Goal: Ask a question

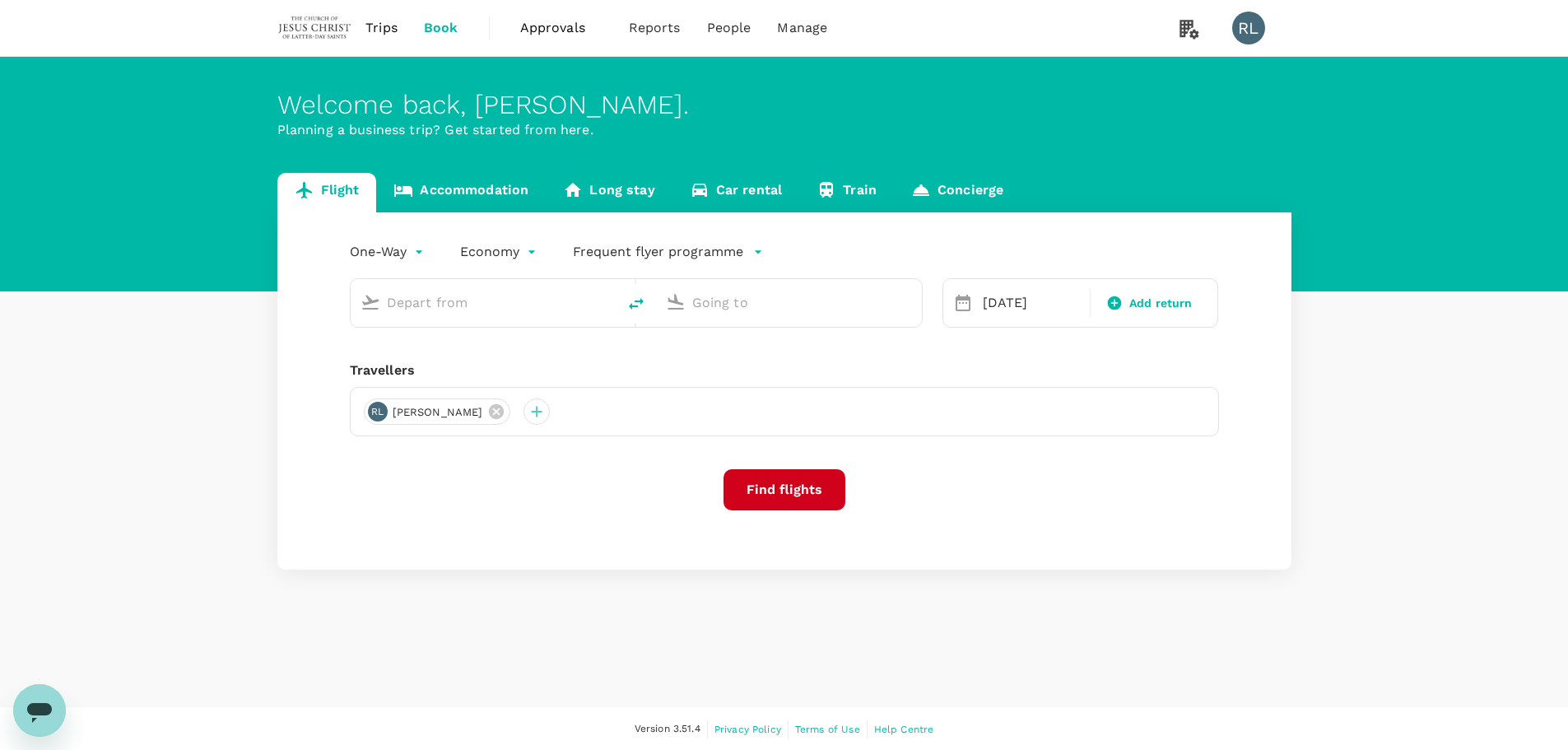
type input "Singapore Changi (SIN)"
type input "Kota Kinabalu Intl (BKI)"
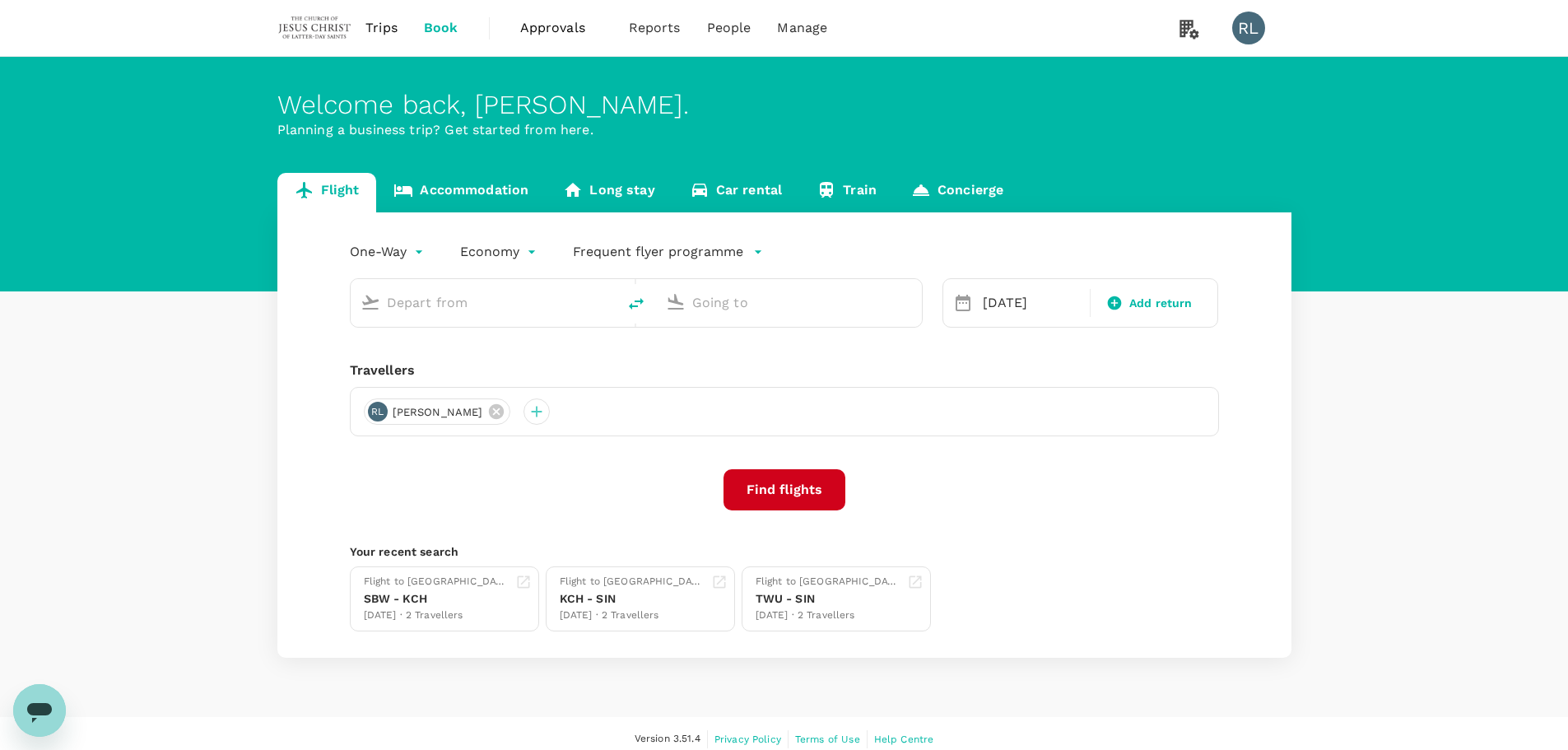
type input "Singapore Changi (SIN)"
type input "Kota Kinabalu Intl (BKI)"
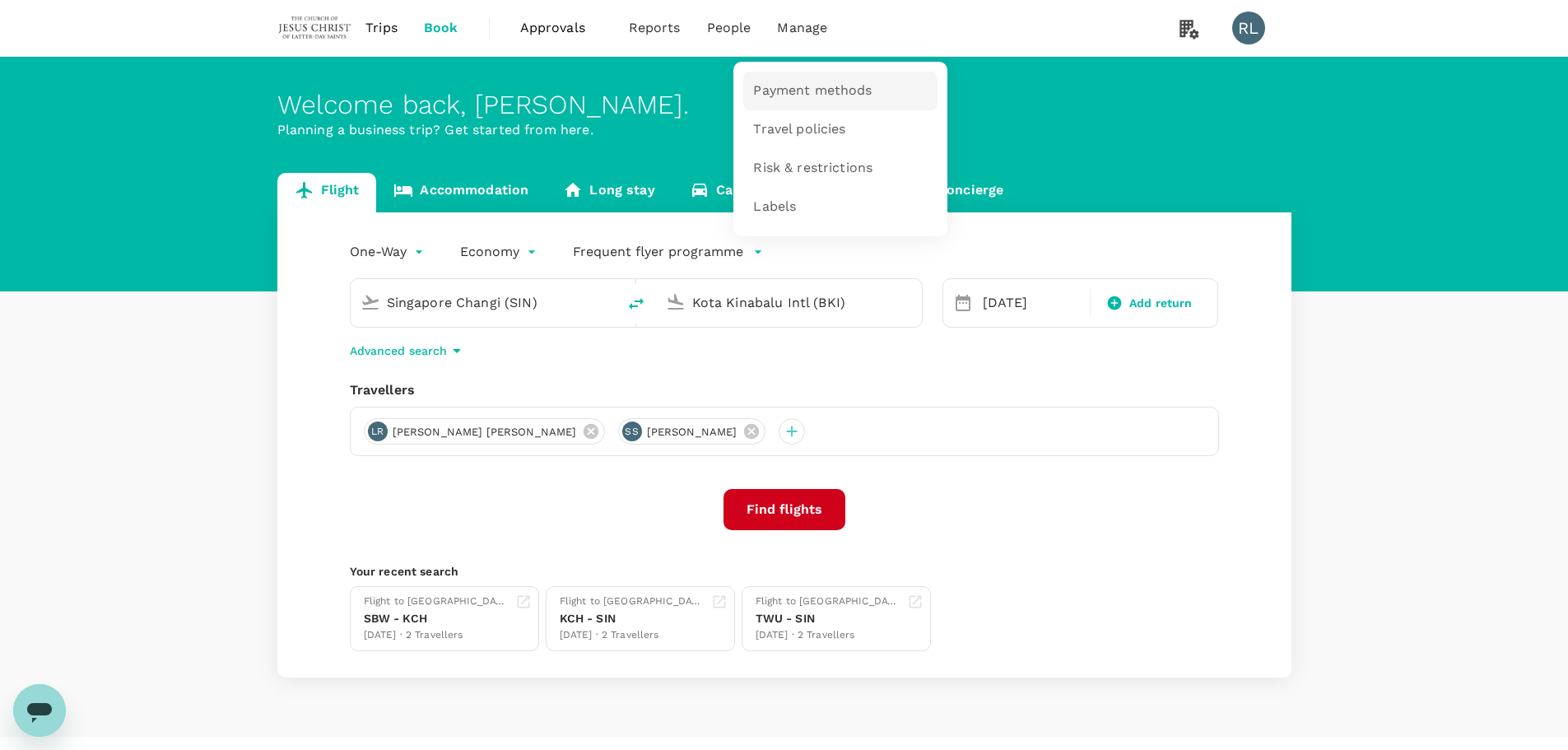
click at [789, 86] on span "Payment methods" at bounding box center [812, 90] width 118 height 19
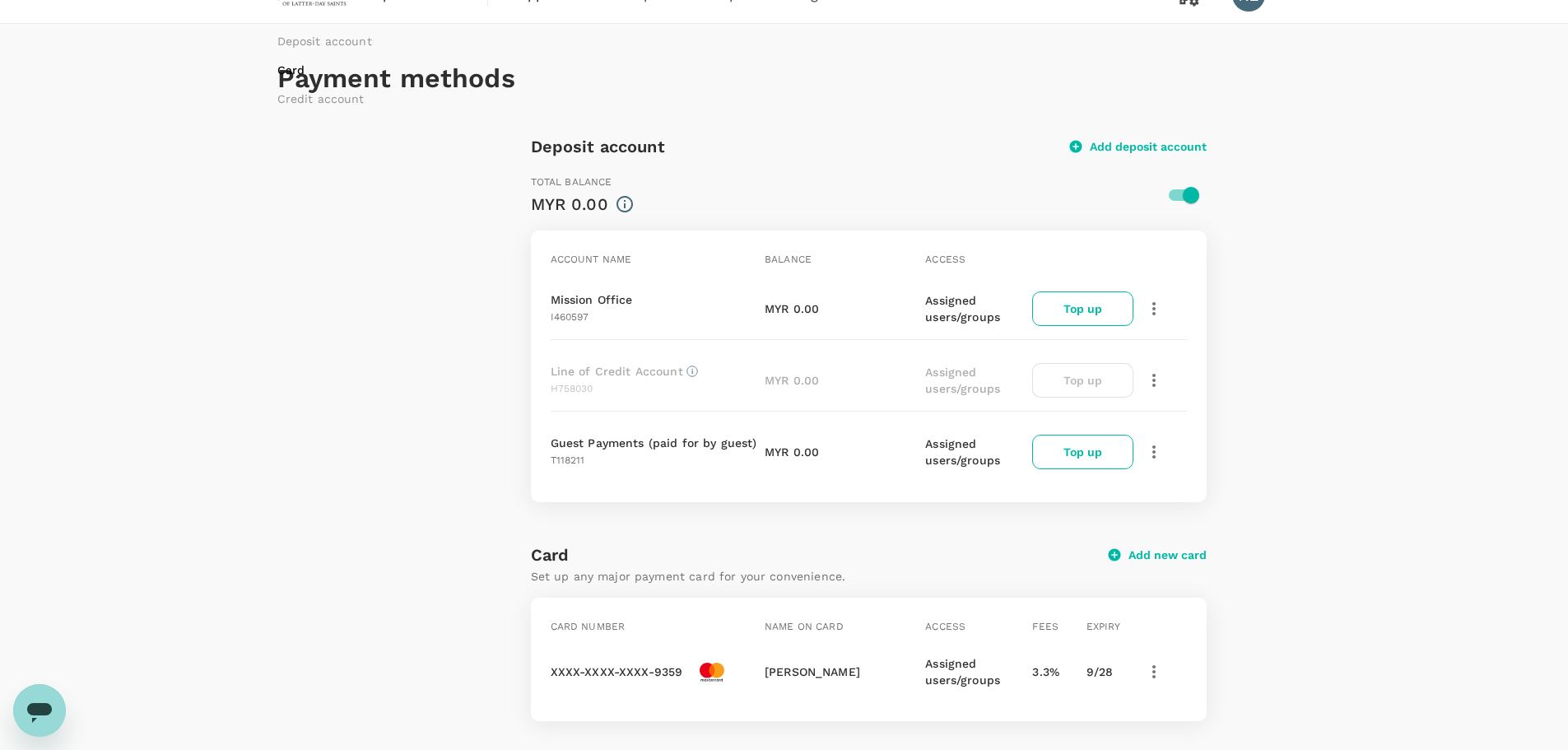
scroll to position [2, 0]
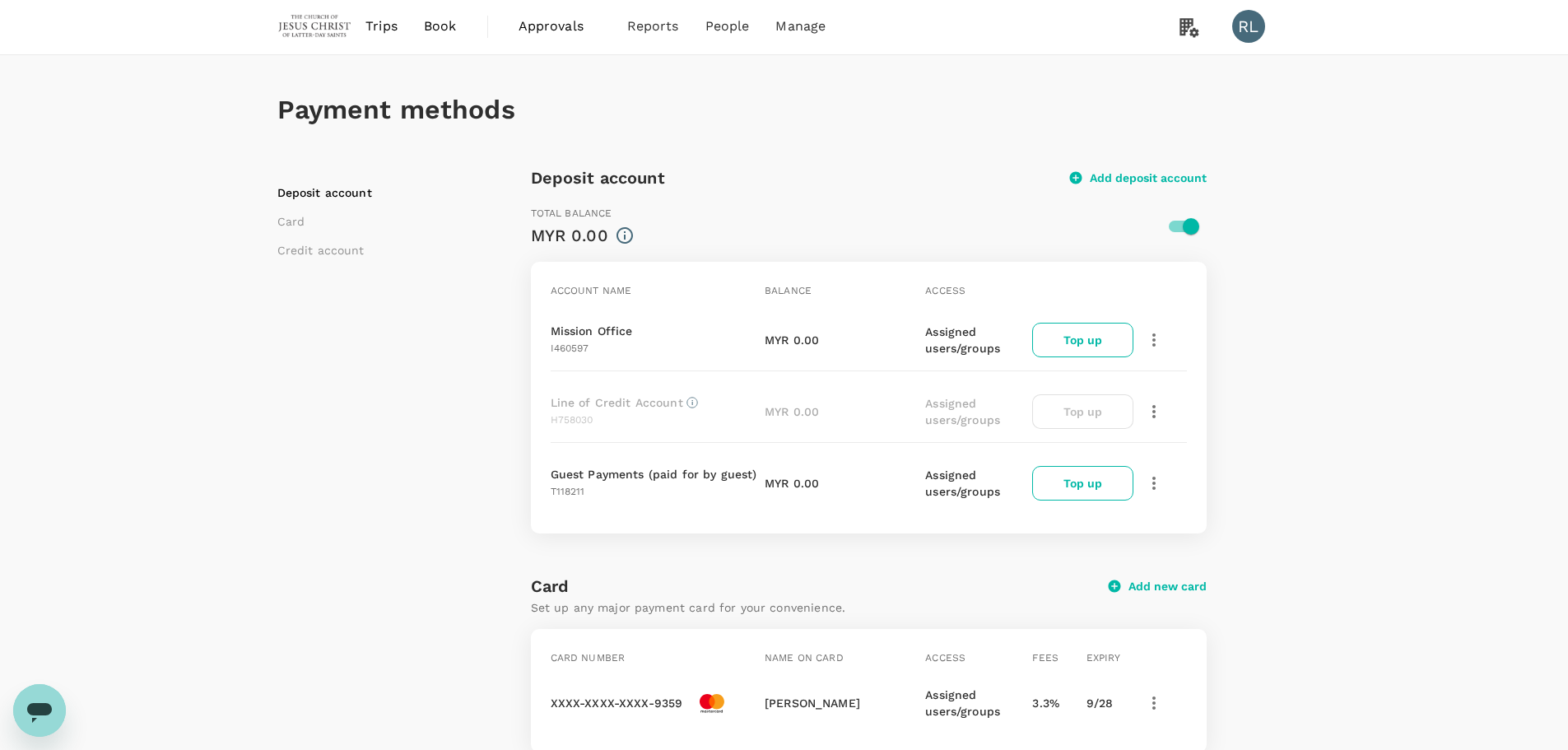
click at [1091, 340] on button "Top up" at bounding box center [1083, 340] width 101 height 35
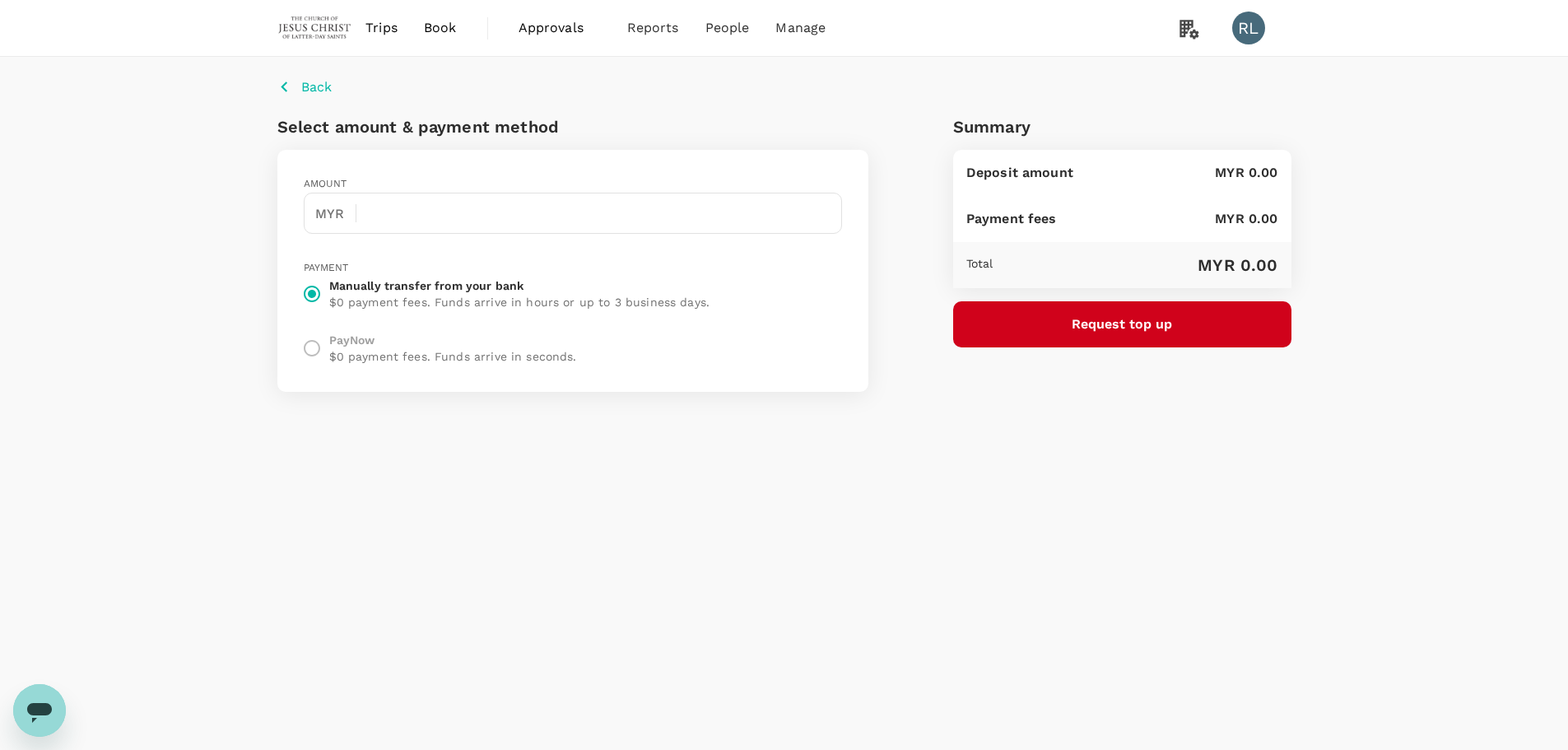
click at [286, 86] on icon "button" at bounding box center [284, 87] width 21 height 21
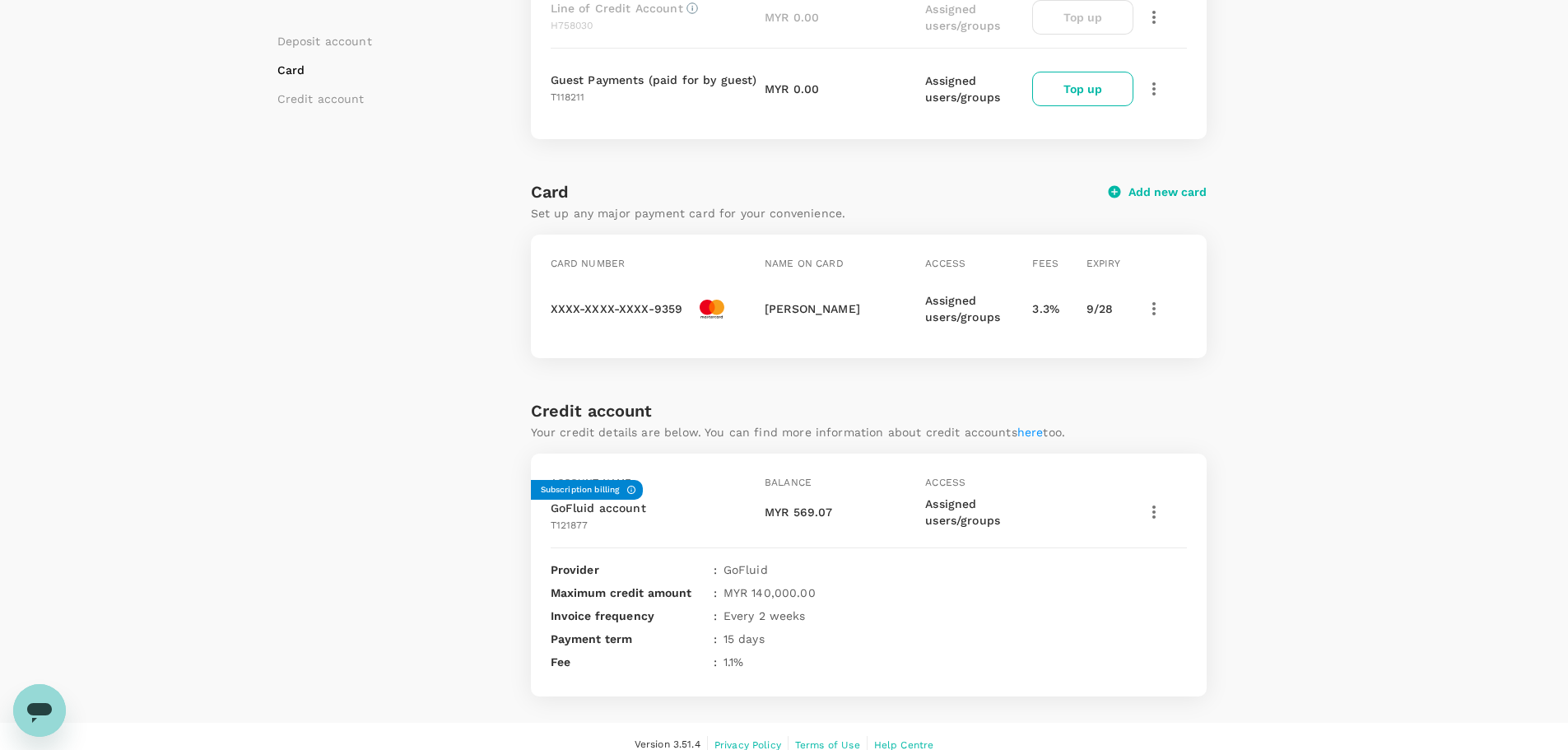
scroll to position [413, 0]
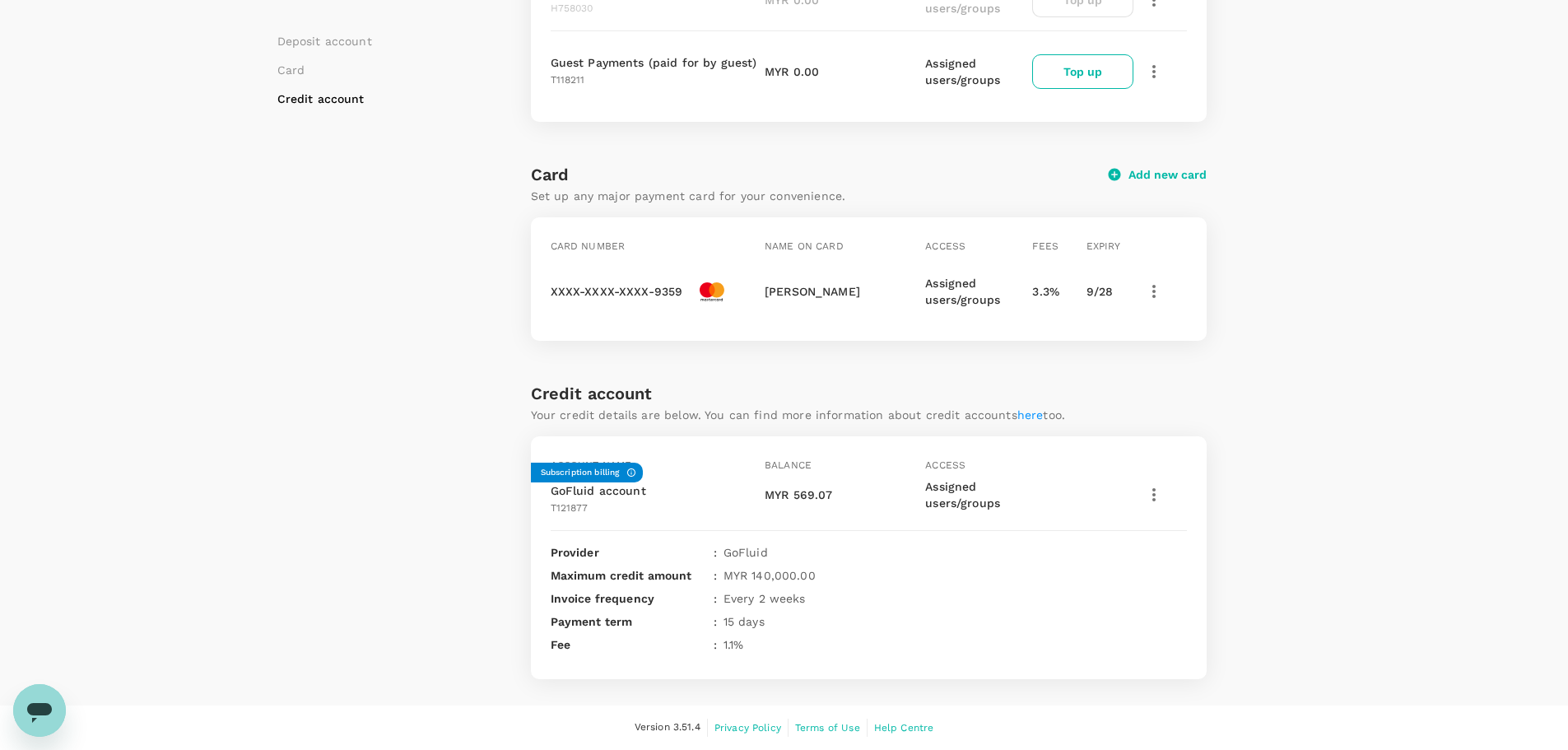
click at [35, 711] on icon "Open messaging window" at bounding box center [39, 713] width 24 height 20
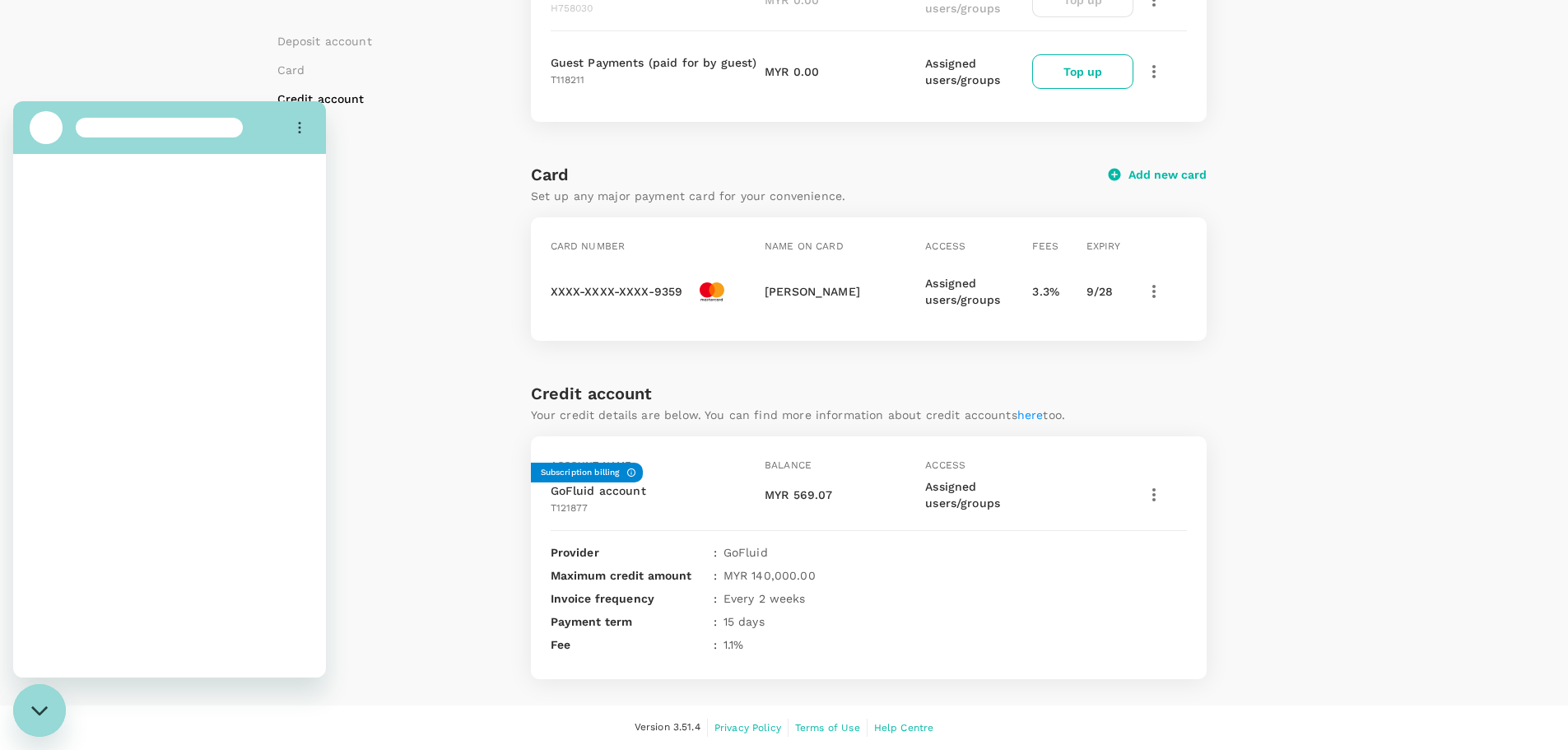
scroll to position [0, 0]
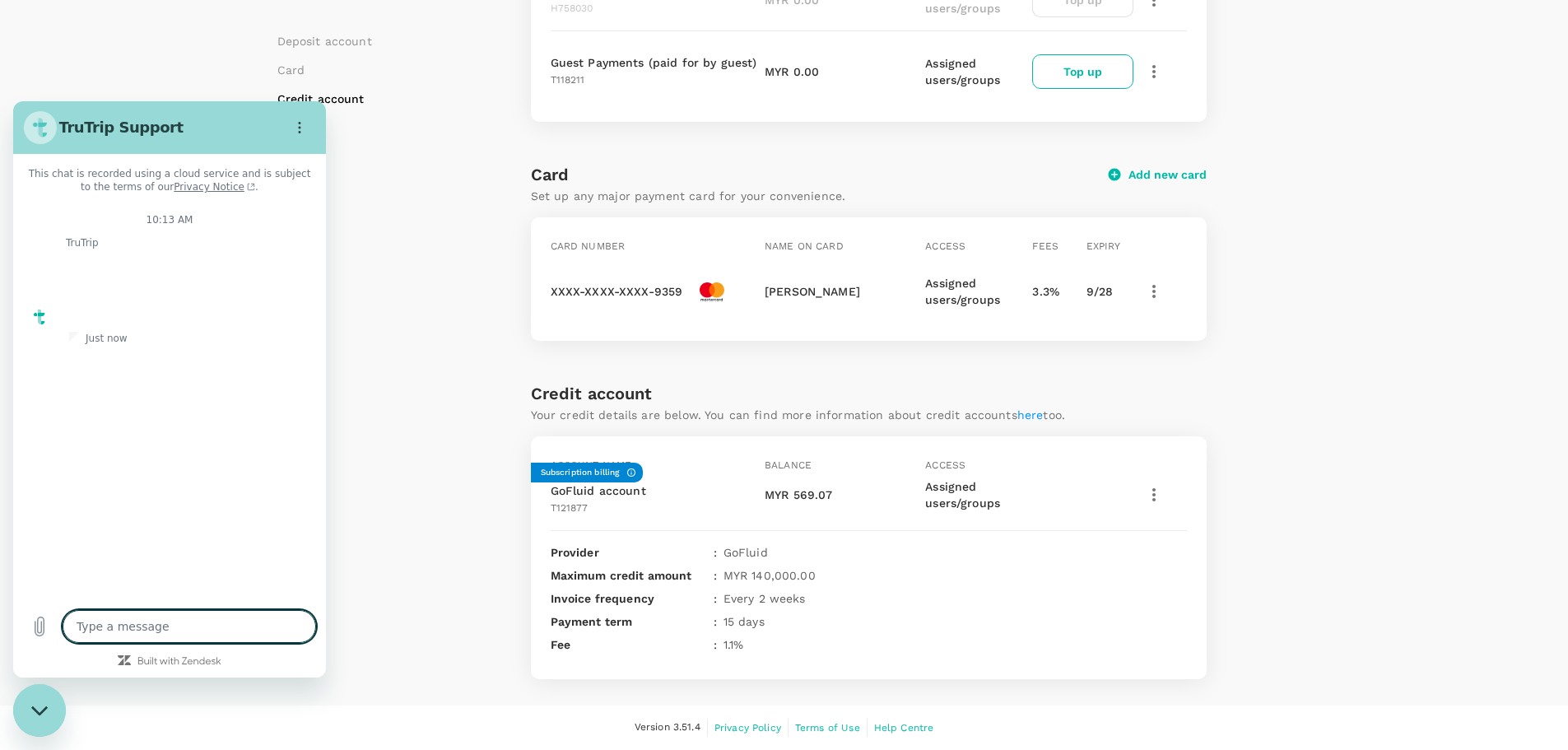
click at [160, 633] on textarea at bounding box center [189, 626] width 254 height 33
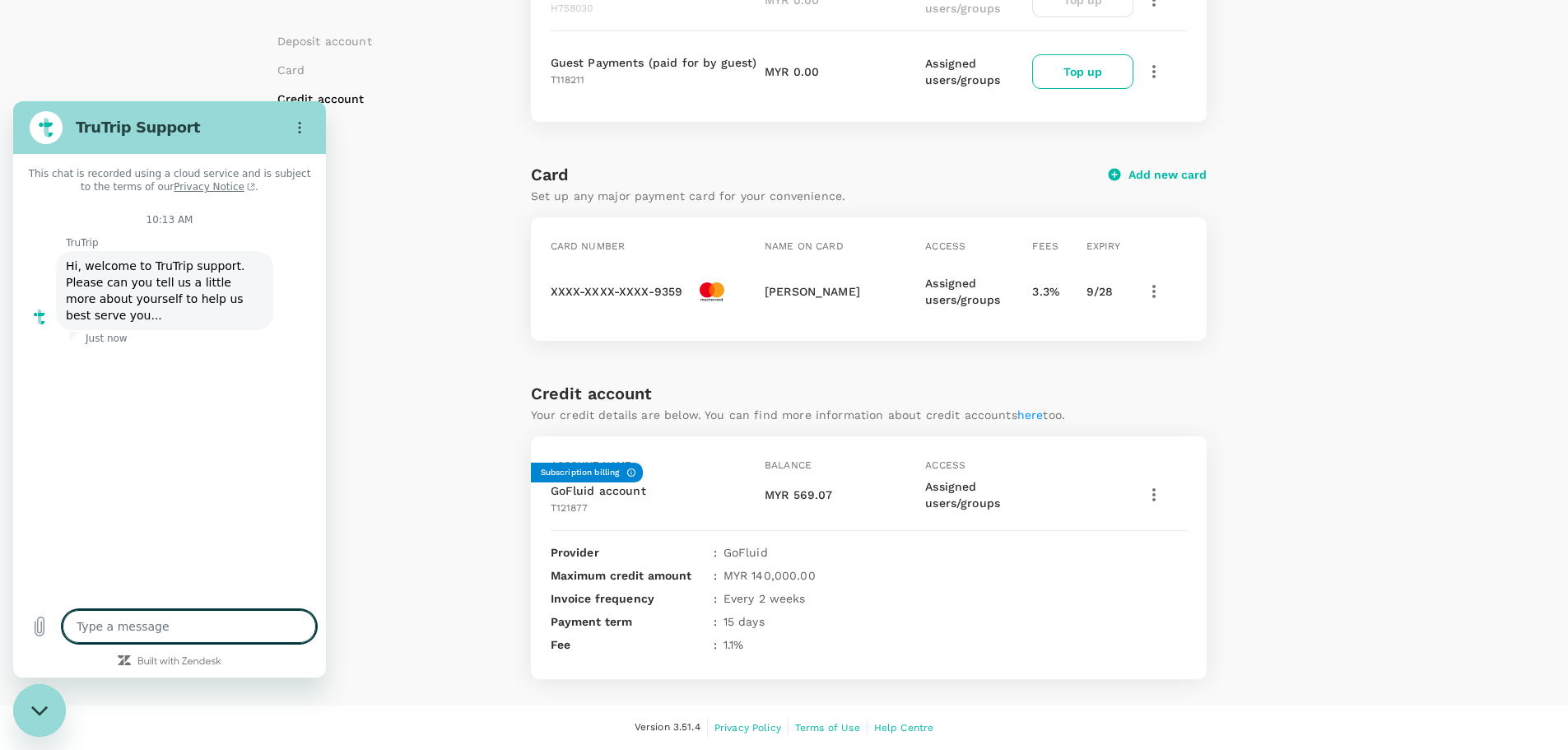
type textarea "x"
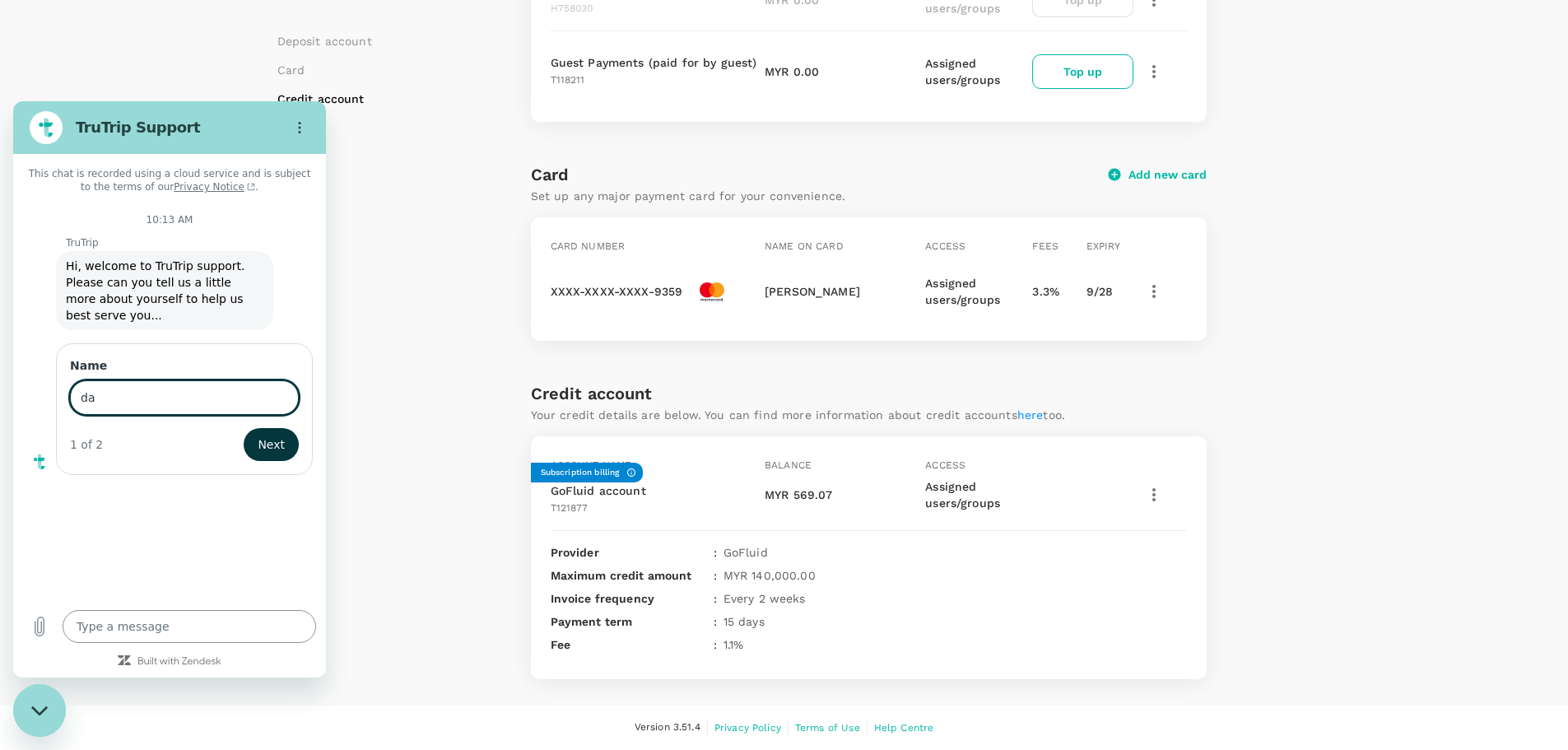
type input "d"
type input "Robert Lamb"
click at [266, 435] on span "Next" at bounding box center [271, 444] width 27 height 20
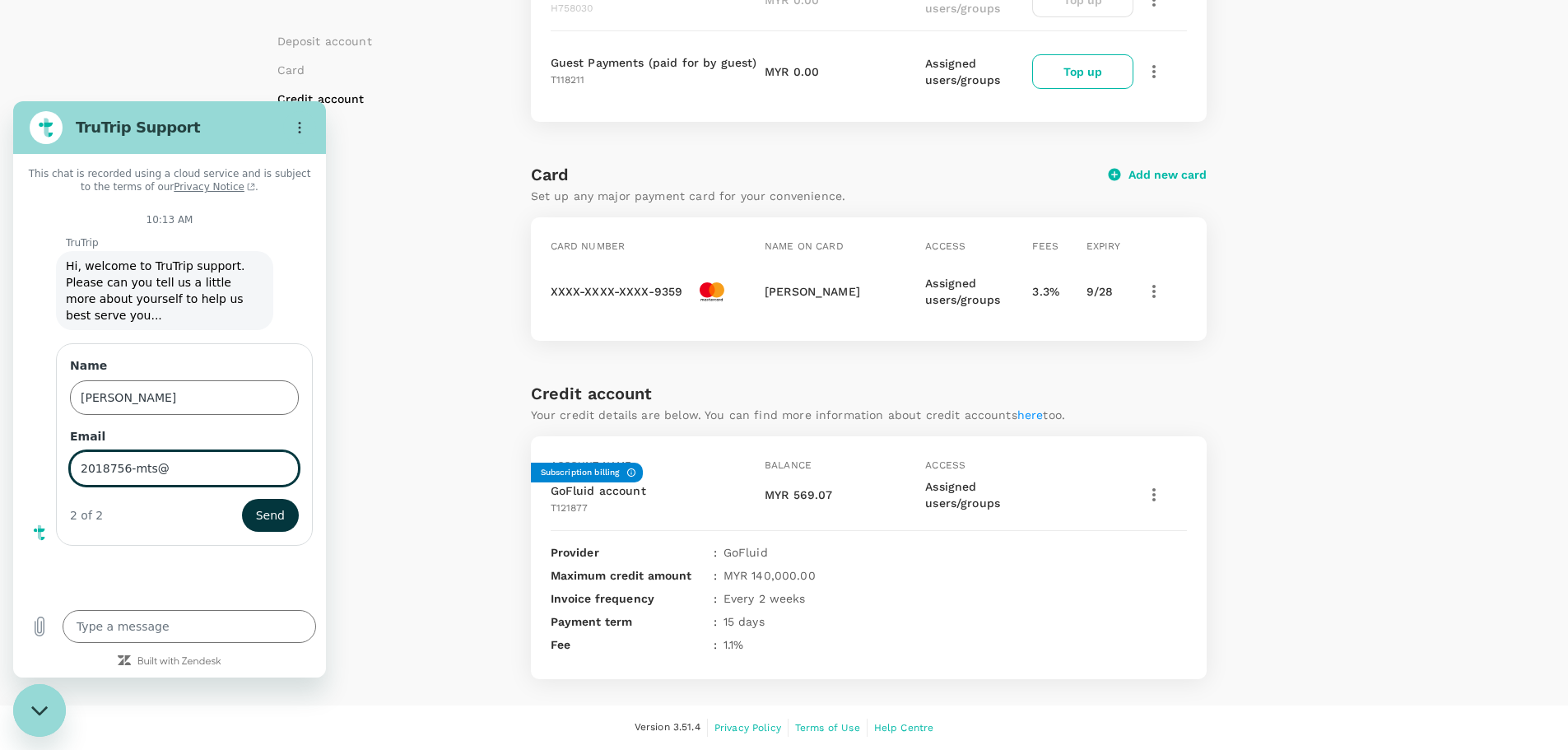
type input "2018756-mts@churchofjesuschrist.org"
click at [277, 506] on span "Send" at bounding box center [270, 515] width 29 height 20
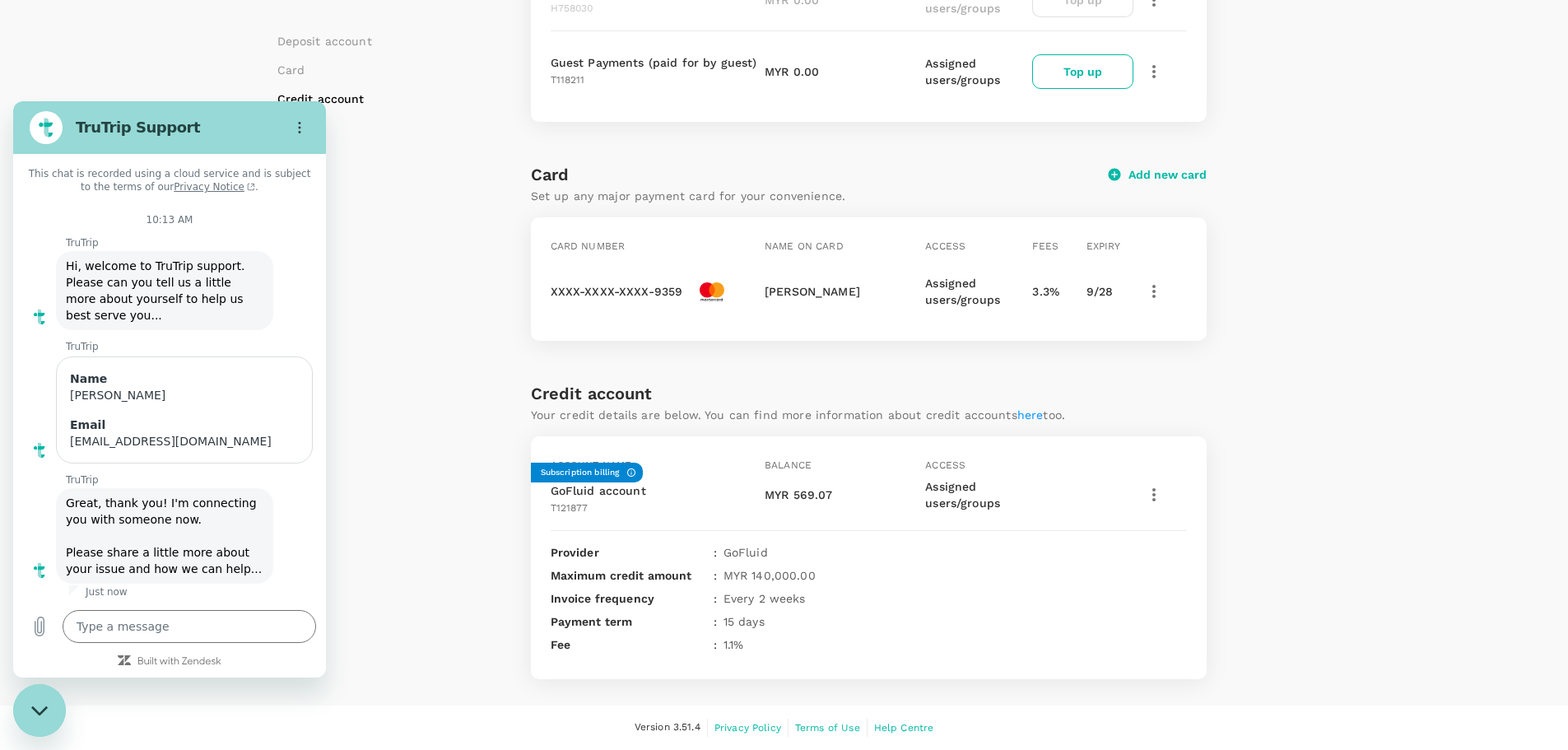
click at [1294, 527] on div "Payment methods Deposit account Card Credit account Deposit account Add deposit…" at bounding box center [784, 161] width 1054 height 1035
type textarea "x"
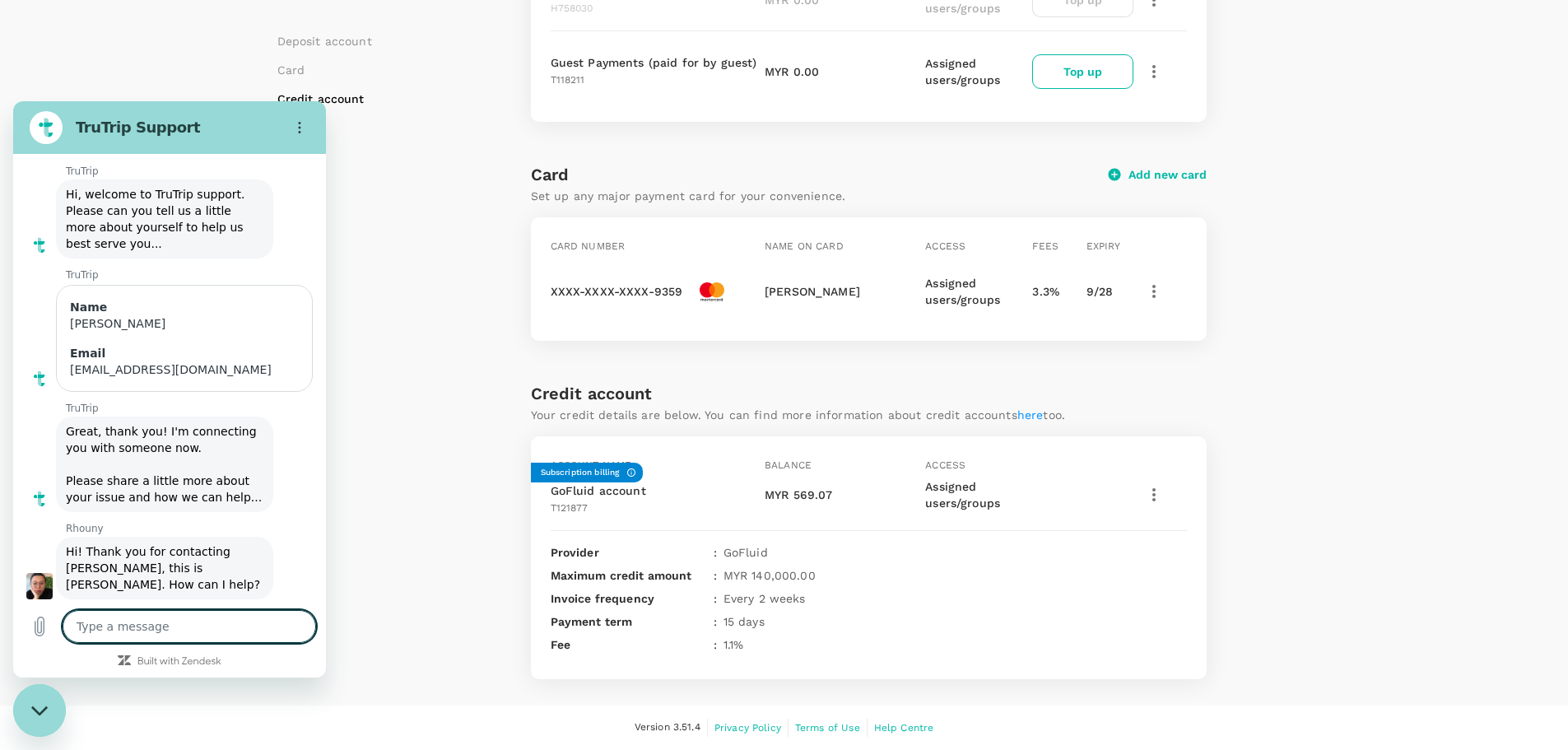
scroll to position [74, 0]
click at [144, 630] on textarea at bounding box center [189, 626] width 254 height 33
type textarea "M"
type textarea "x"
type textarea "My"
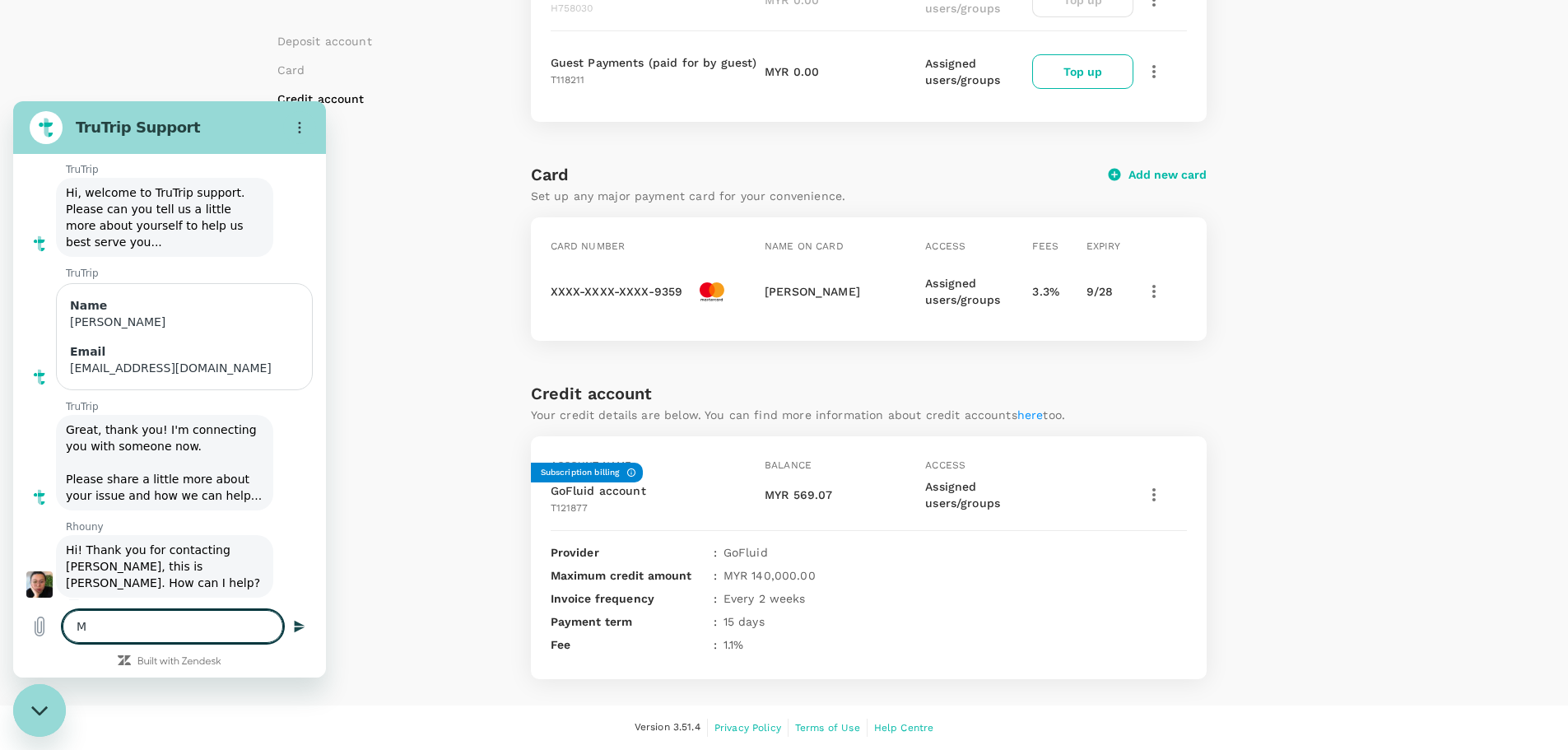
type textarea "x"
type textarea "My"
type textarea "x"
type textarea "My G"
type textarea "x"
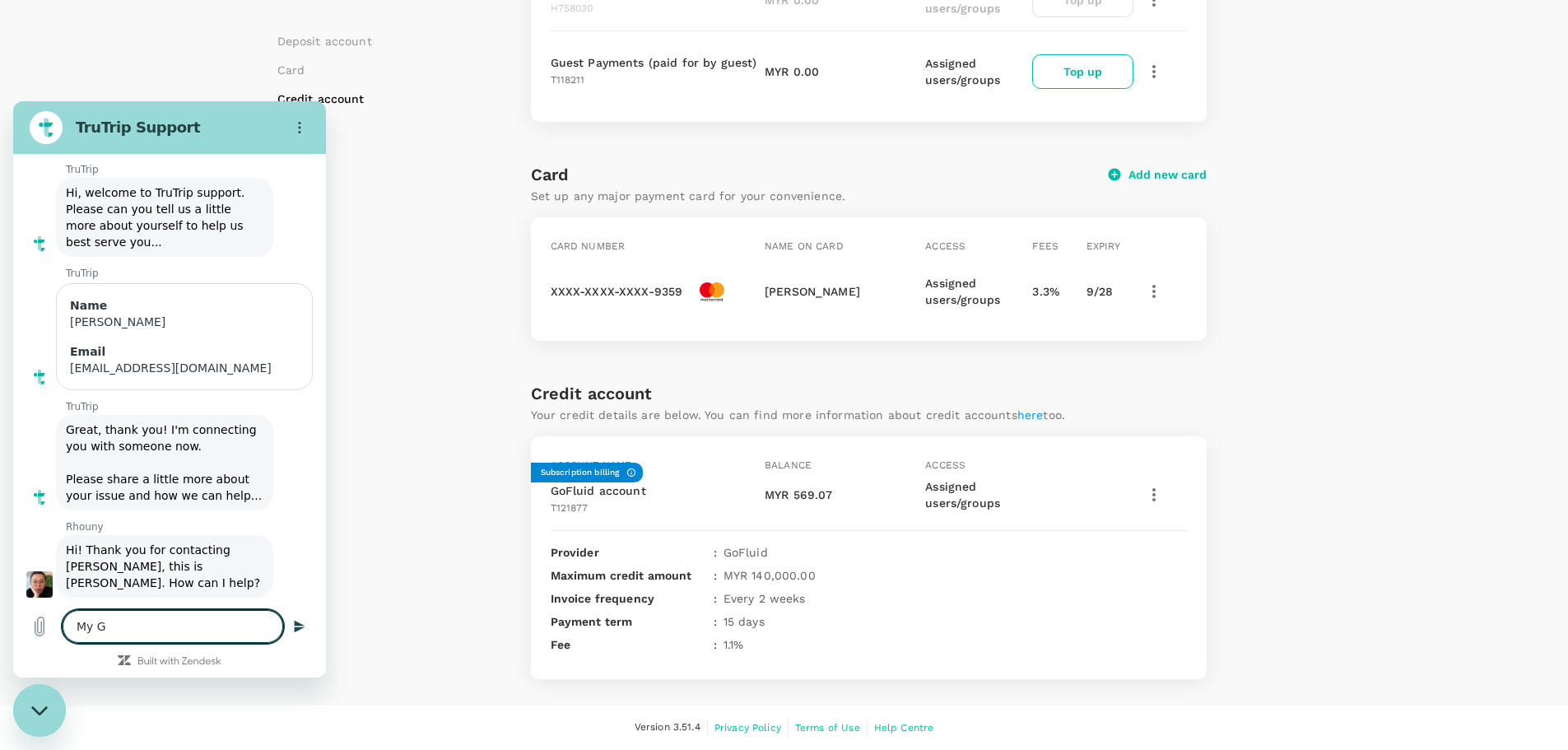
type textarea "My Go"
type textarea "x"
type textarea "My Gof"
type textarea "x"
type textarea "My Gofl"
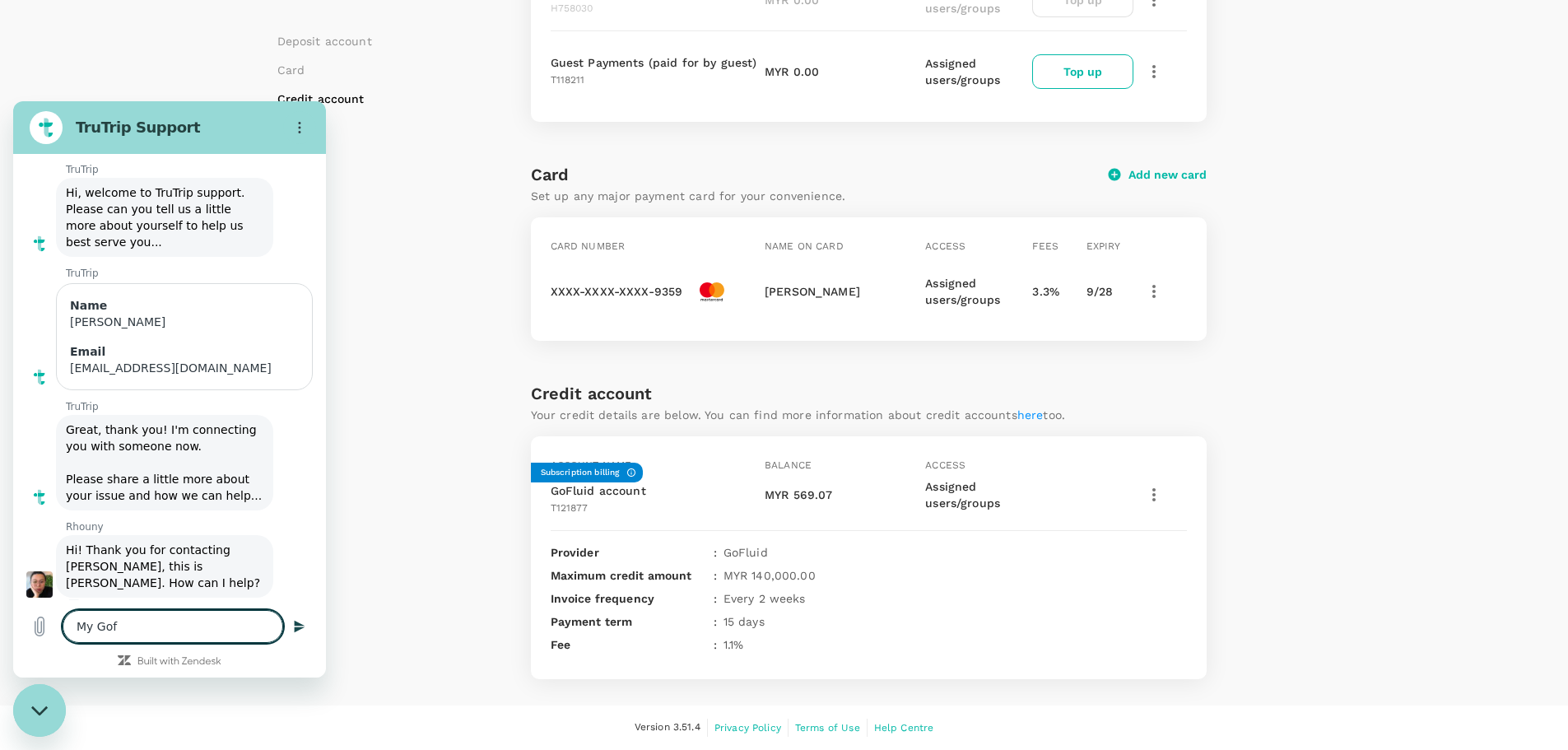
type textarea "x"
type textarea "My Goflu"
type textarea "x"
type textarea "My Goflui"
type textarea "x"
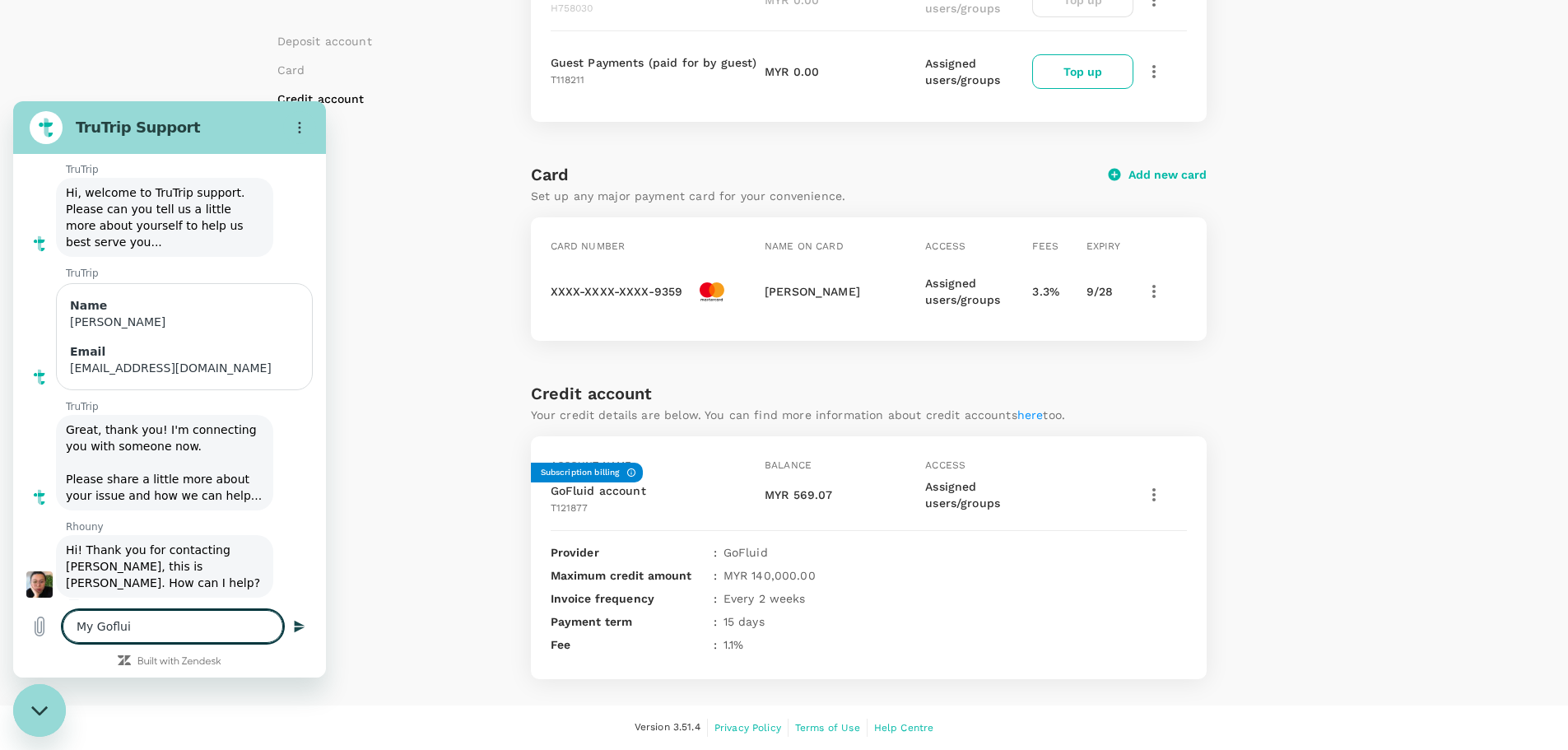
type textarea "My Gofluid"
type textarea "x"
type textarea "My Gofluid"
type textarea "x"
type textarea "My Gofluid b"
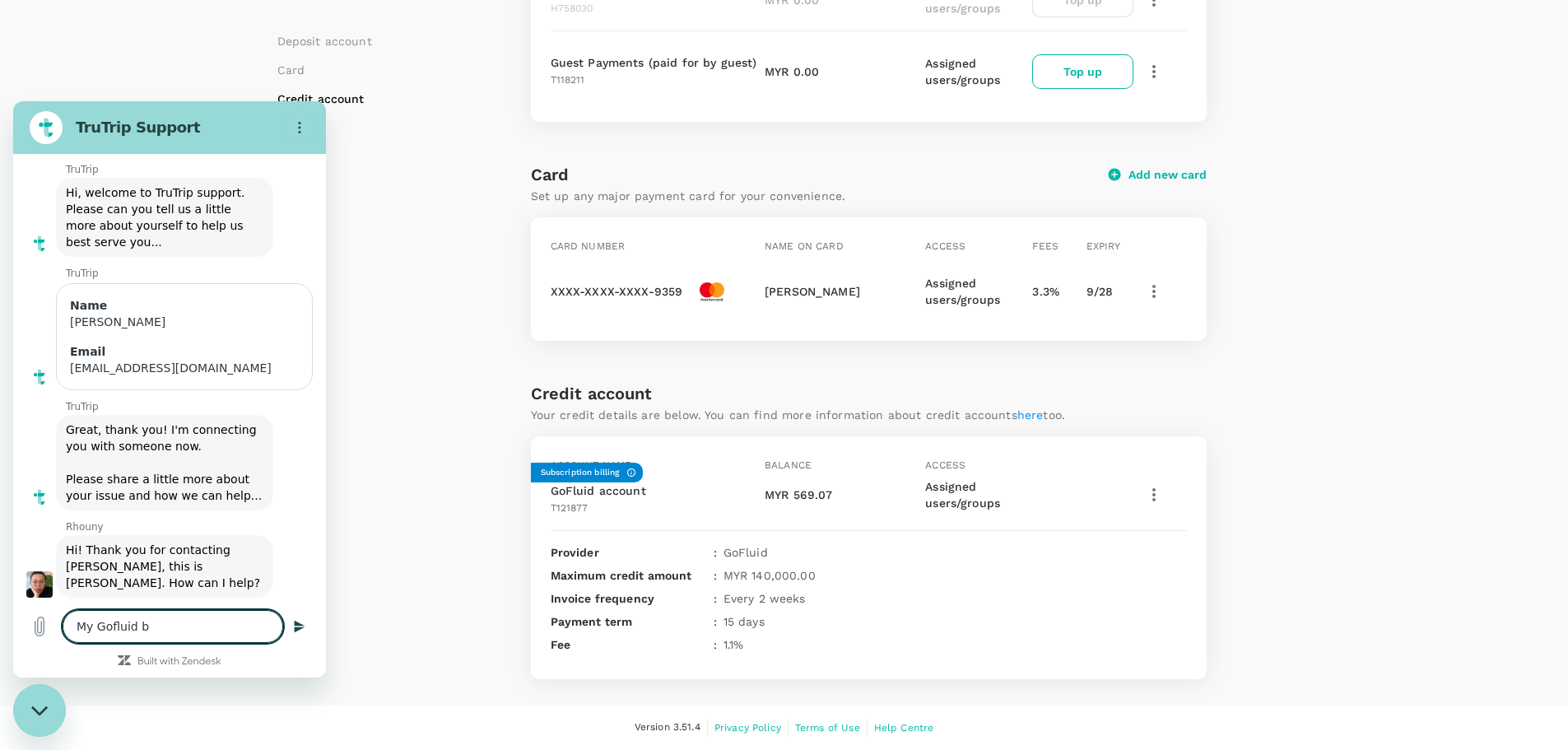
type textarea "x"
type textarea "My Gofluid ba"
type textarea "x"
type textarea "My Gofluid bal"
type textarea "x"
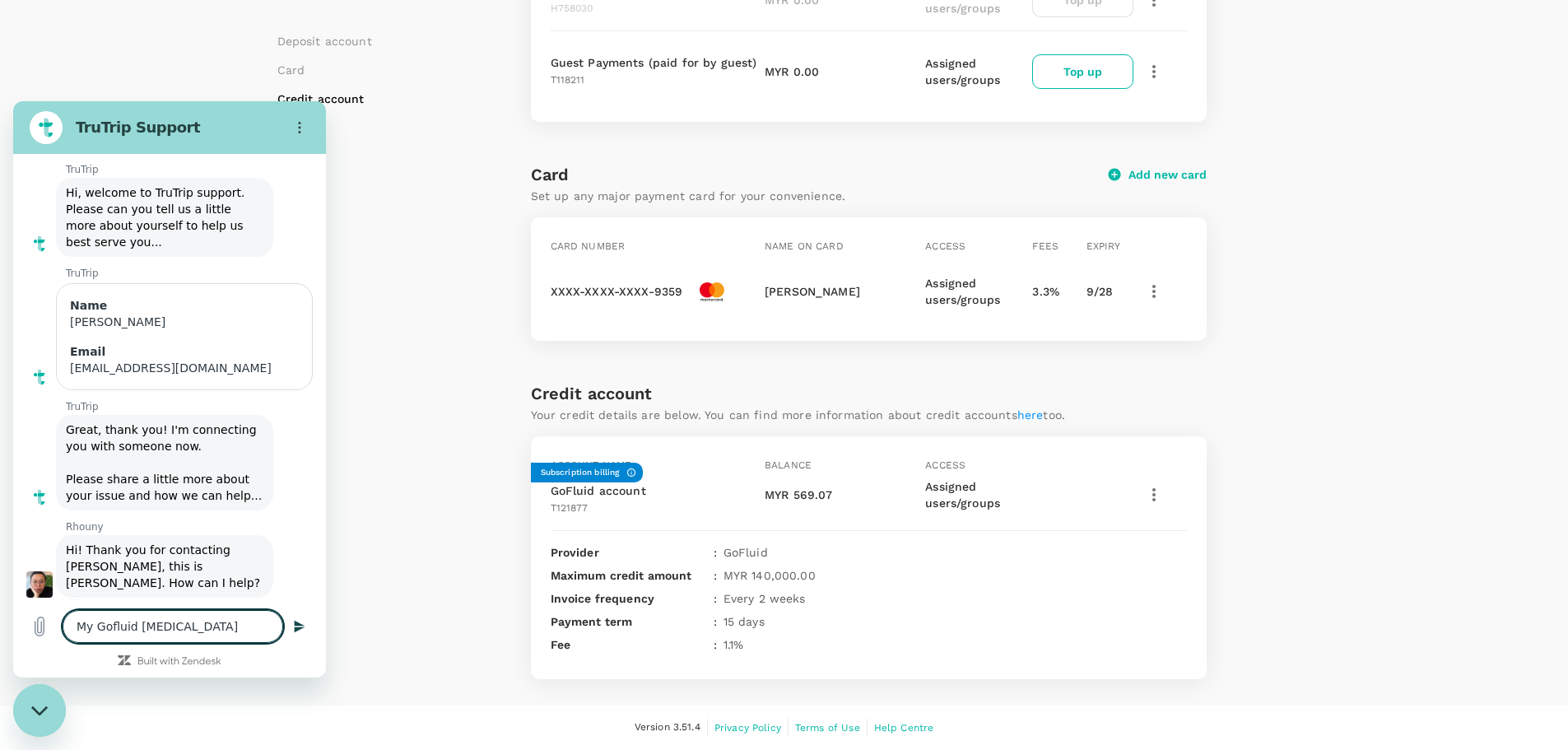
type textarea "My Gofluid bala"
type textarea "x"
type textarea "My Gofluid balan"
type textarea "x"
type textarea "My Gofluid balanc"
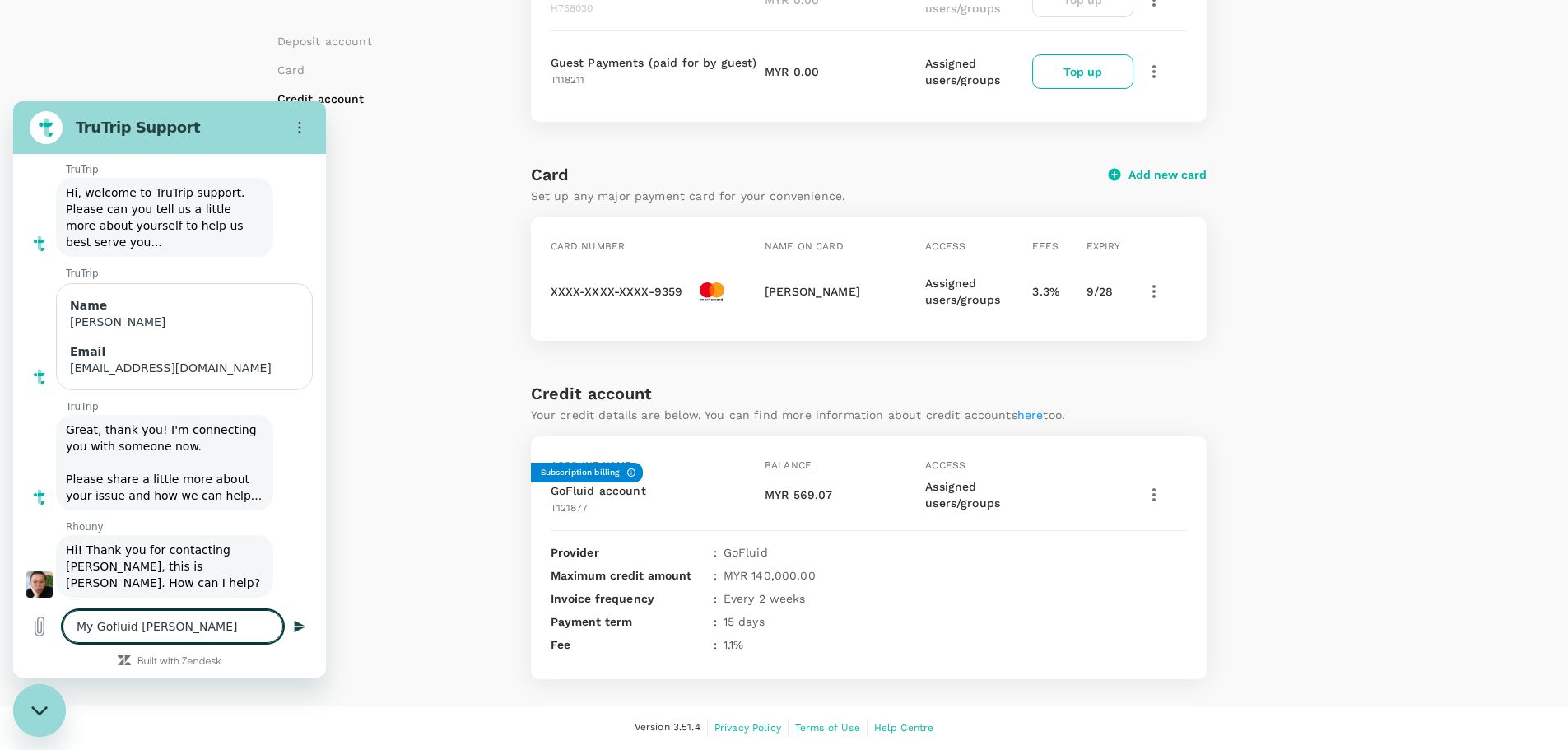
type textarea "x"
type textarea "My Gofluid balance"
type textarea "x"
type textarea "My Gofluid balance"
type textarea "x"
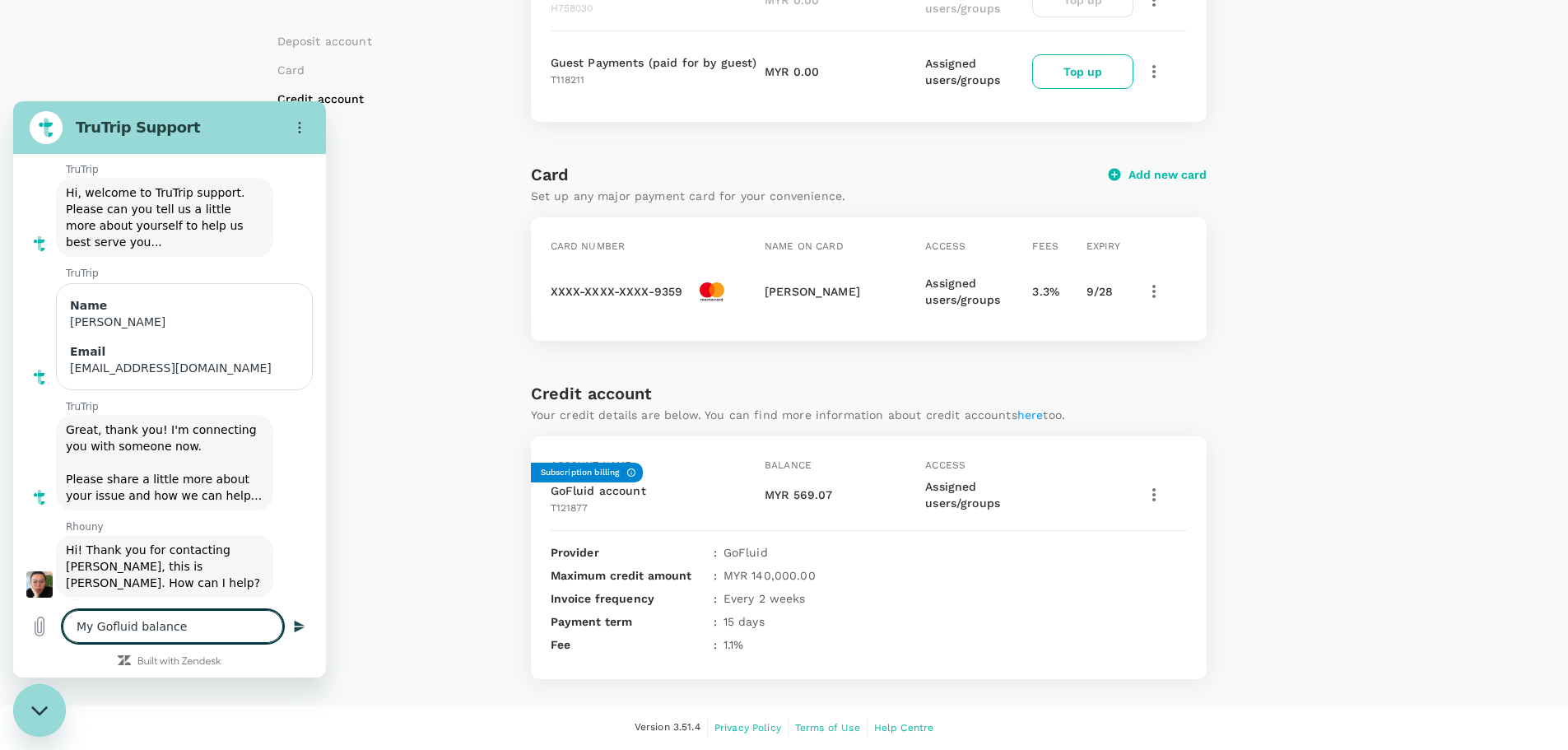
type textarea "My Gofluid balance i"
type textarea "x"
type textarea "My Gofluid balance is"
type textarea "x"
type textarea "My Gofluid balance is"
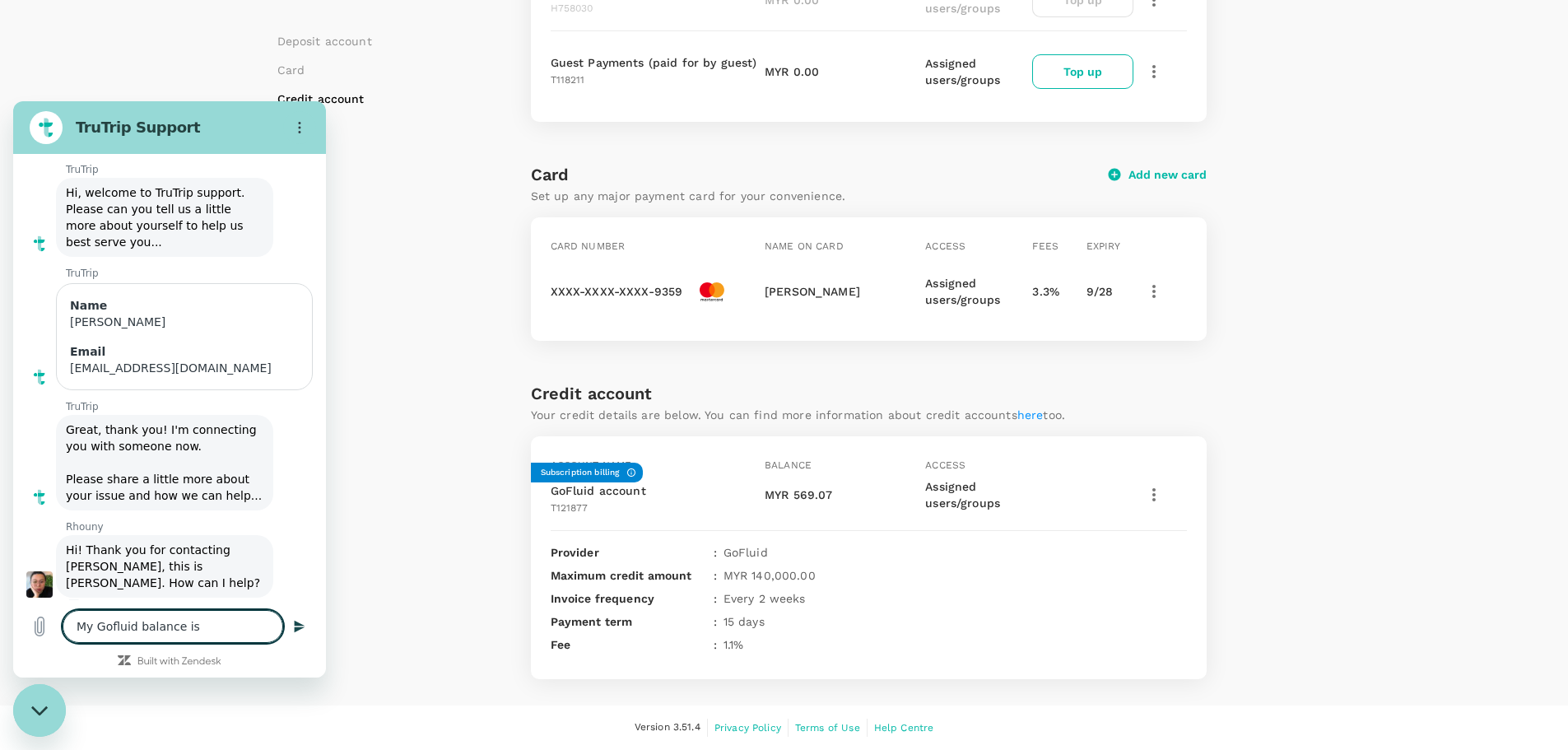
type textarea "x"
type textarea "My Gofluid balance is v"
type textarea "x"
type textarea "My Gofluid balance is ve"
type textarea "x"
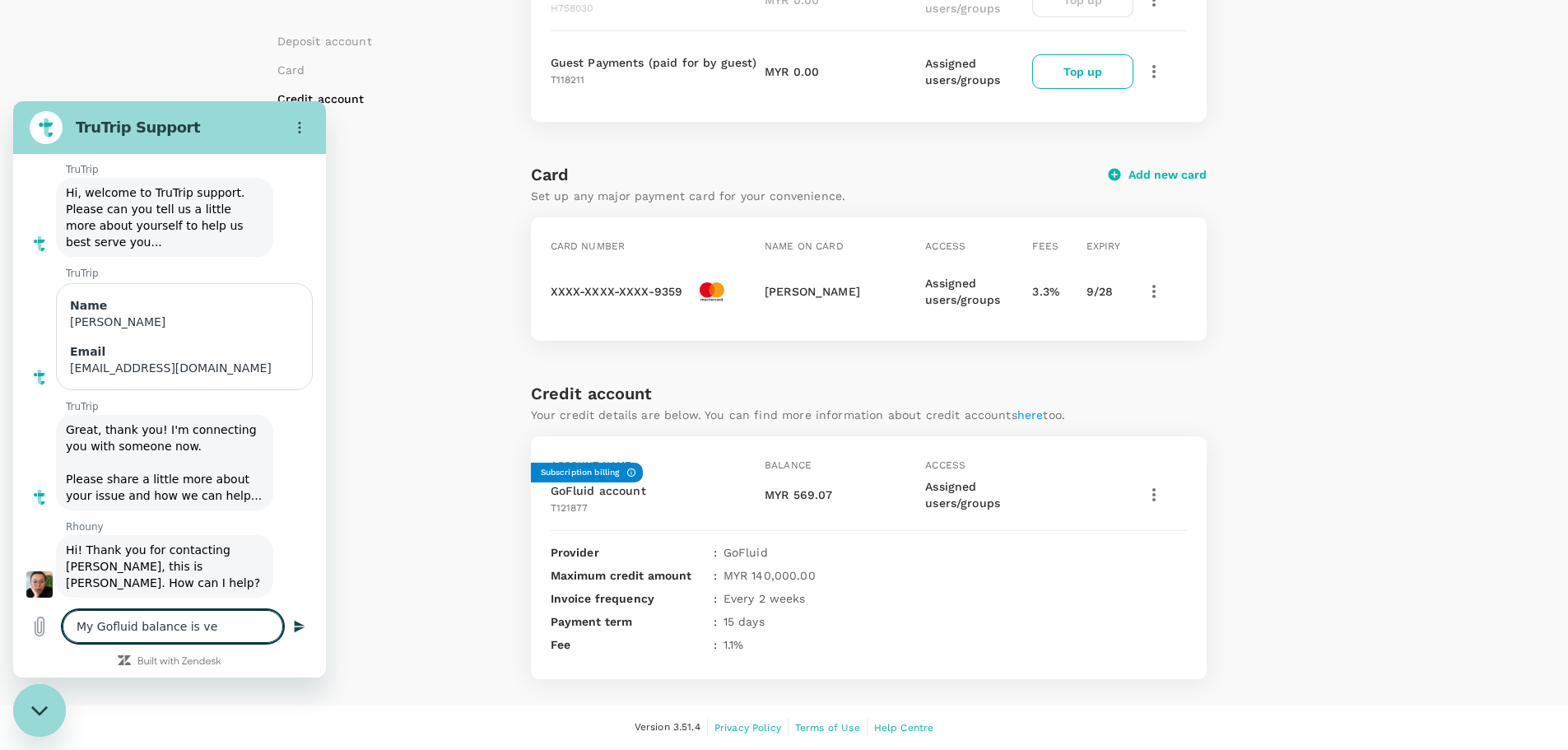
type textarea "My Gofluid balance is ver"
type textarea "x"
type textarea "My Gofluid balance is very"
type textarea "x"
type textarea "My Gofluid balance is very"
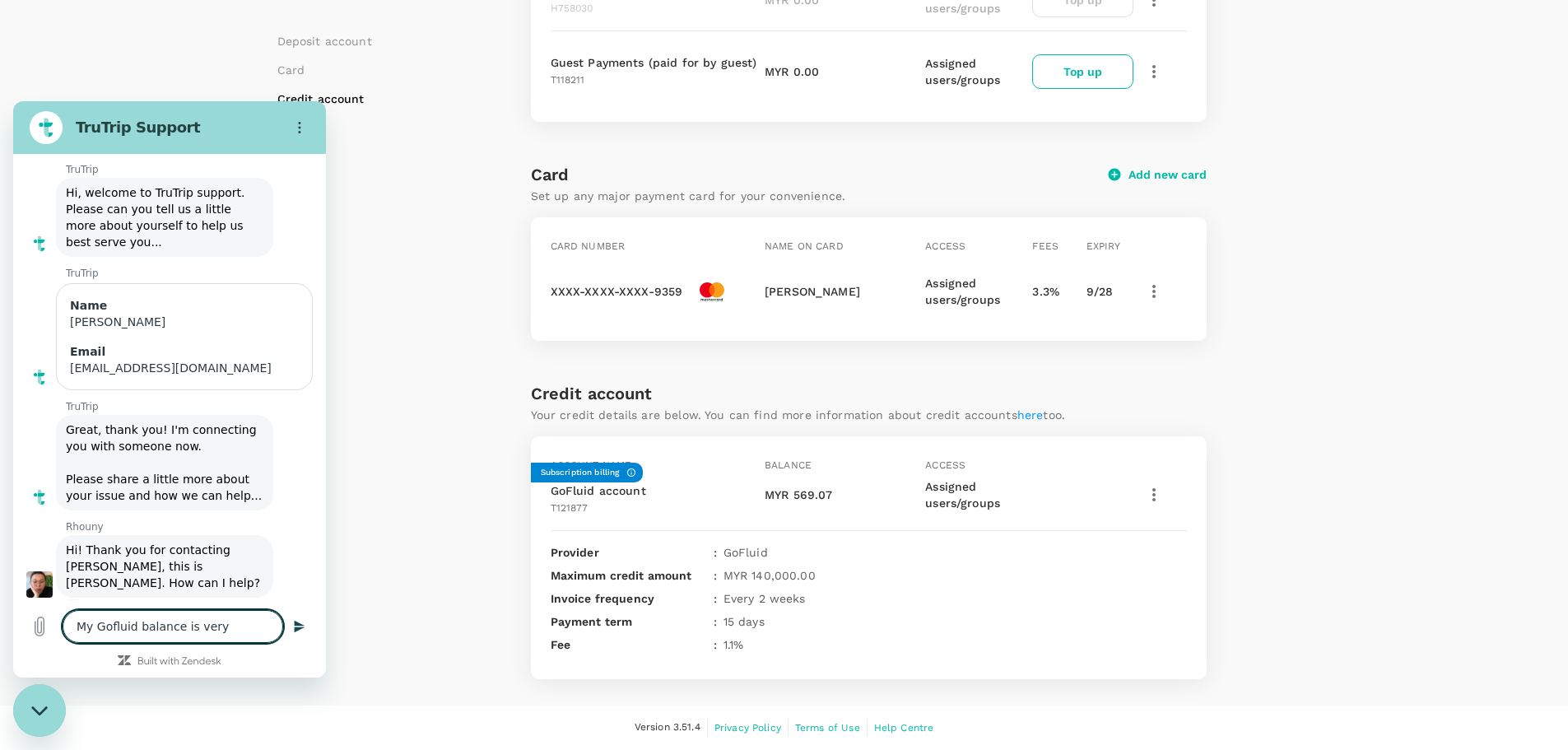
type textarea "x"
type textarea "My Gofluid balance is very l"
type textarea "x"
type textarea "My Gofluid balance is very lo"
type textarea "x"
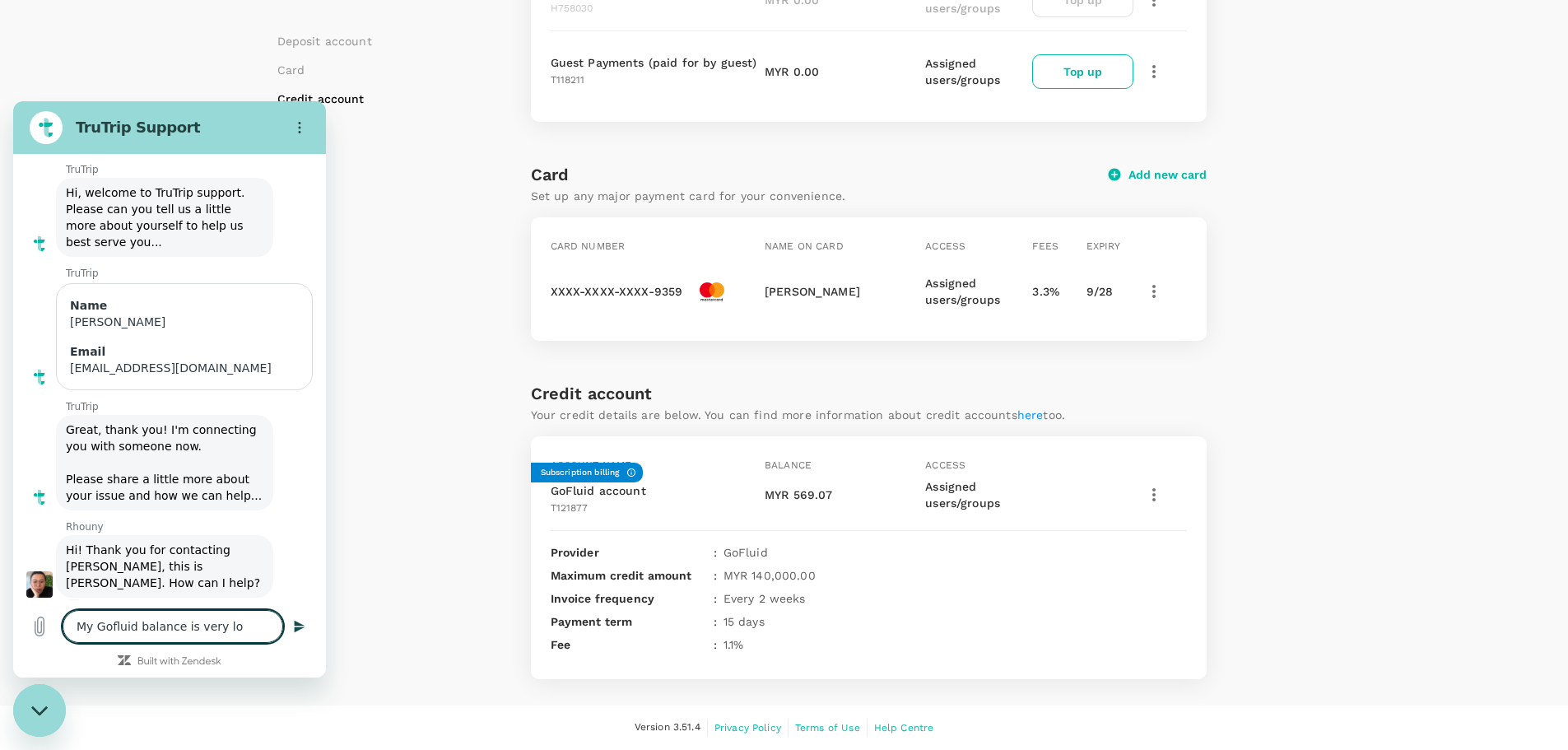
type textarea "My Gofluid balance is very low"
type textarea "x"
type textarea "My Gofluid balance is very low."
type textarea "x"
type textarea "My Gofluid balance is very low."
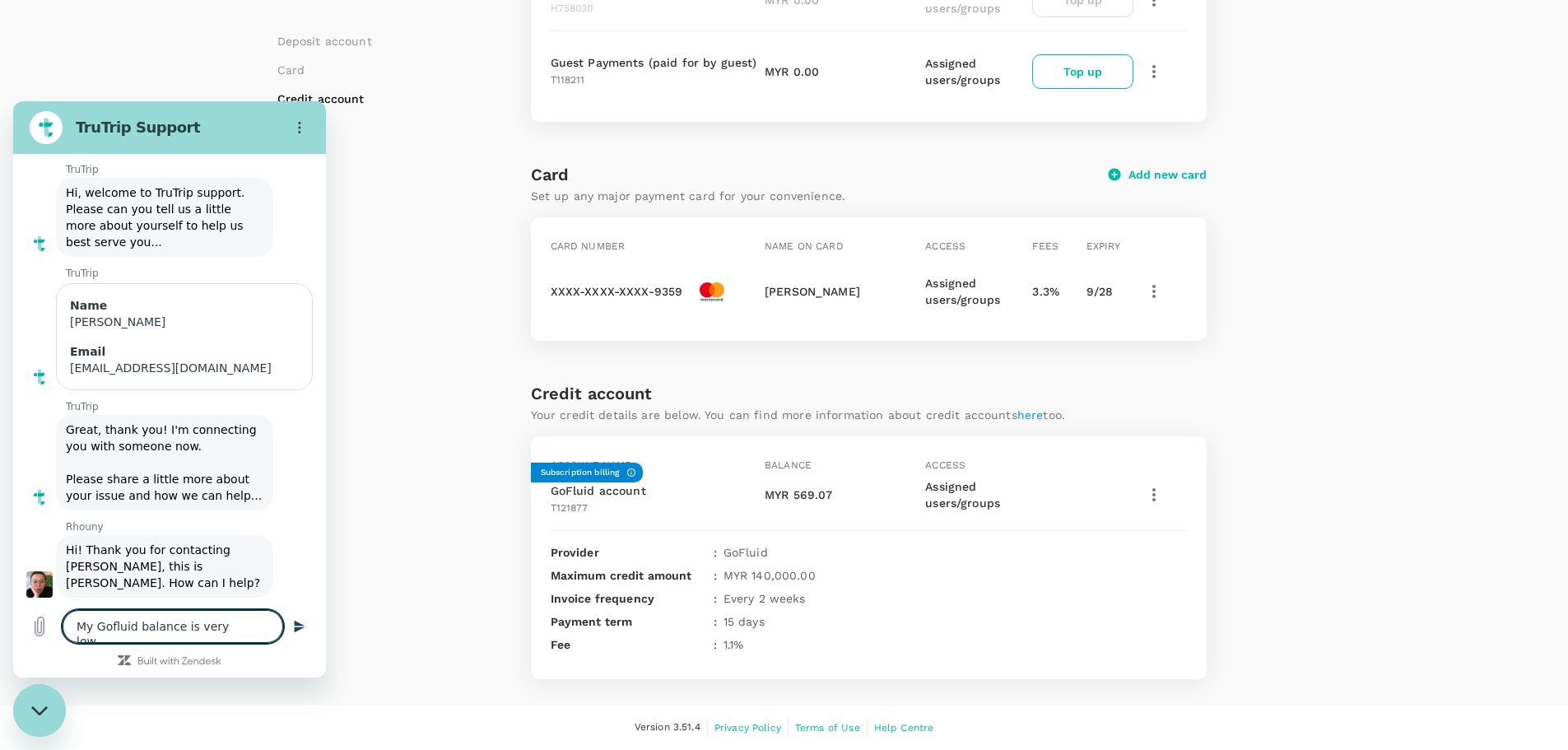
type textarea "x"
type textarea "My Gofluid balance is very low."
type textarea "x"
type textarea "My Gofluid balance is very low. H"
type textarea "x"
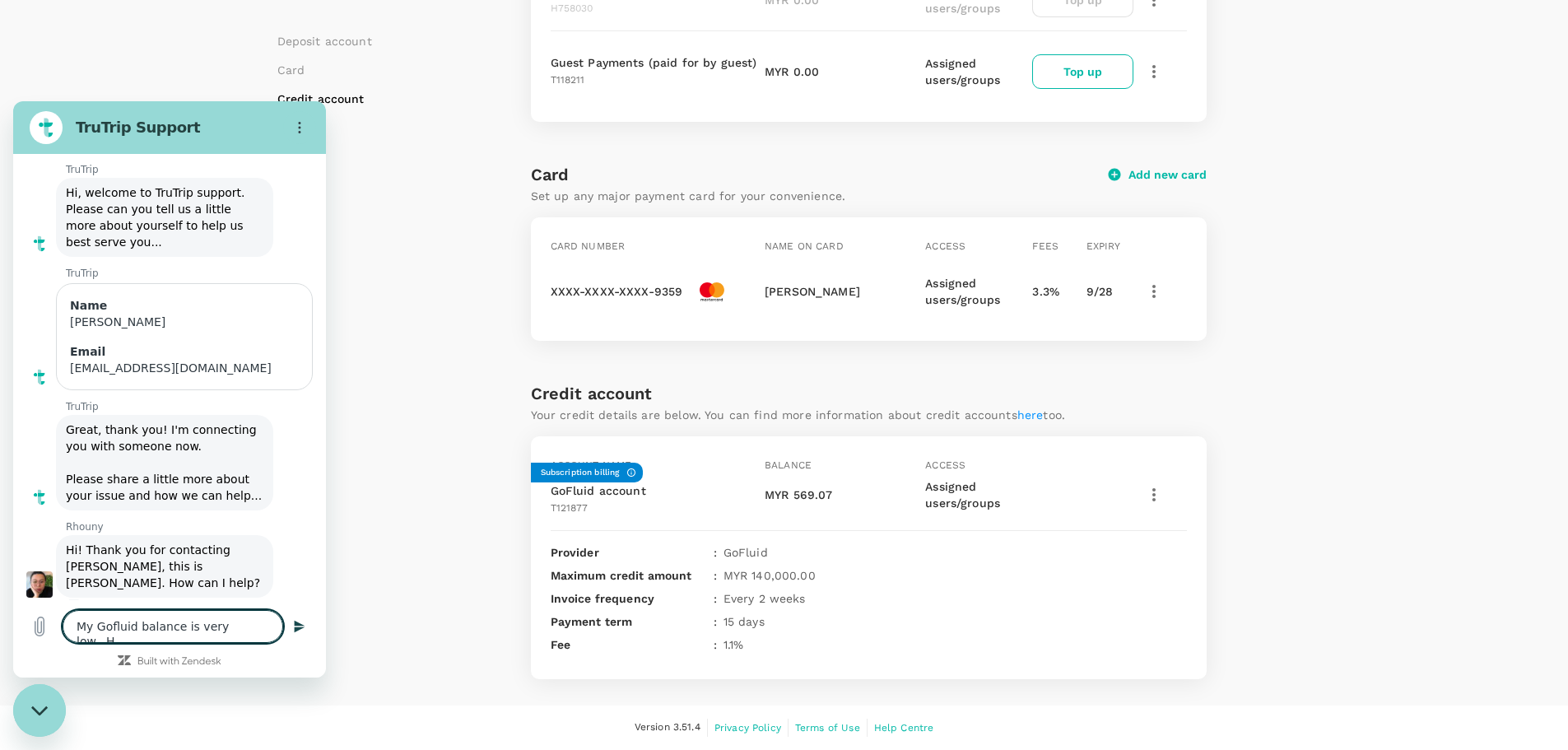
type textarea "My Gofluid balance is very low. Ho"
type textarea "x"
type textarea "My Gofluid balance is very low. How"
type textarea "x"
type textarea "My Gofluid balance is very low. How"
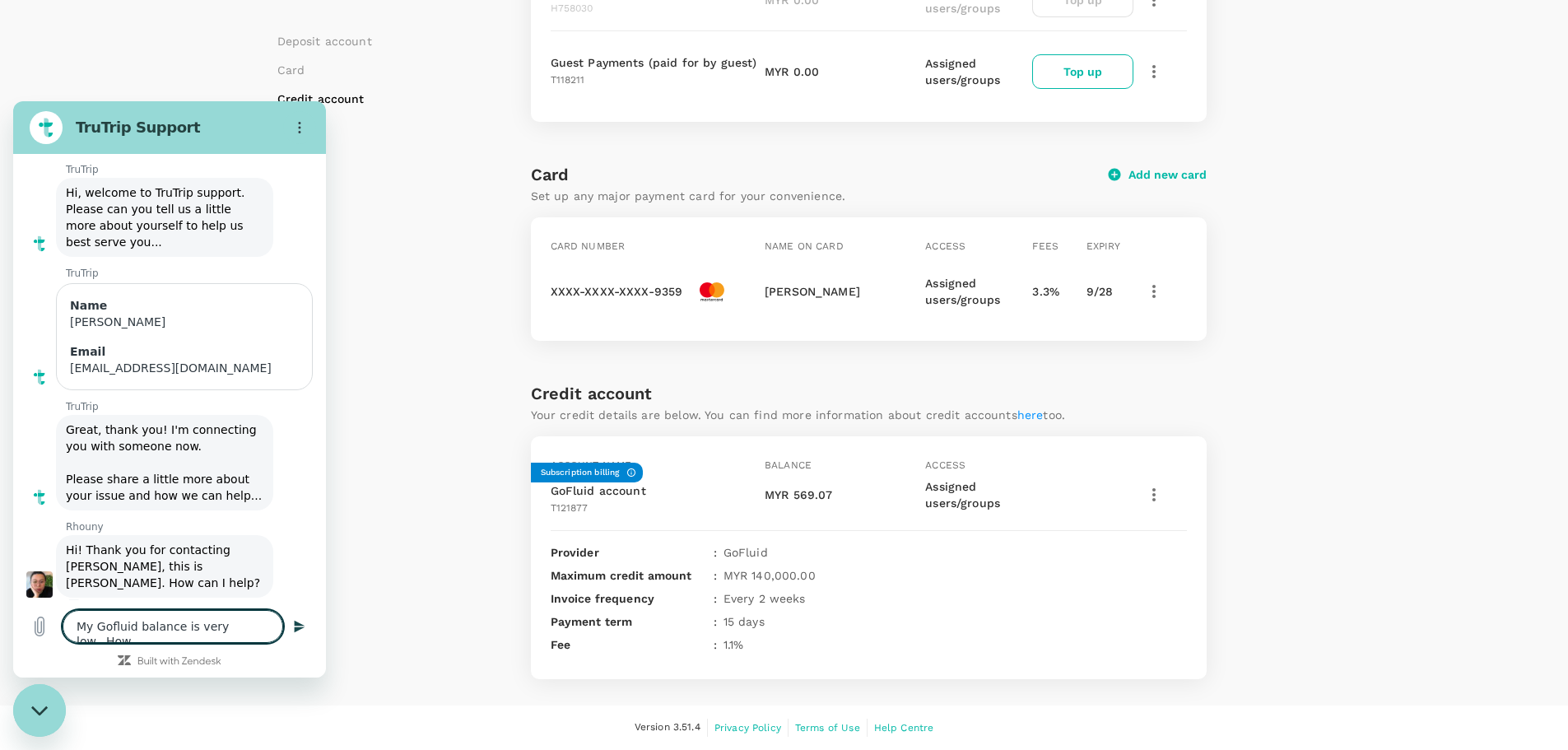
type textarea "x"
type textarea "My Gofluid balance is very low. How d"
type textarea "x"
type textarea "My Gofluid balance is very low. How do"
type textarea "x"
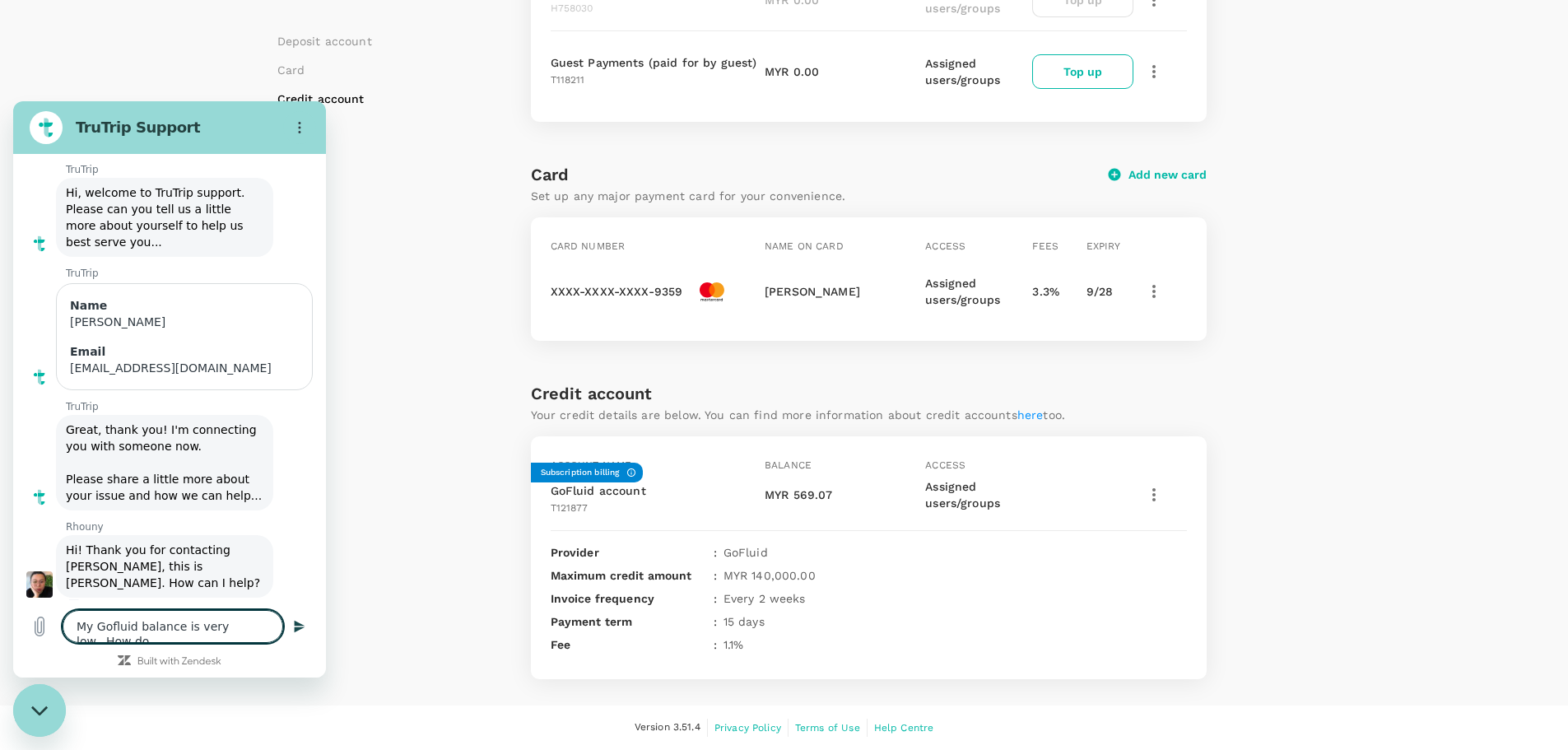
type textarea "My Gofluid balance is very low. How do"
type textarea "x"
type textarea "My Gofluid balance is very low. How do I"
type textarea "x"
type textarea "My Gofluid balance is very low. How do I"
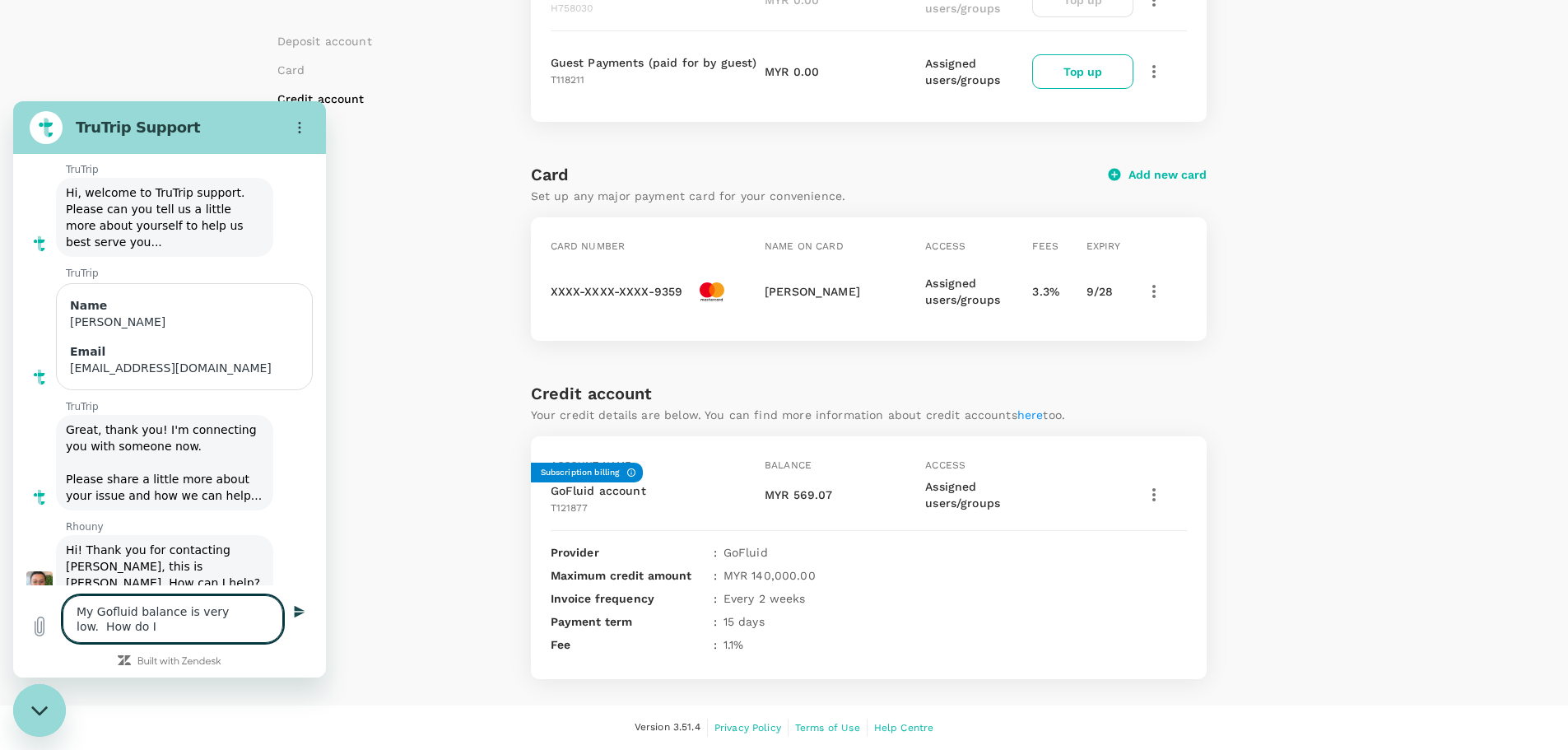
type textarea "x"
type textarea "My Gofluid balance is very low. How do I t"
type textarea "x"
type textarea "My Gofluid balance is very low. How do I to"
type textarea "x"
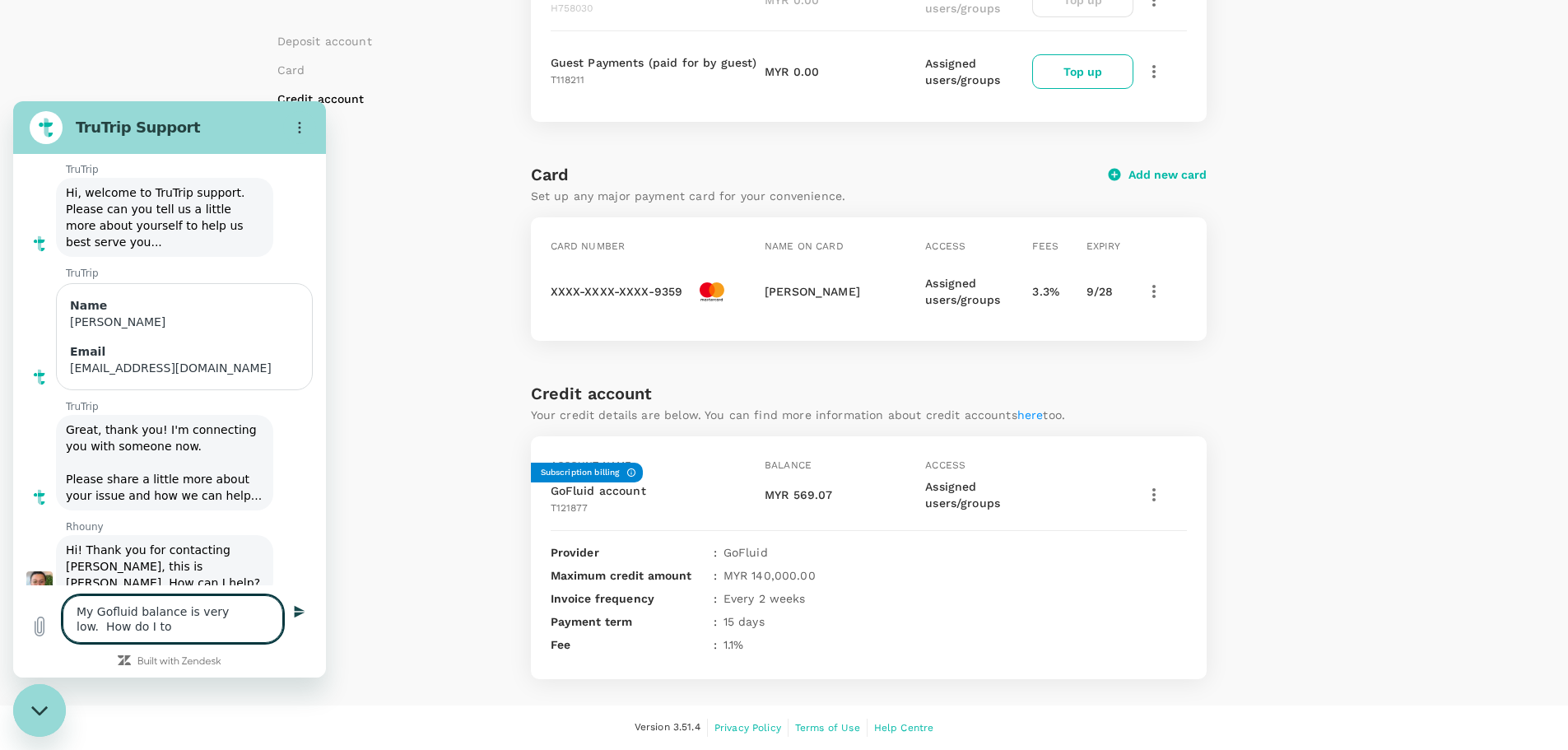
type textarea "My Gofluid balance is very low. How do I top"
type textarea "x"
type textarea "My Gofluid balance is very low. How do I top"
type textarea "x"
type textarea "My Gofluid balance is very low. How do I top u"
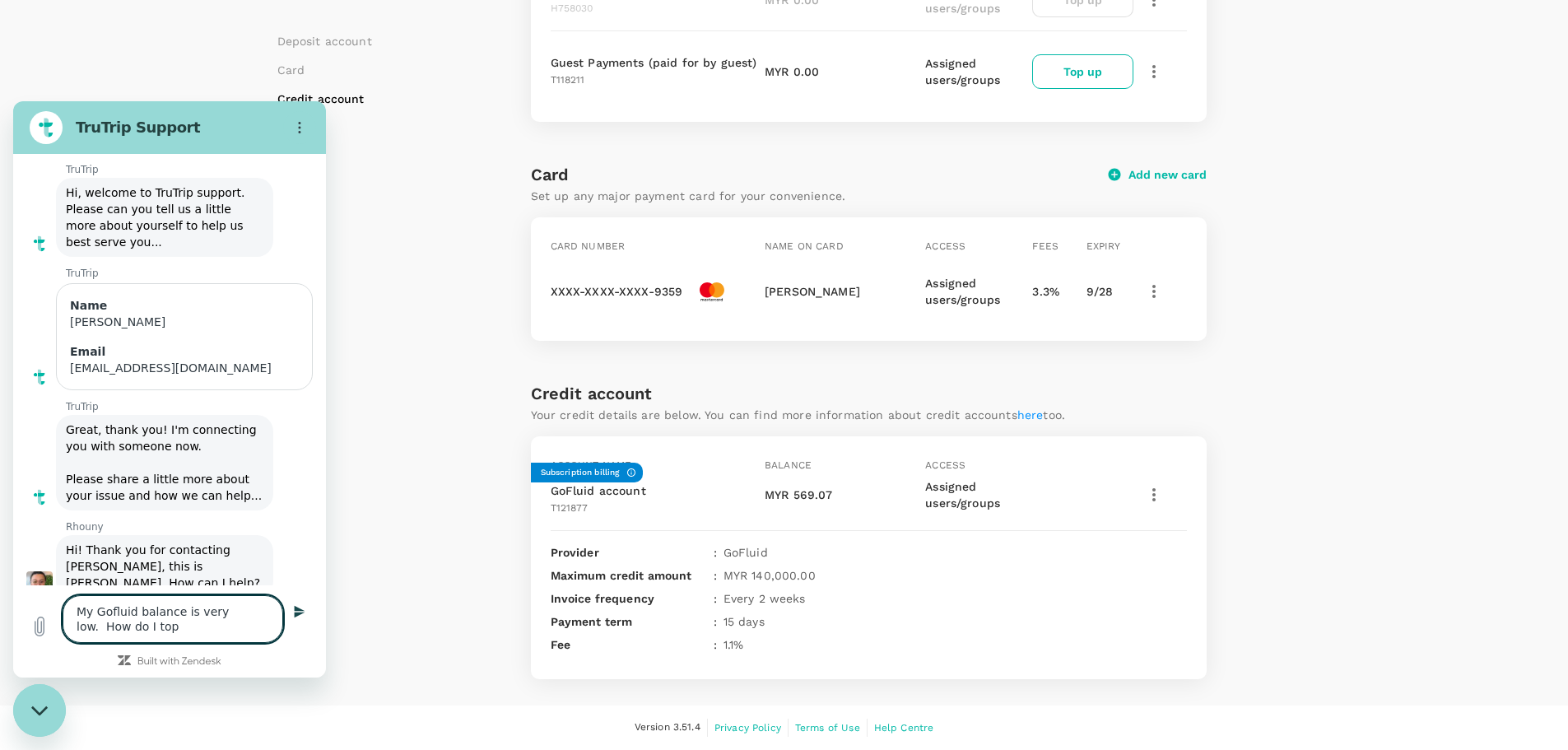
type textarea "x"
type textarea "My Gofluid balance is very low. How do I top up"
type textarea "x"
type textarea "My Gofluid balance is very low. How do I top up?"
type textarea "x"
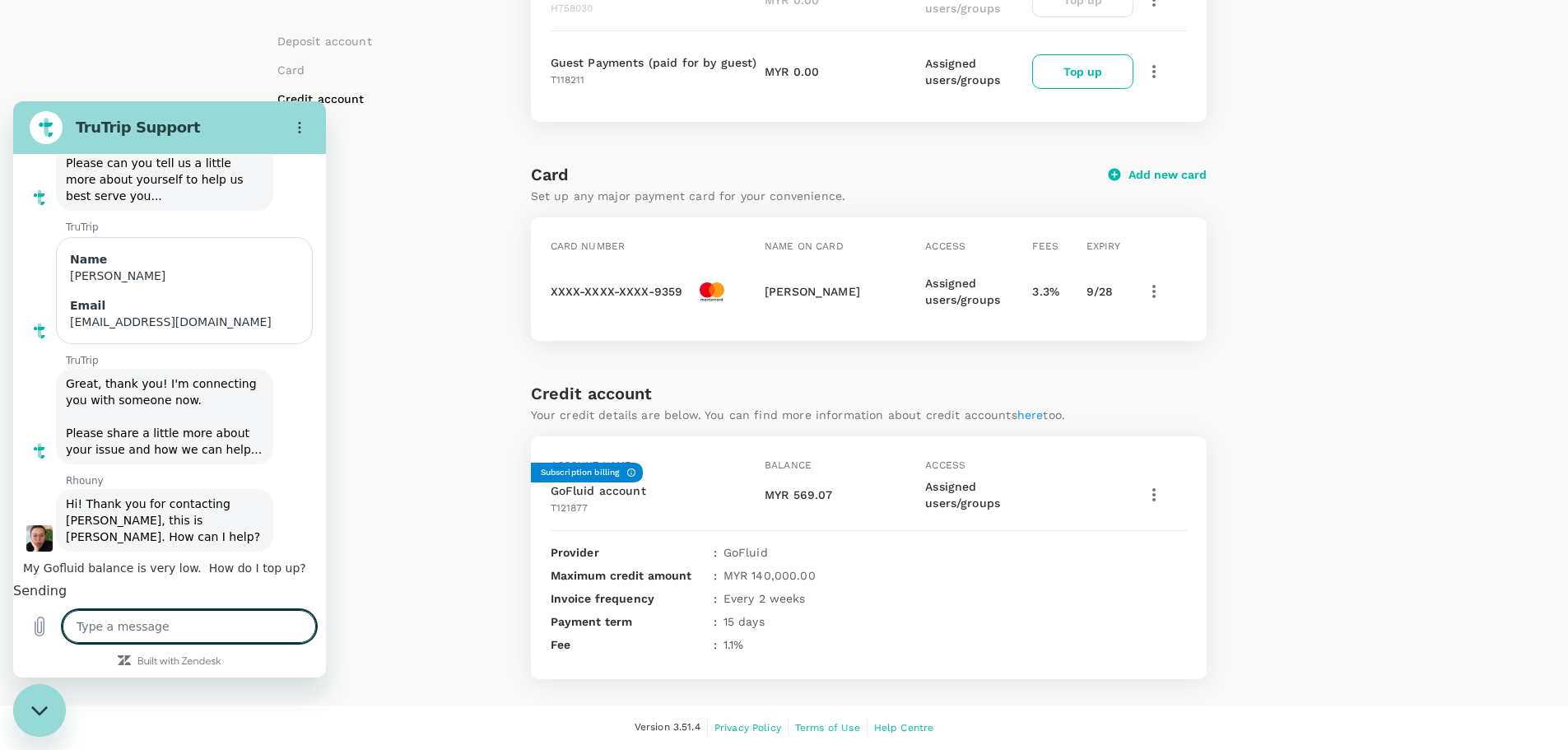
type textarea "x"
type textarea "H"
type textarea "x"
type textarea "Ho"
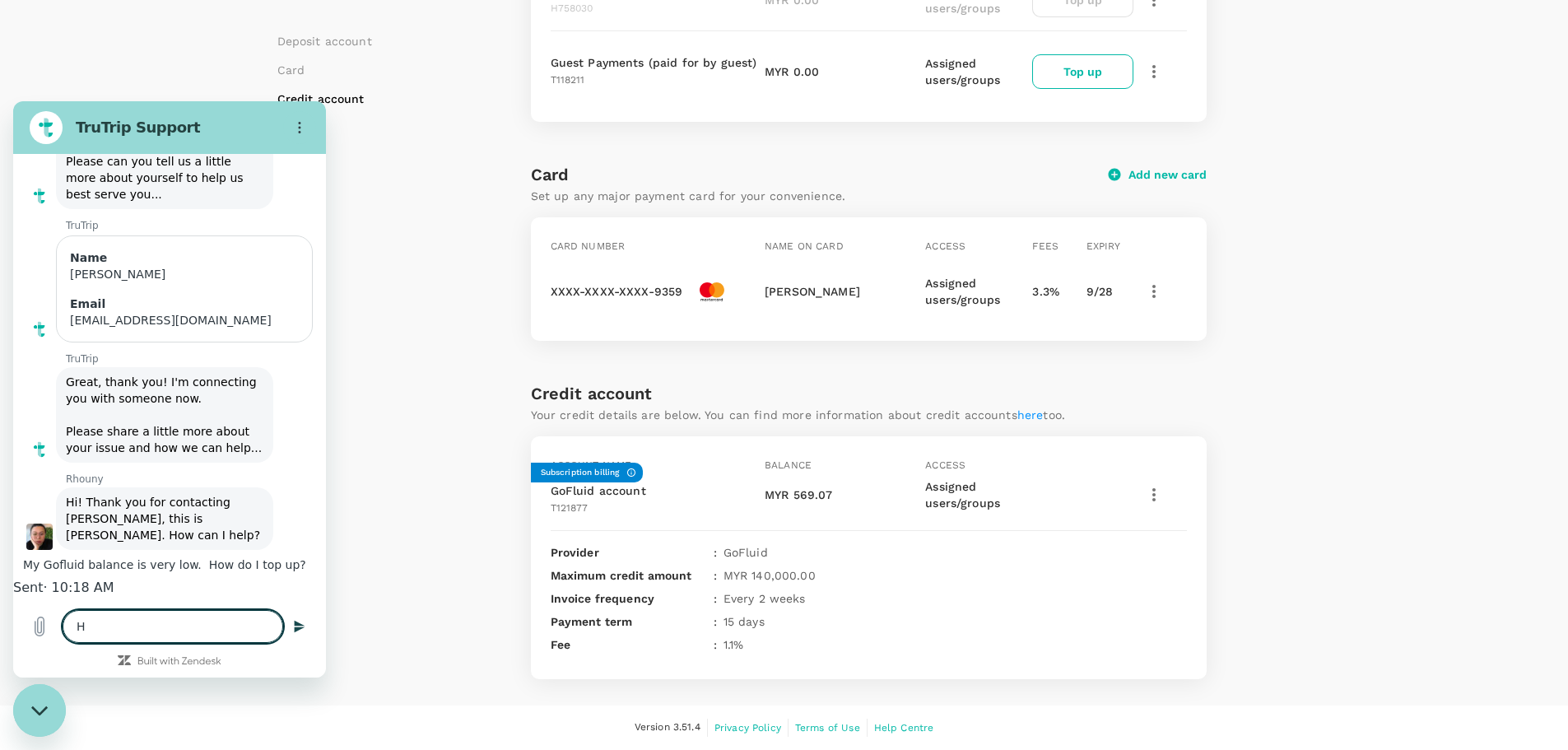
type textarea "x"
type textarea "How"
type textarea "x"
type textarea "How"
type textarea "x"
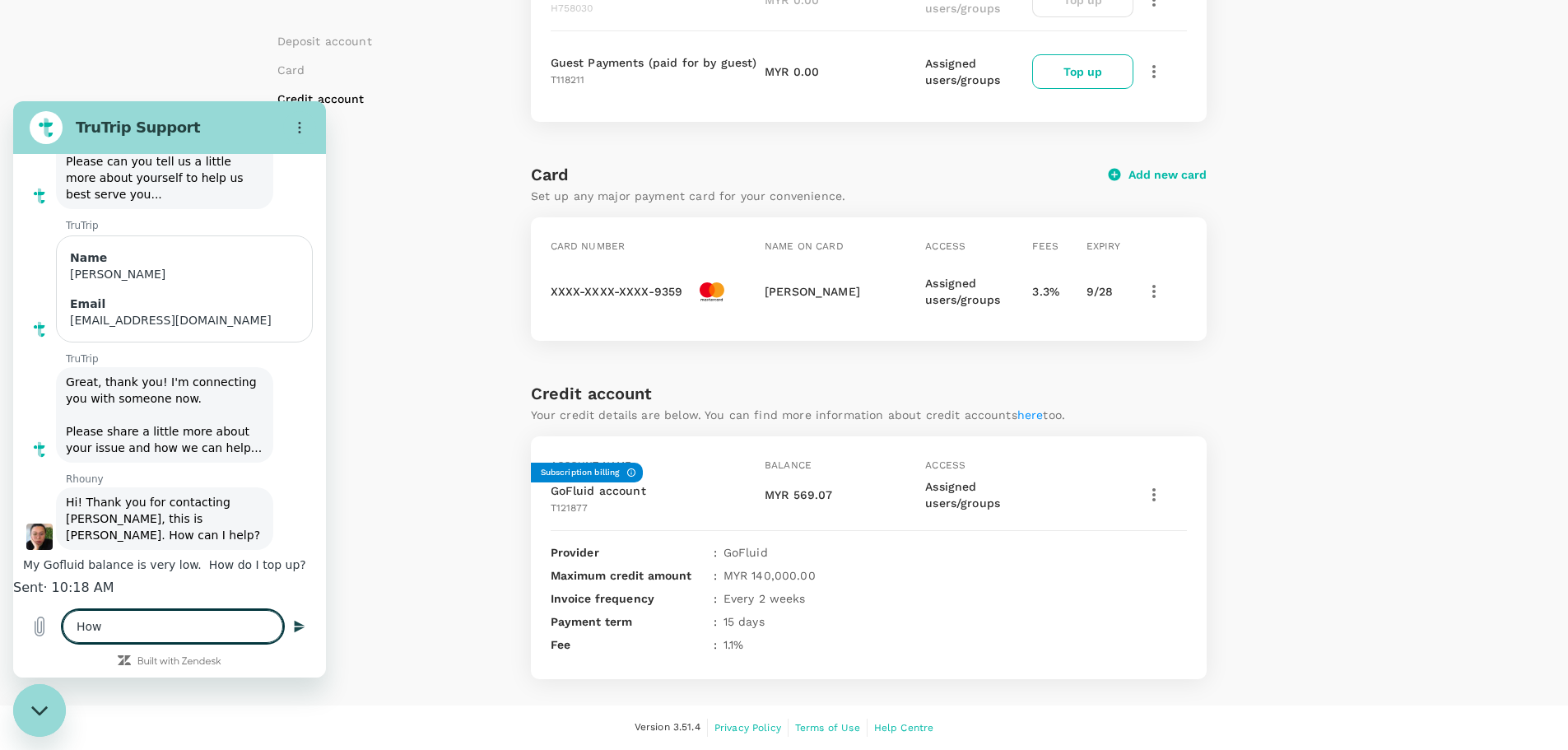
type textarea "How c"
type textarea "x"
type textarea "How co"
type textarea "x"
type textarea "How com"
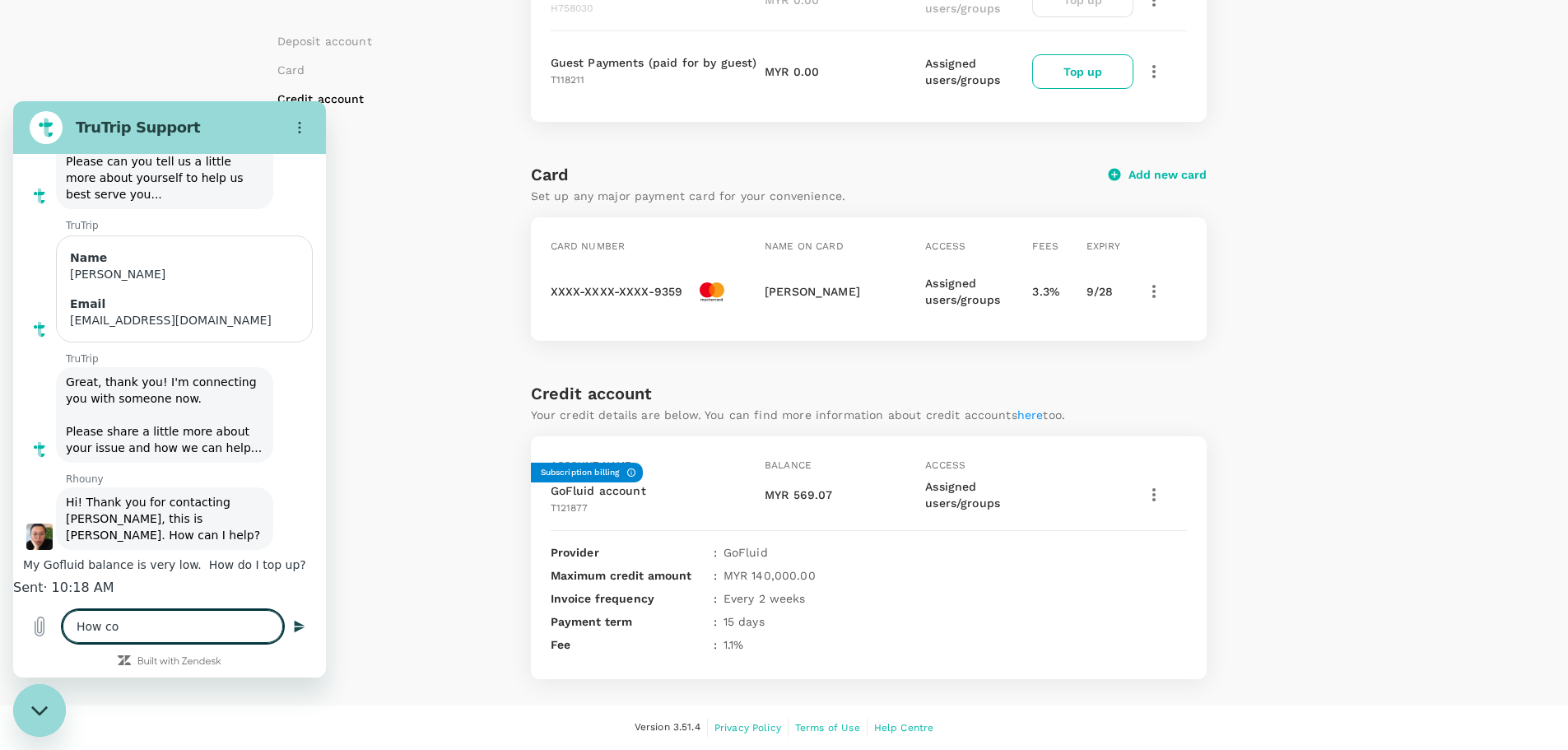
type textarea "x"
type textarea "How come"
type textarea "x"
type textarea "How come"
type textarea "x"
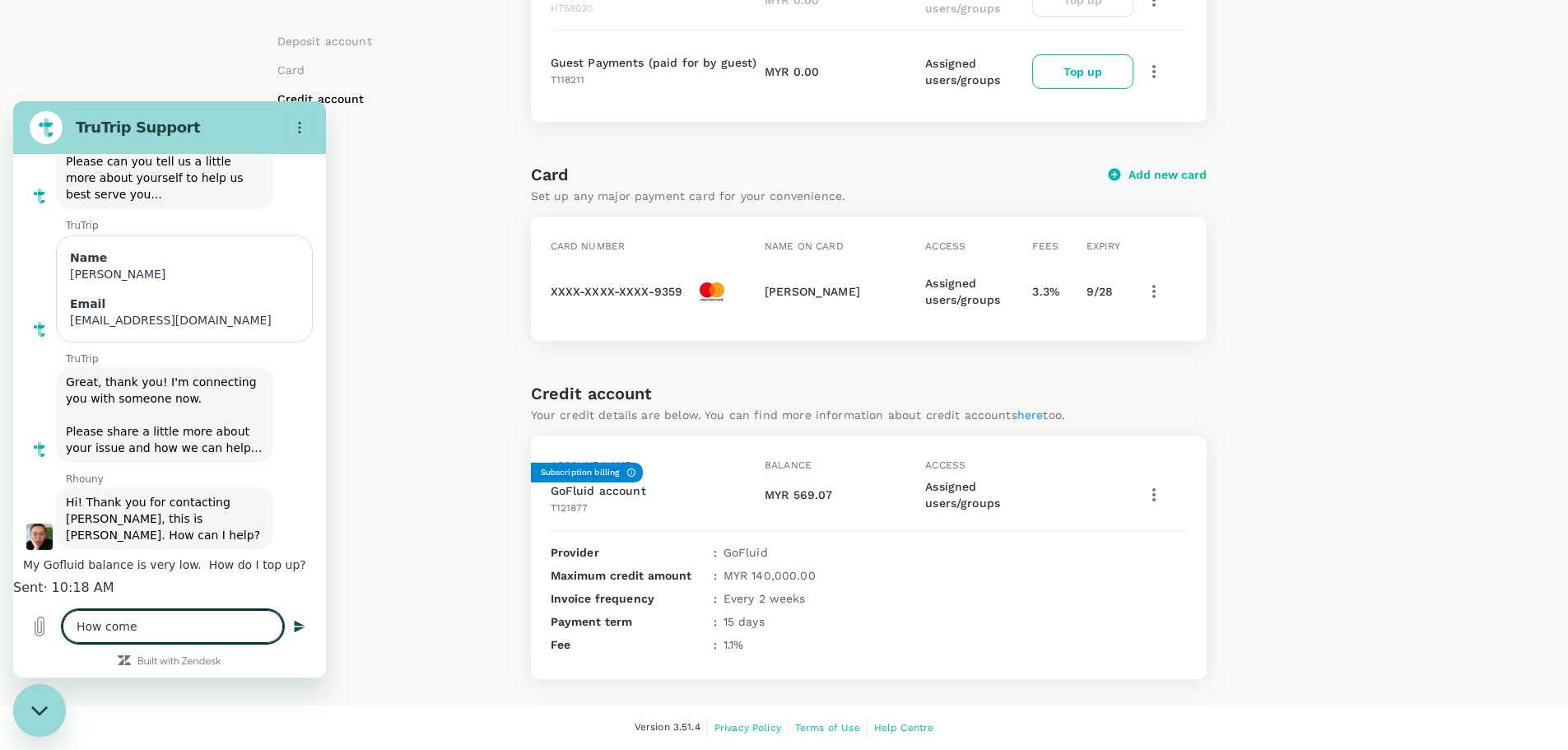
type textarea "How come t"
type textarea "x"
type textarea "How come th"
type textarea "x"
type textarea "How come thi"
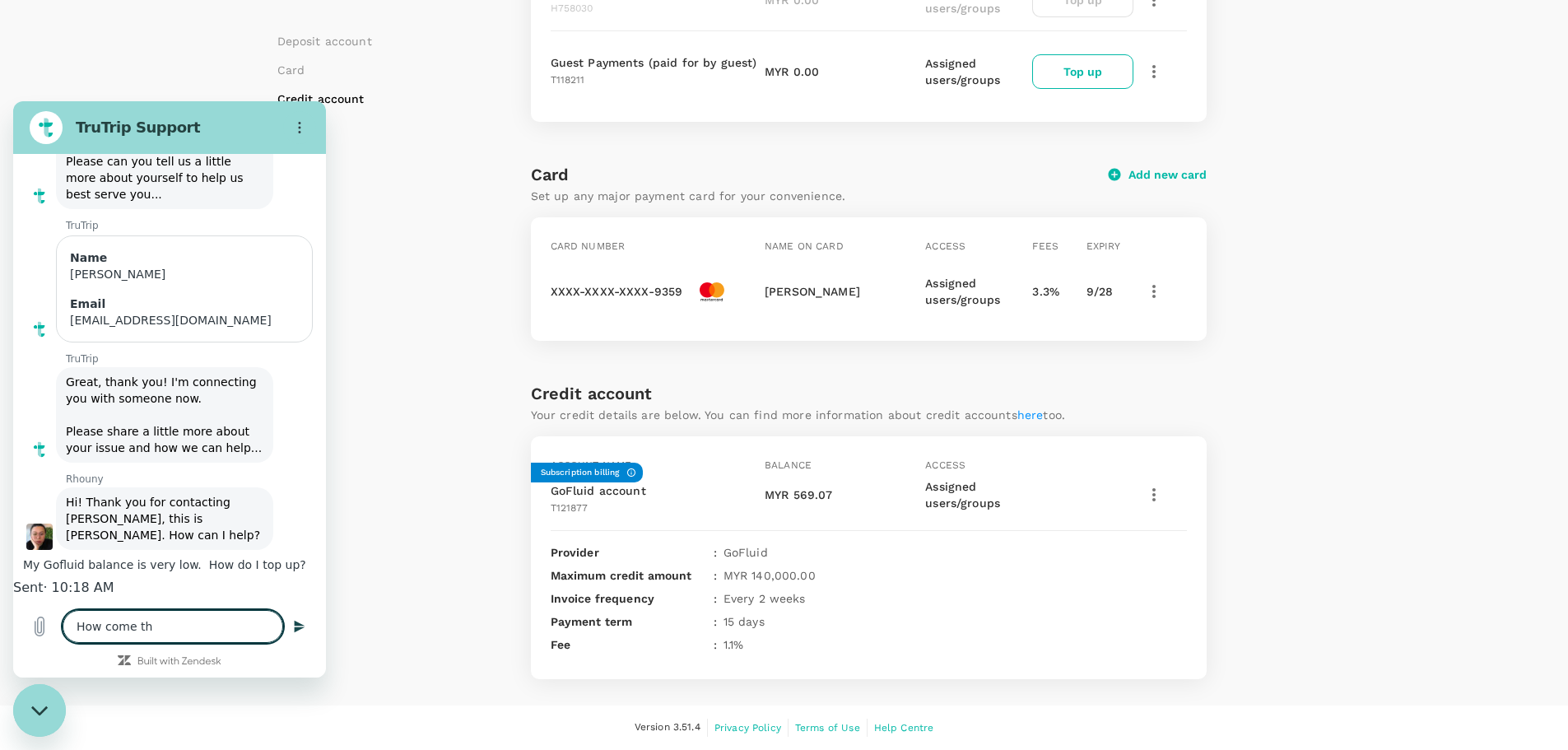
type textarea "x"
type textarea "How come this"
type textarea "x"
type textarea "How come this"
type textarea "x"
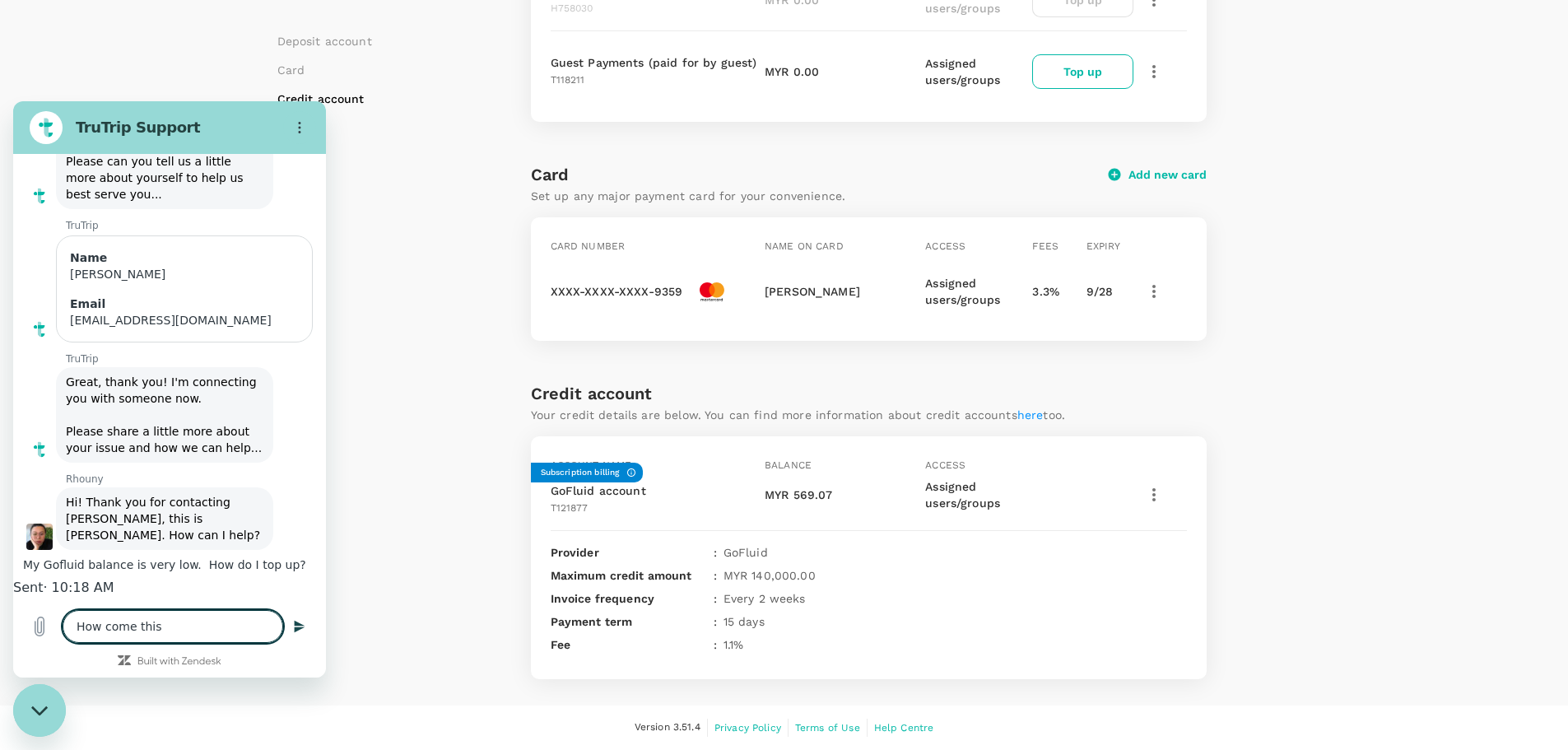
type textarea "How come this d"
type textarea "x"
type textarea "How come this do"
type textarea "x"
type textarea "How come this doe"
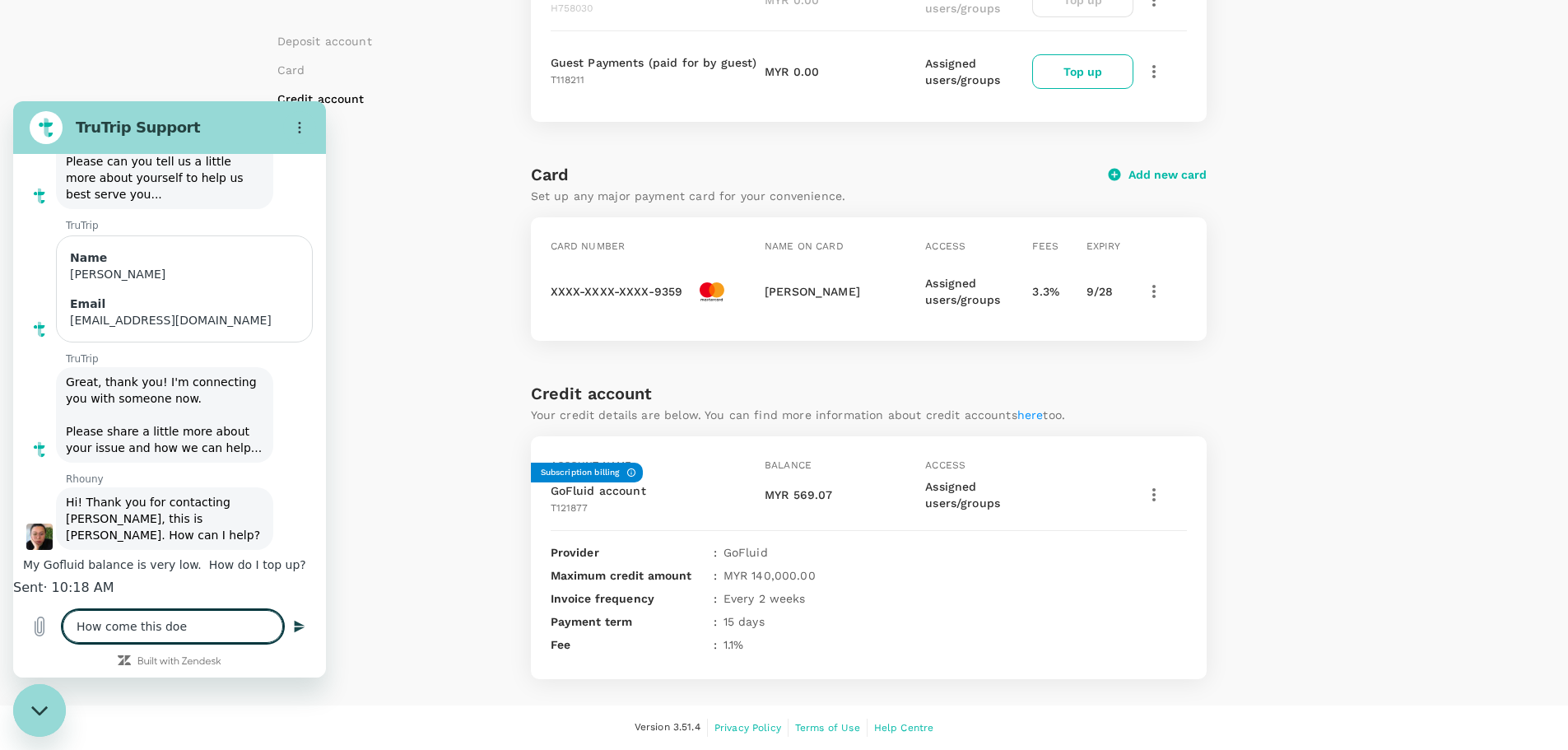
type textarea "x"
type textarea "How come this doen"
type textarea "x"
type textarea "How come this doe"
type textarea "x"
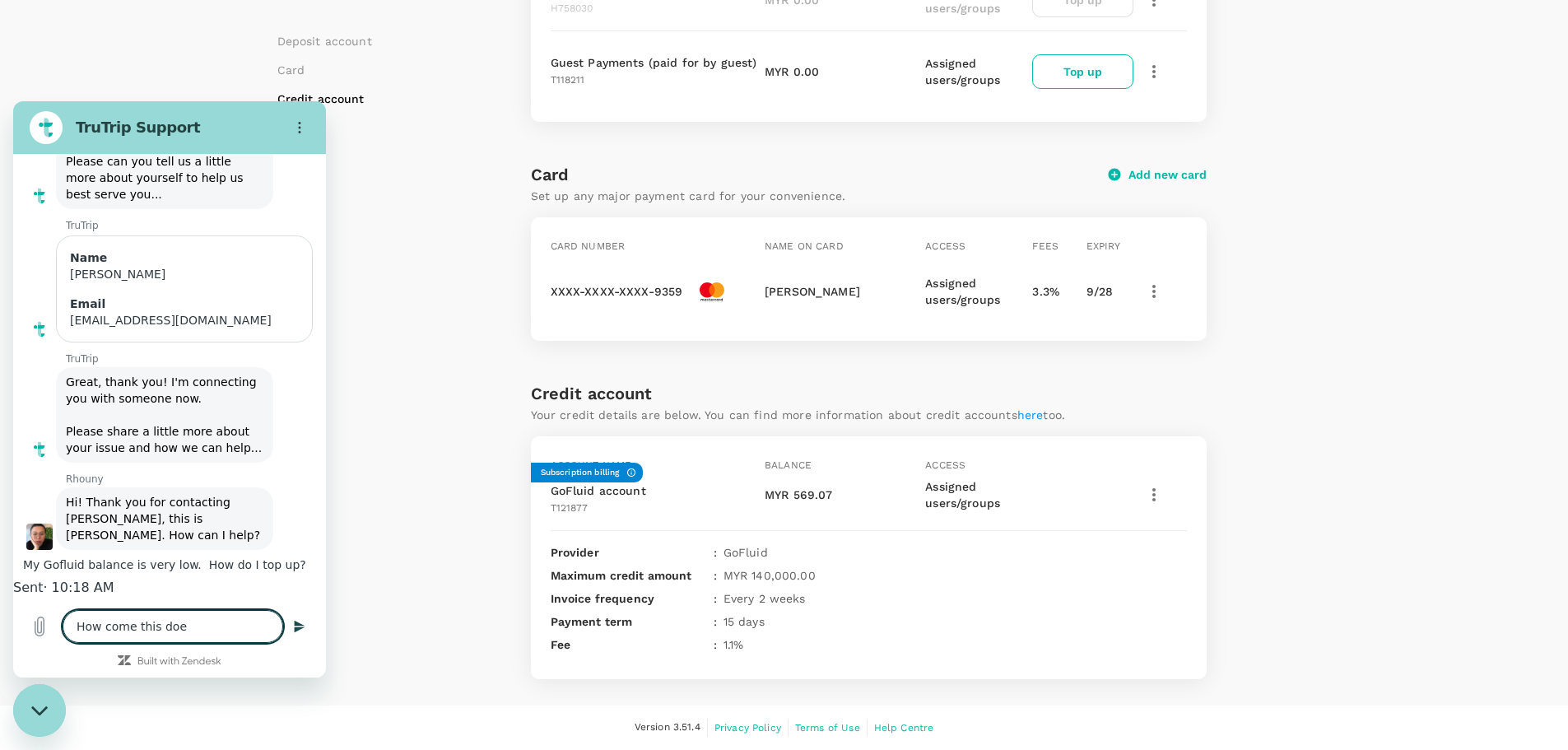
type textarea "How come this does"
type textarea "x"
type textarea "How come this doesn"
type textarea "x"
type textarea "How come this doesn'"
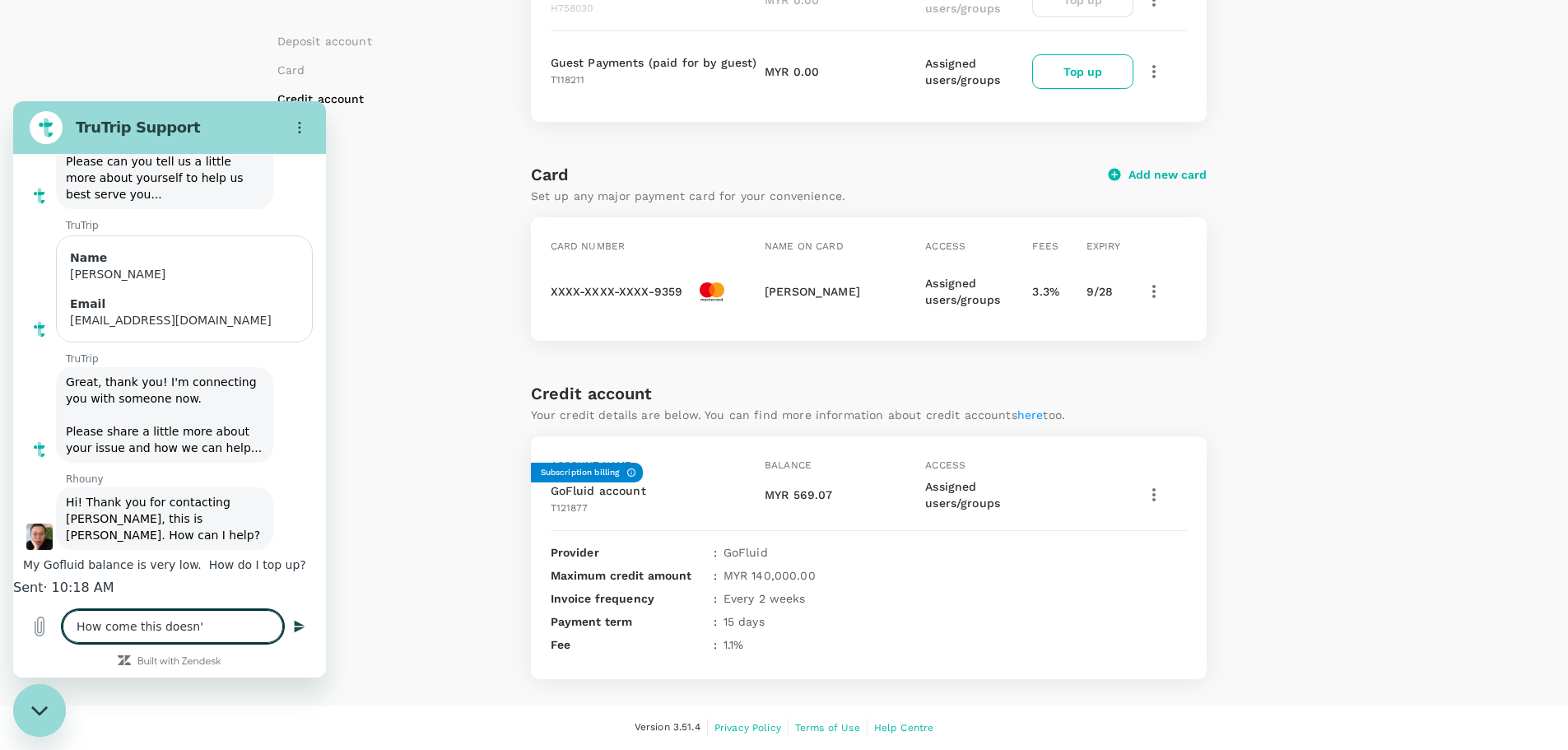
type textarea "x"
type textarea "How come this doesn't"
type textarea "x"
type textarea "How come this doesn't"
type textarea "x"
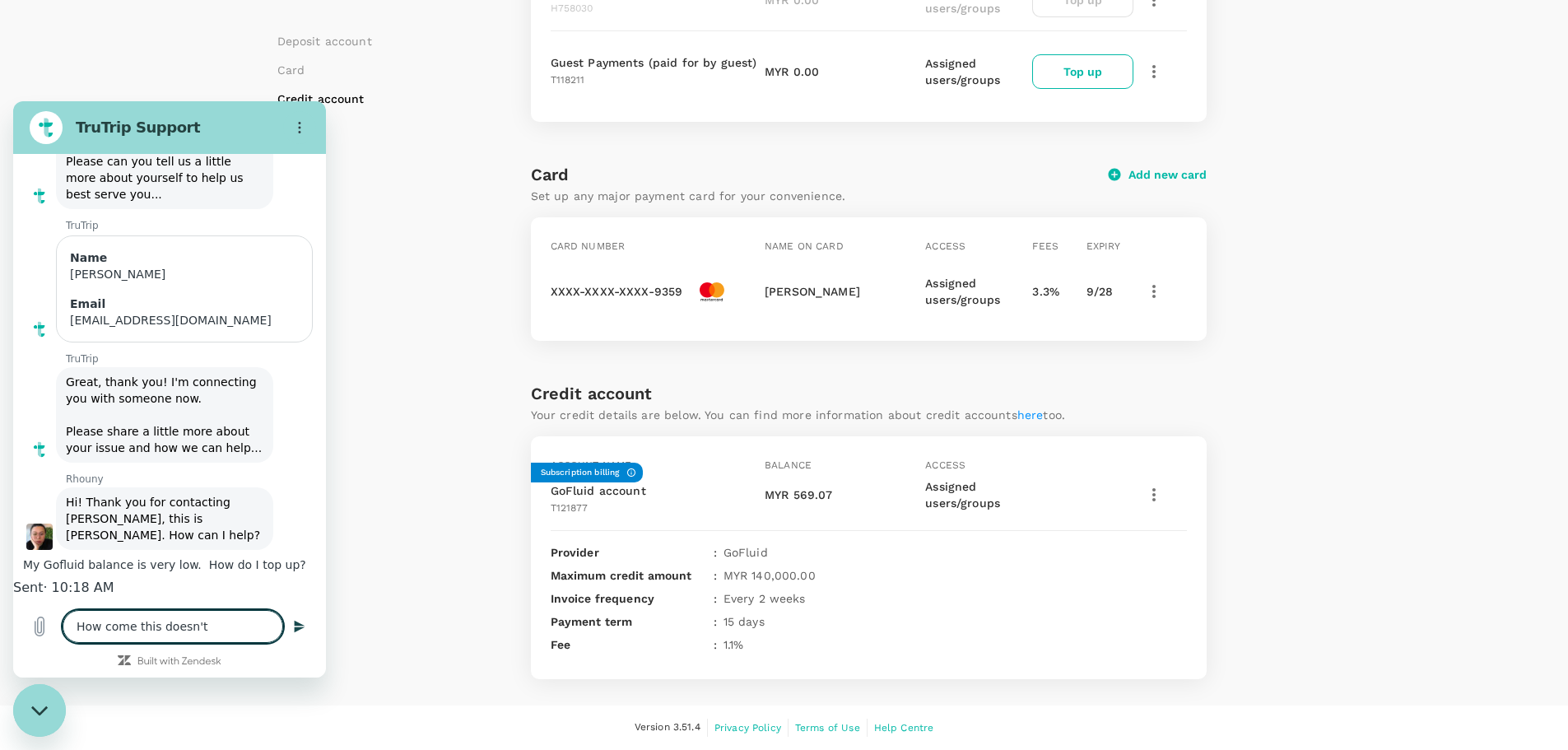
type textarea "How come this doesn't h"
type textarea "x"
type textarea "How come this doesn't ha"
type textarea "x"
type textarea "How come this doesn't hap"
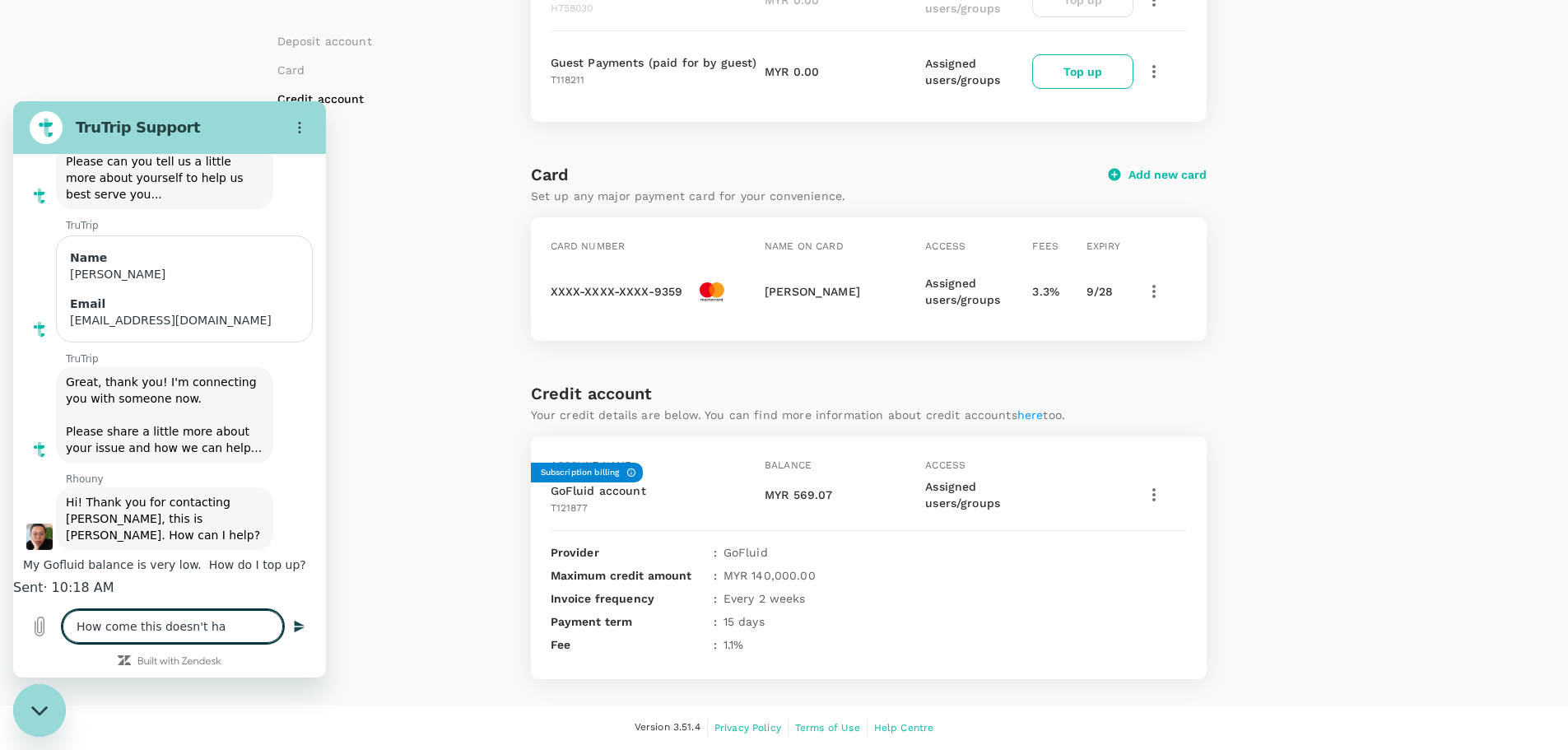
type textarea "x"
type textarea "How come this doesn't happ"
type textarea "x"
type textarea "How come this doesn't happe"
type textarea "x"
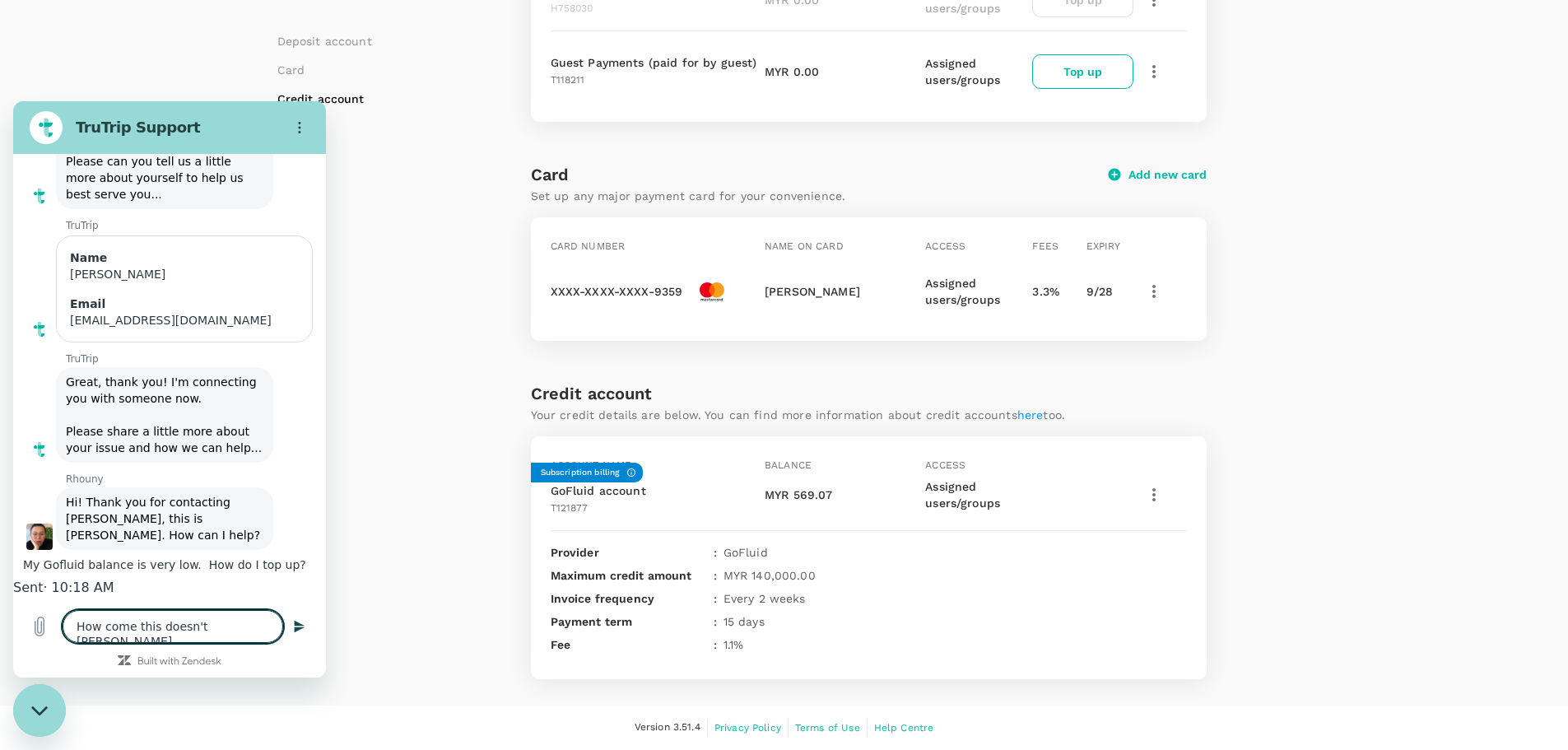
type textarea "How come this doesn't happen"
type textarea "x"
type textarea "How come this doesn't happen"
type textarea "x"
type textarea "How come this doesn't happen a"
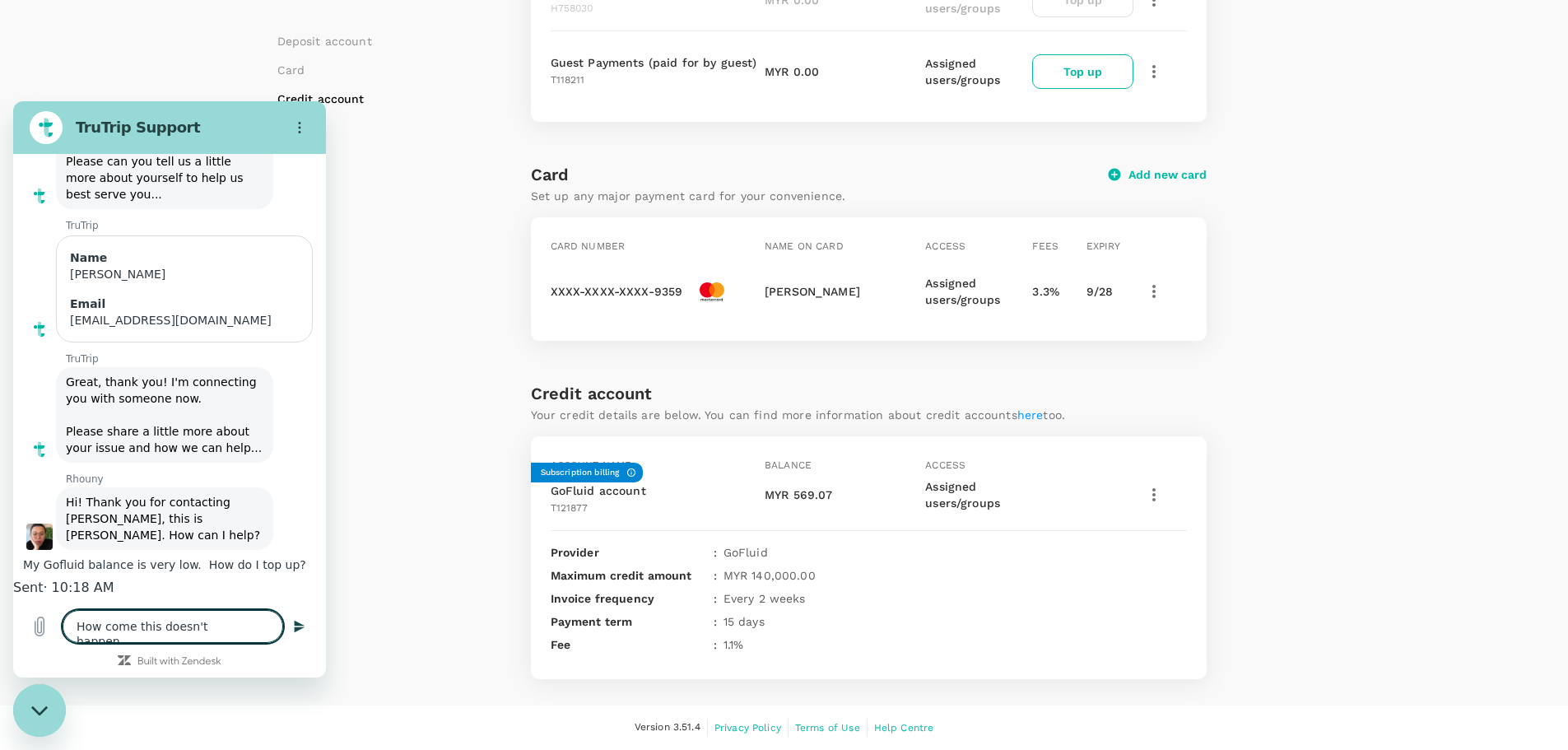
type textarea "x"
type textarea "How come this doesn't happen au"
type textarea "x"
type textarea "How come this doesn't happen aut"
type textarea "x"
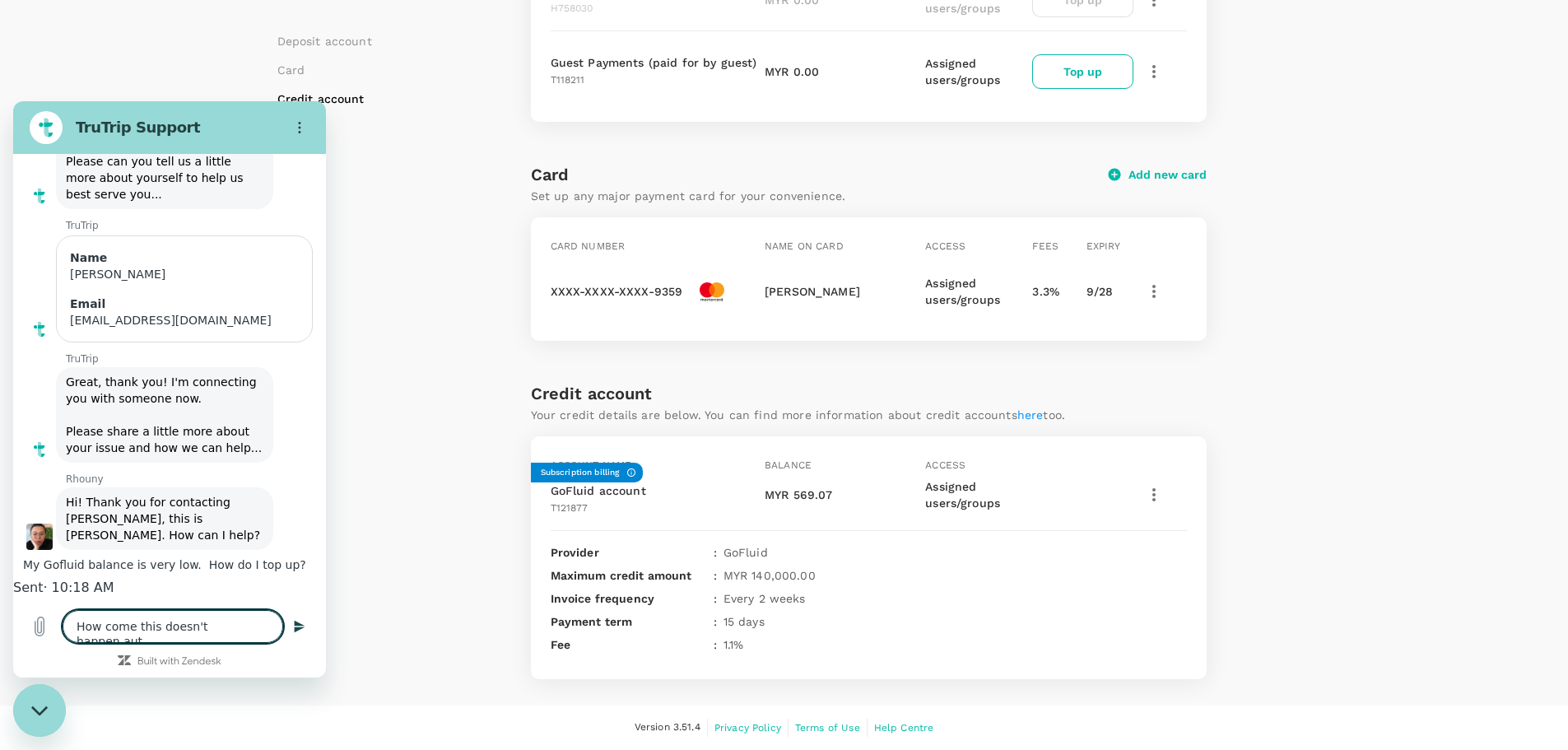
type textarea "How come this doesn't happen auto"
type textarea "x"
type textarea "How come this doesn't happen autom"
type textarea "x"
type textarea "How come this doesn't happen automa"
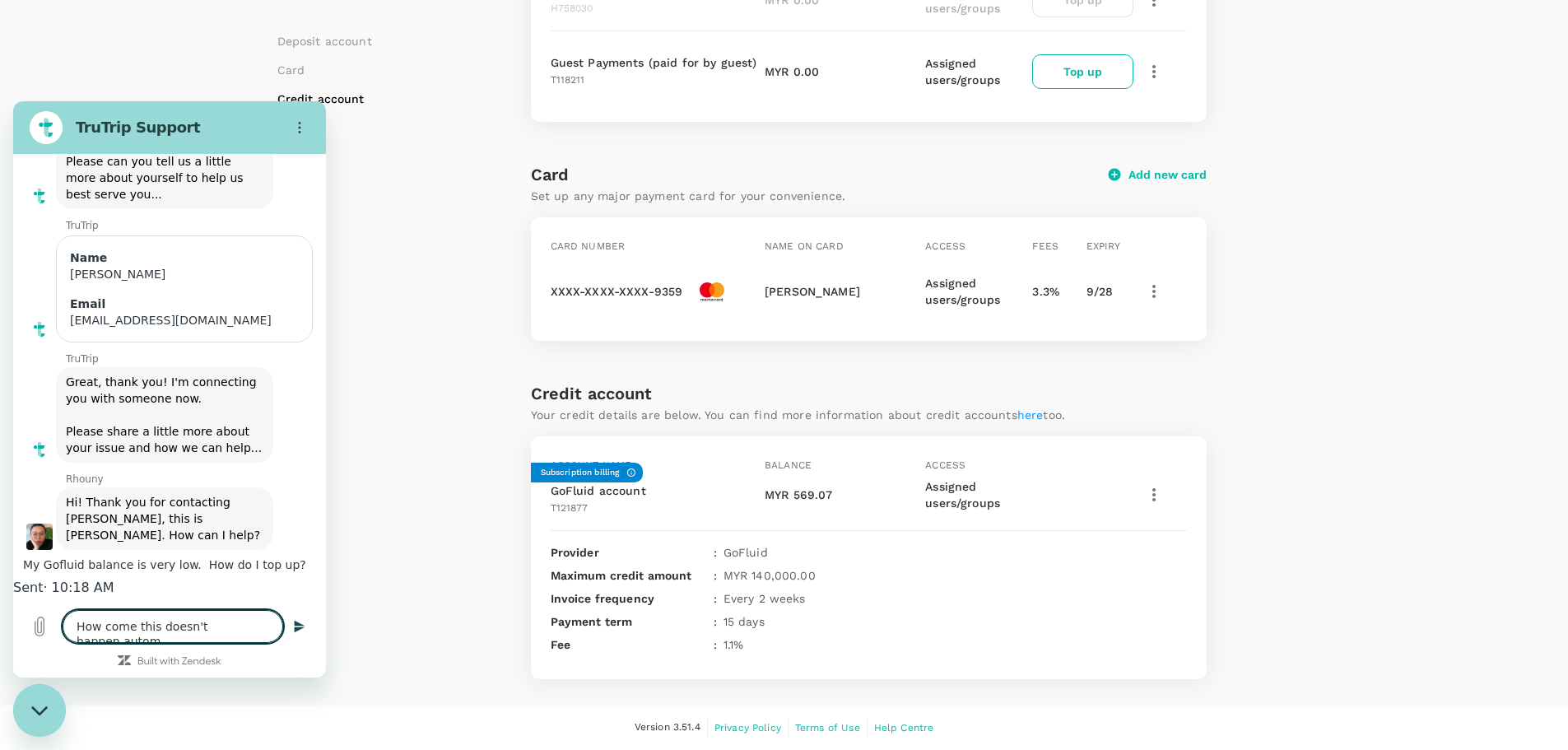
type textarea "x"
type textarea "How come this doesn't happen automat"
type textarea "x"
type textarea "How come this doesn't happen automati"
type textarea "x"
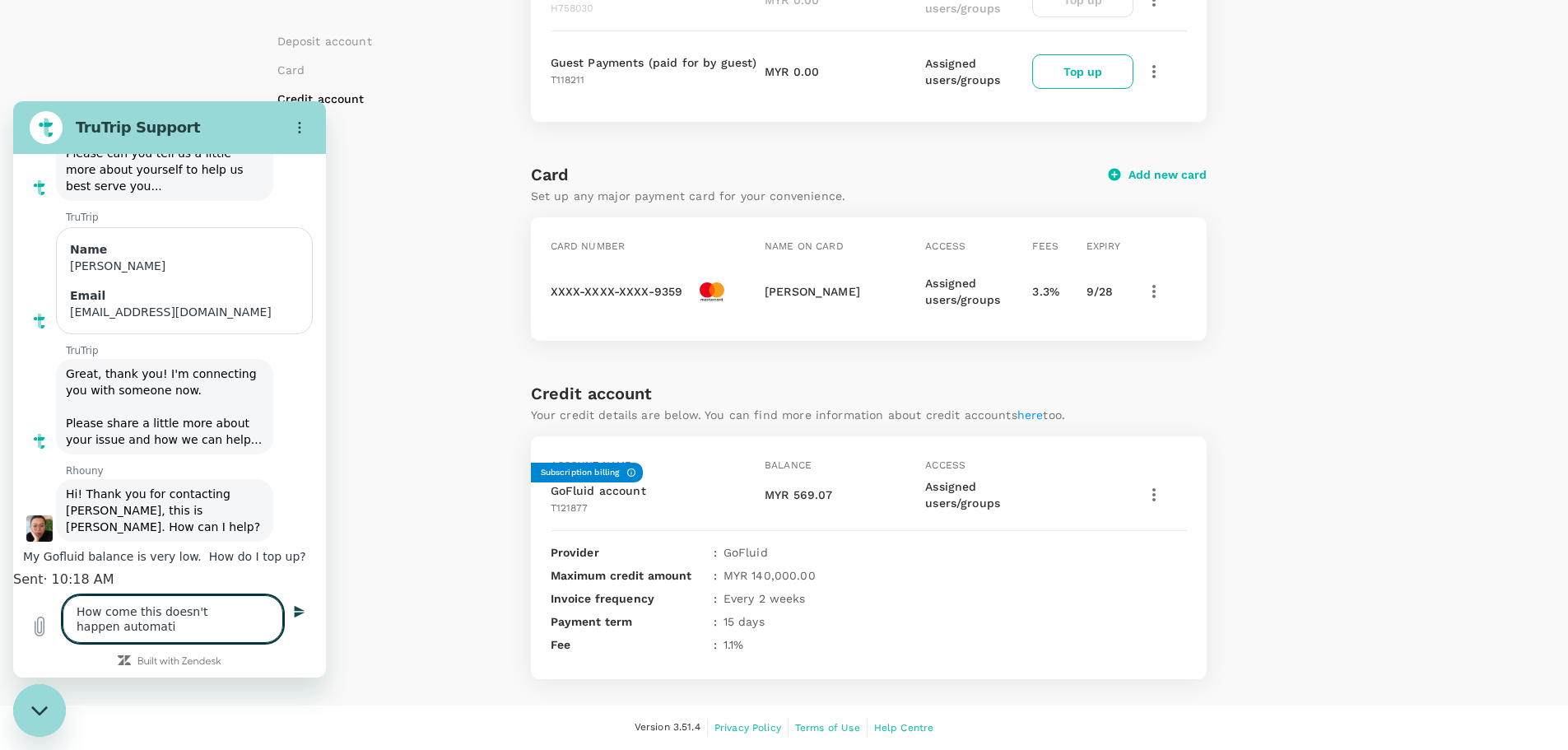
type textarea "How come this doesn't happen automatic"
type textarea "x"
type textarea "How come this doesn't happen automatica"
type textarea "x"
type textarea "How come this doesn't happen automatical"
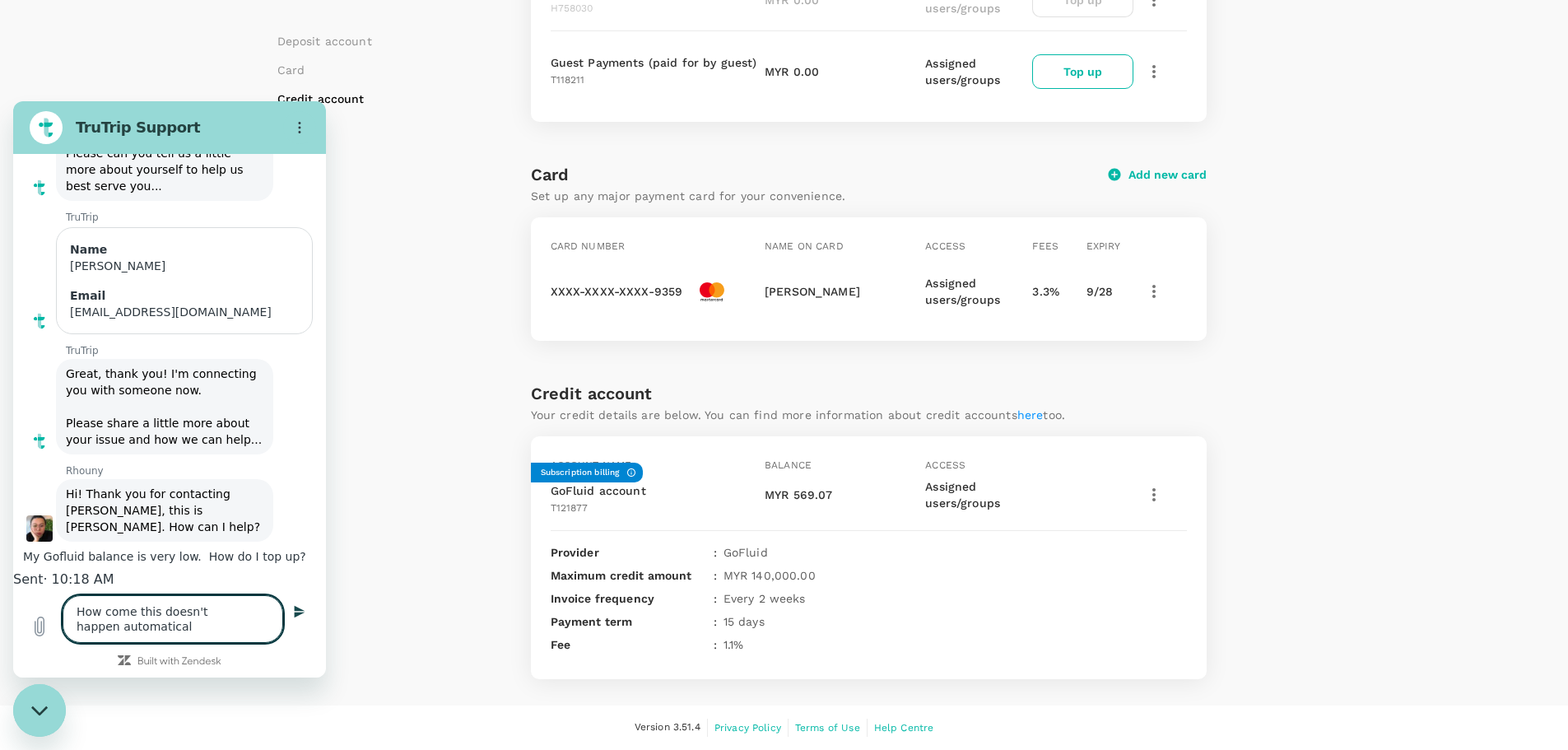
type textarea "x"
type textarea "How come this doesn't happen automaticall"
type textarea "x"
type textarea "How come this doesn't happen automatically"
type textarea "x"
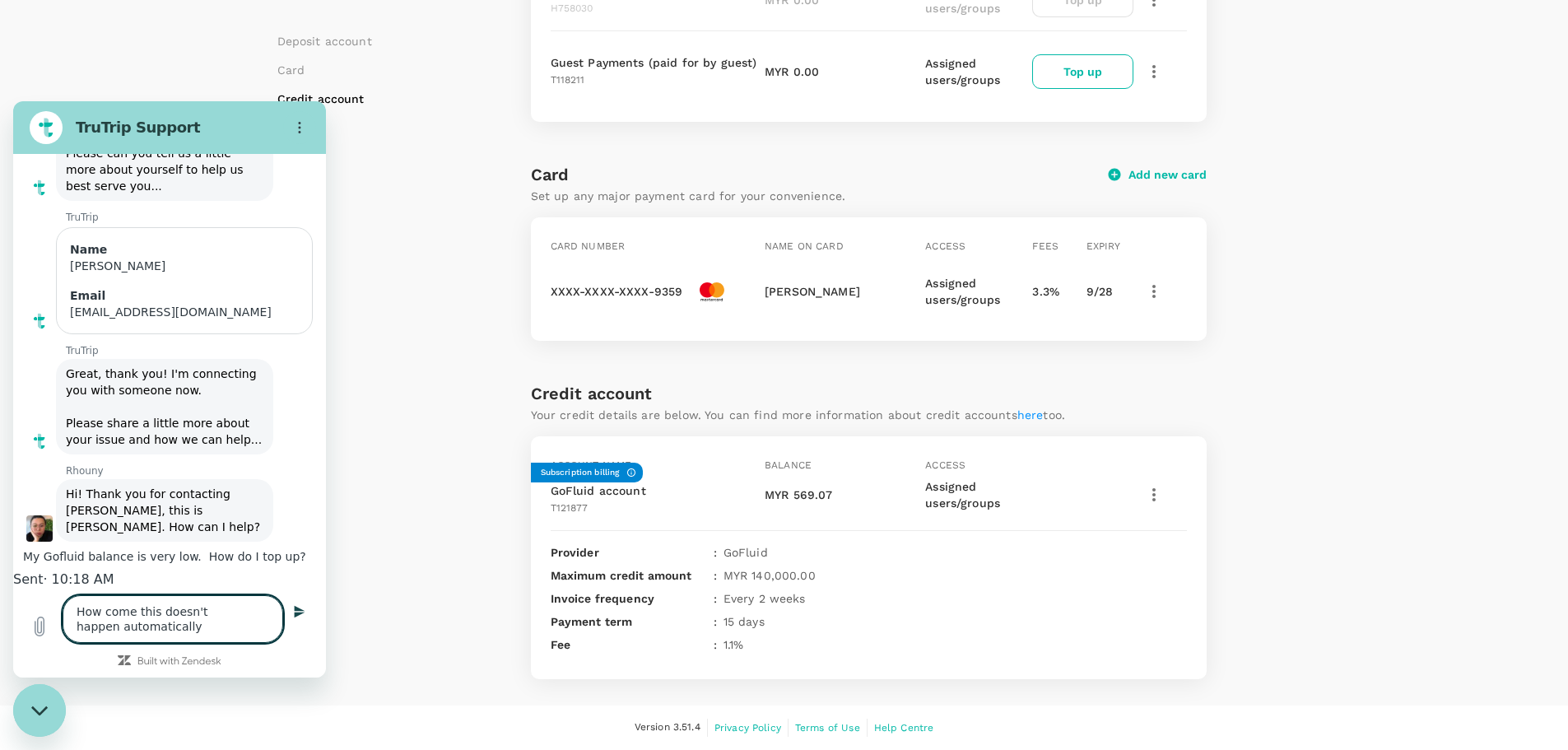
type textarea "How come this doesn't happen automatically?"
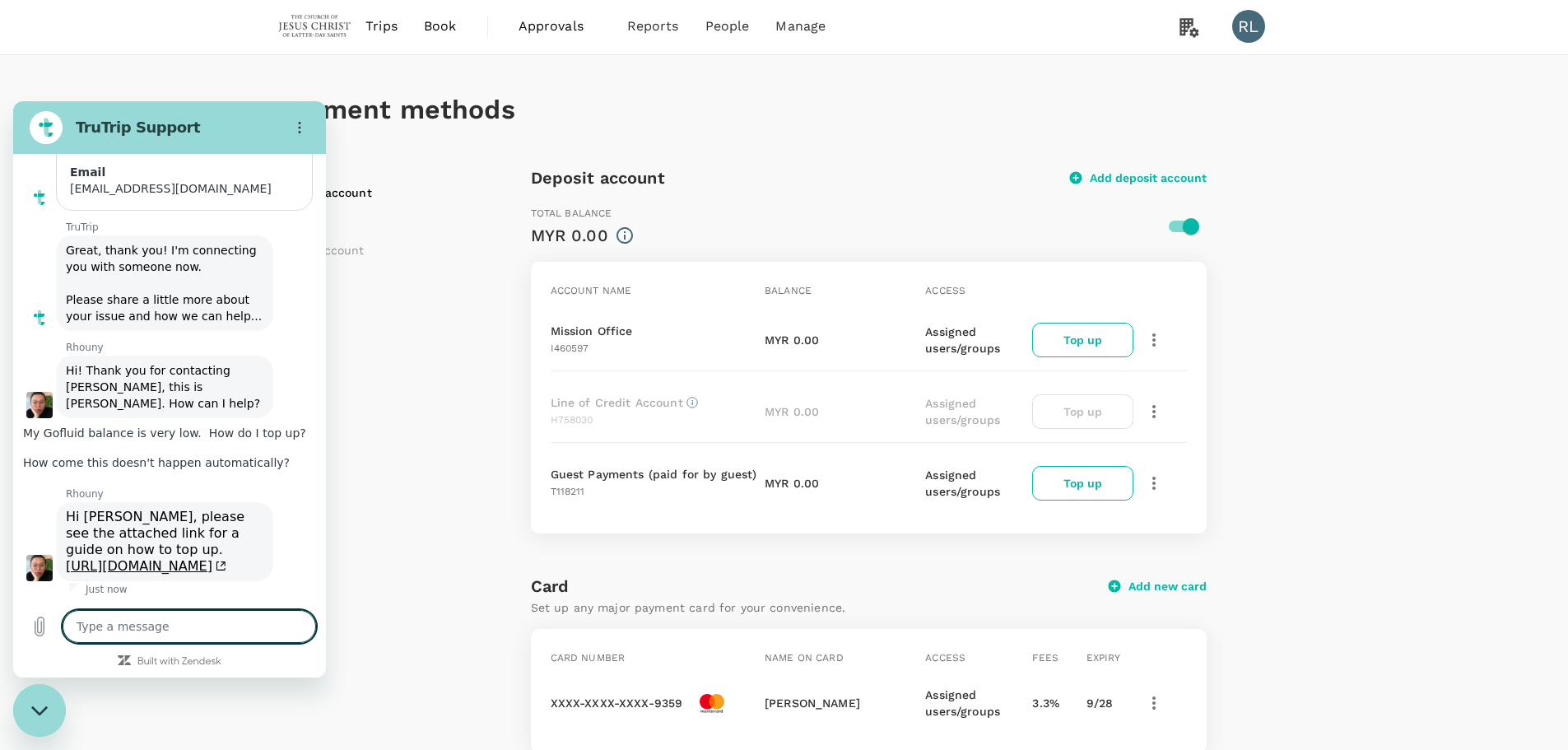
scroll to position [313, 0]
click at [150, 558] on link "https://support.trutrip.co/hc/en-sg/articles/6880826930713-How-to-set-up-deposi…" at bounding box center [146, 565] width 160 height 16
click at [157, 628] on textarea at bounding box center [189, 626] width 254 height 33
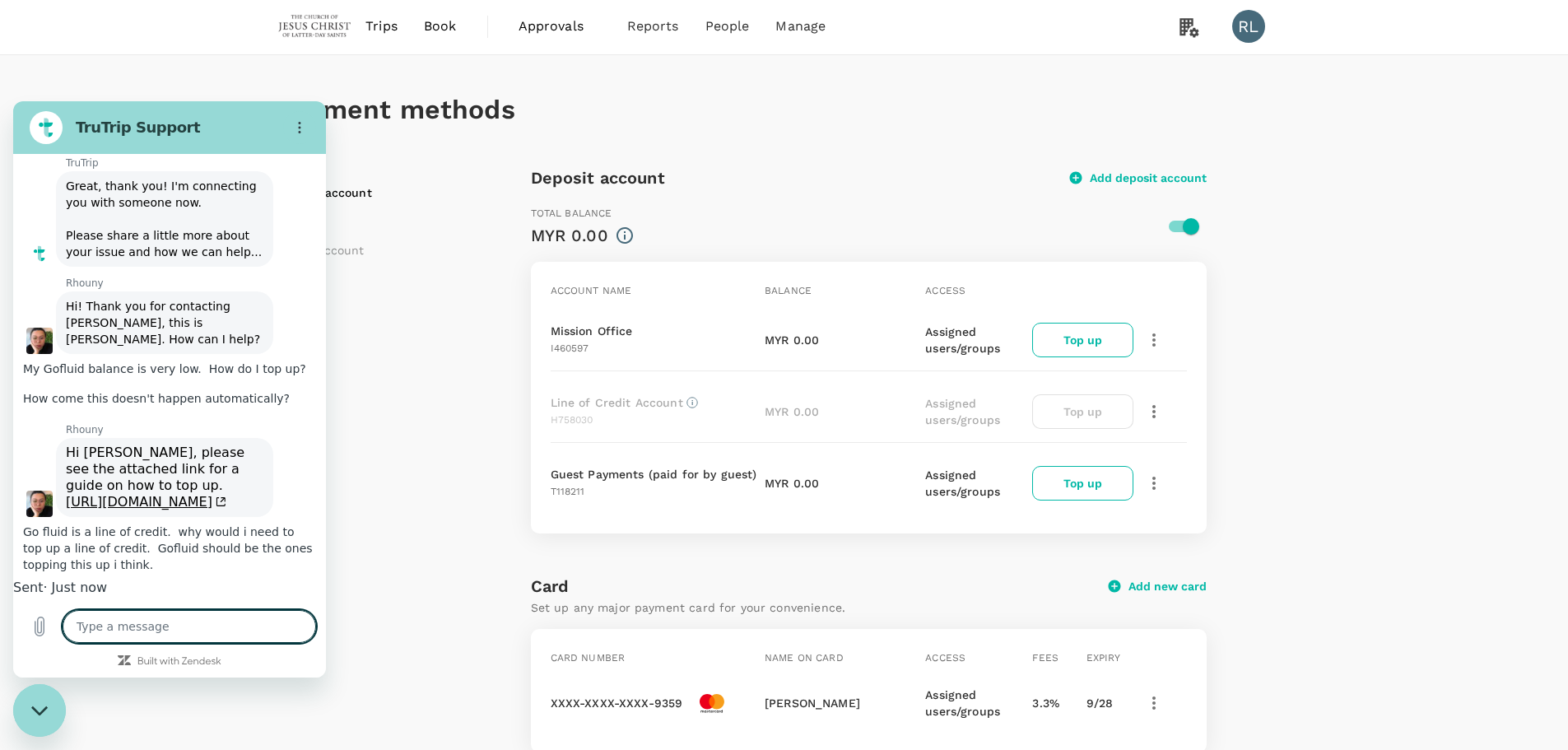
scroll to position [403, 0]
click at [180, 633] on textarea at bounding box center [189, 626] width 254 height 33
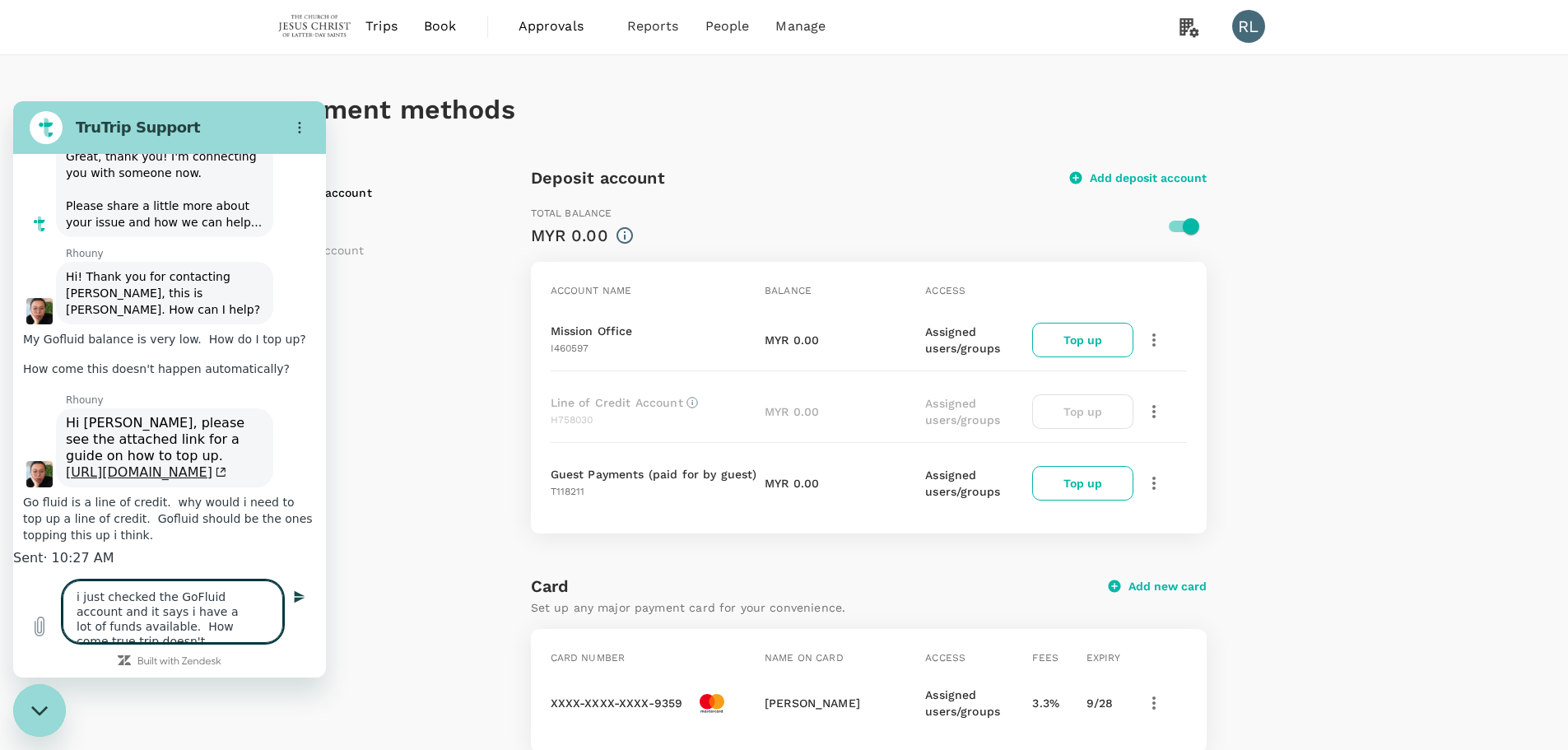
click at [116, 465] on link "https://support.trutrip.co/hc/en-sg/articles/6880826930713-How-to-set-up-deposi…" at bounding box center [146, 472] width 160 height 16
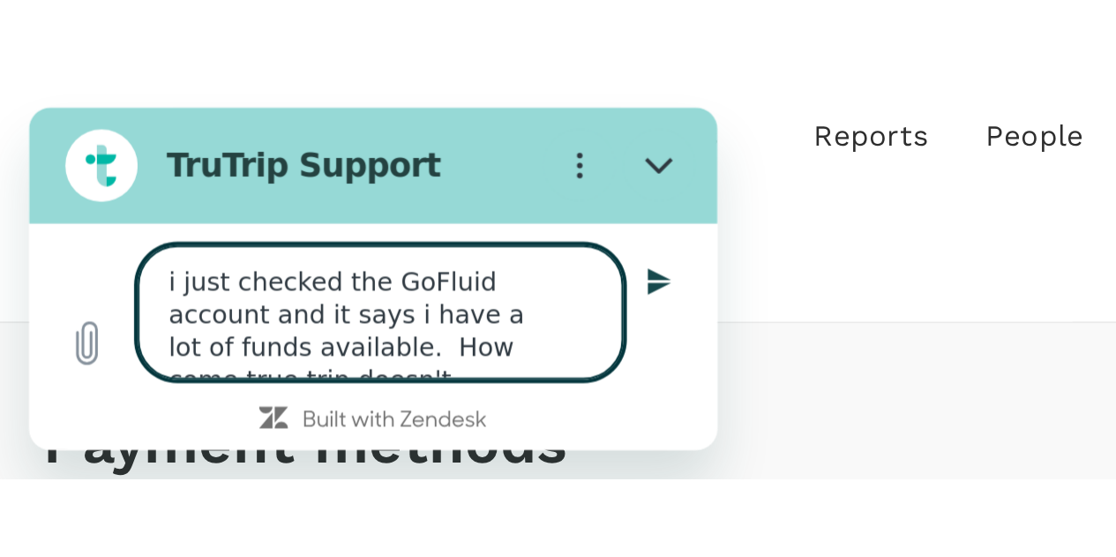
scroll to position [550, 0]
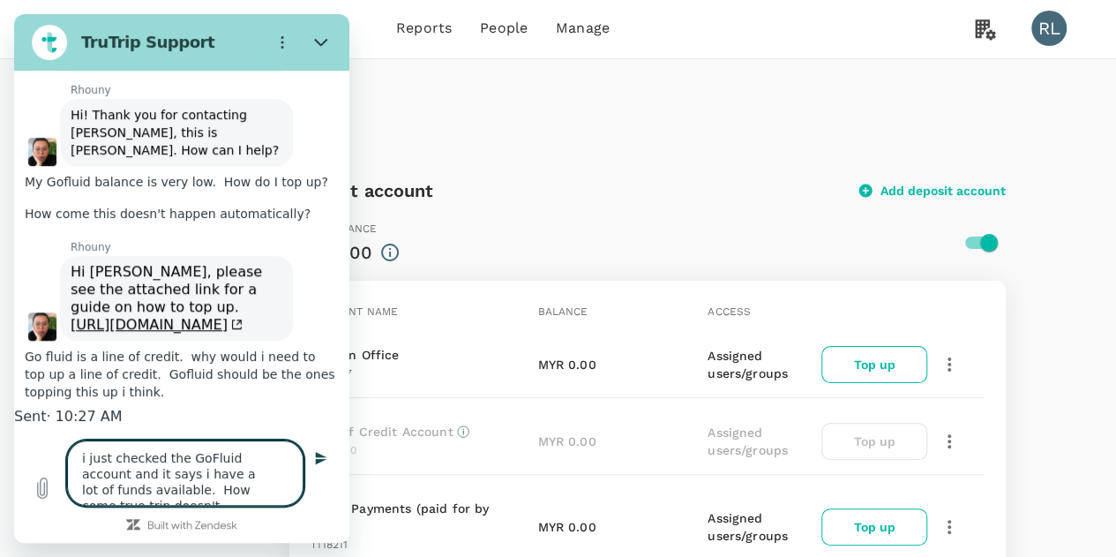
click at [687, 165] on div "Payment methods" at bounding box center [558, 117] width 1074 height 117
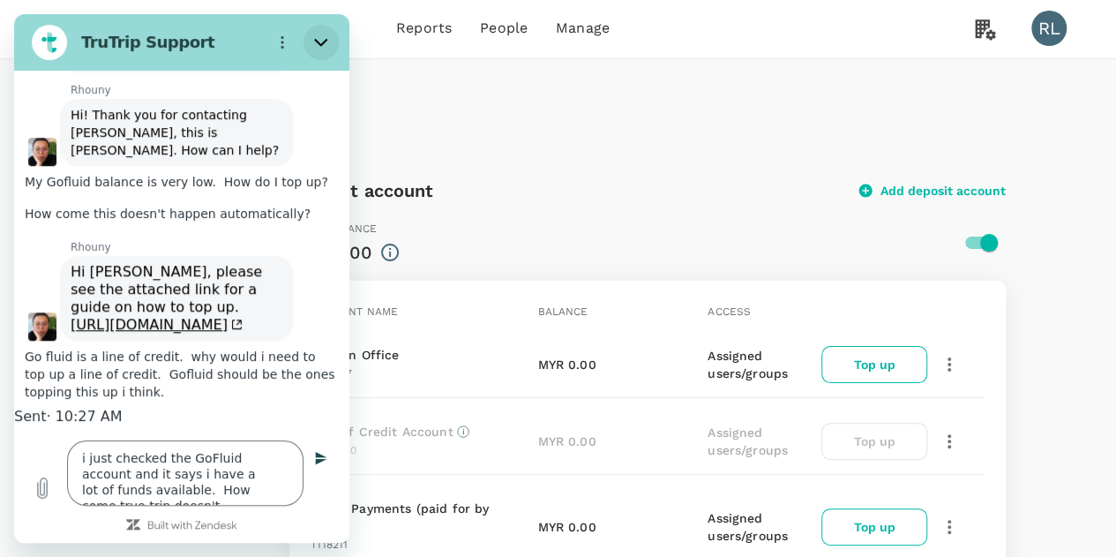
click at [322, 44] on icon "Close" at bounding box center [320, 43] width 13 height 8
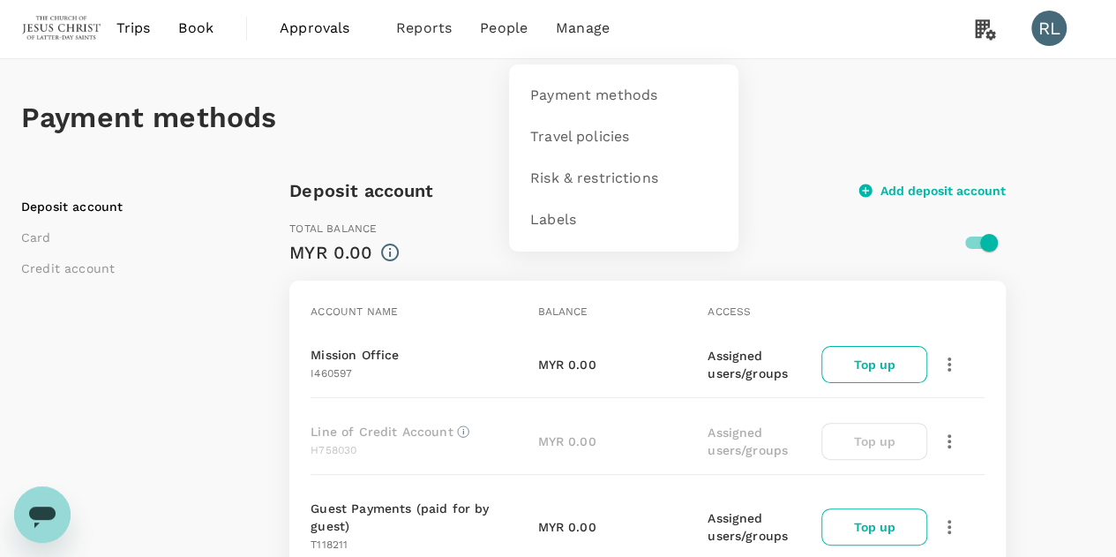
click at [574, 26] on span "Manage" at bounding box center [583, 28] width 54 height 21
click at [578, 94] on span "Payment methods" at bounding box center [593, 96] width 127 height 20
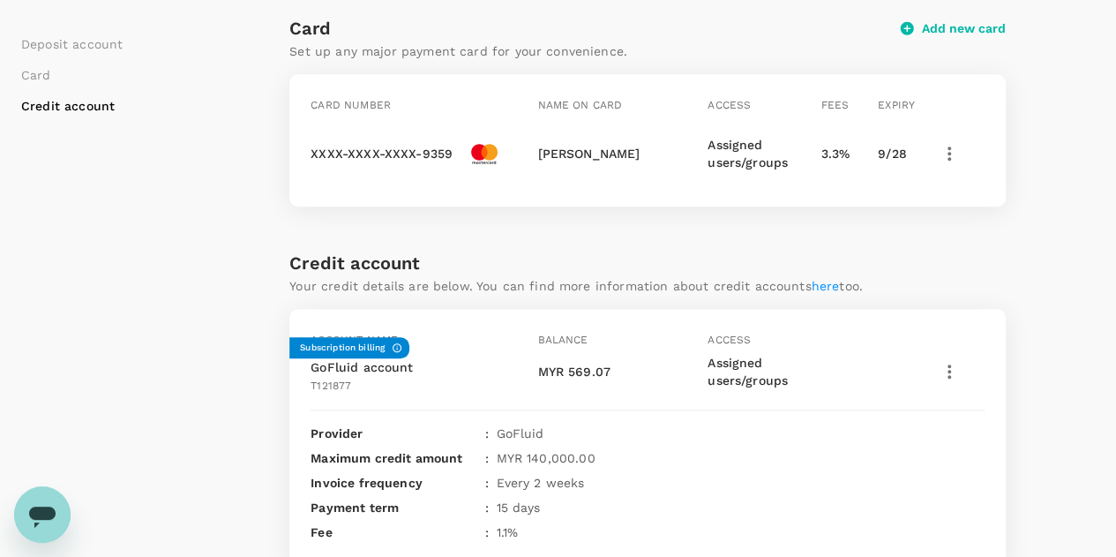
scroll to position [681, 0]
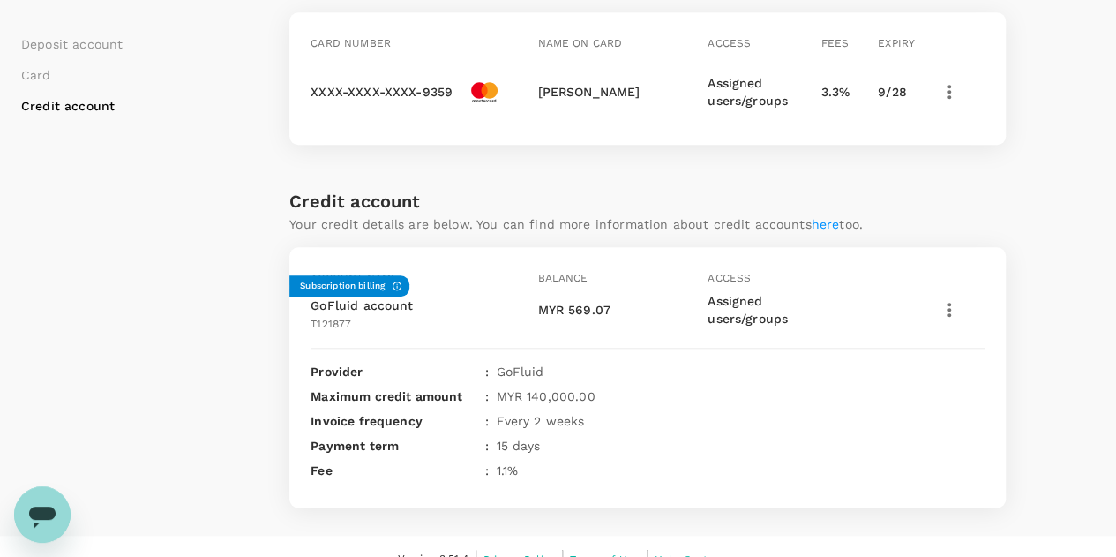
click at [951, 299] on icon "button" at bounding box center [949, 309] width 21 height 21
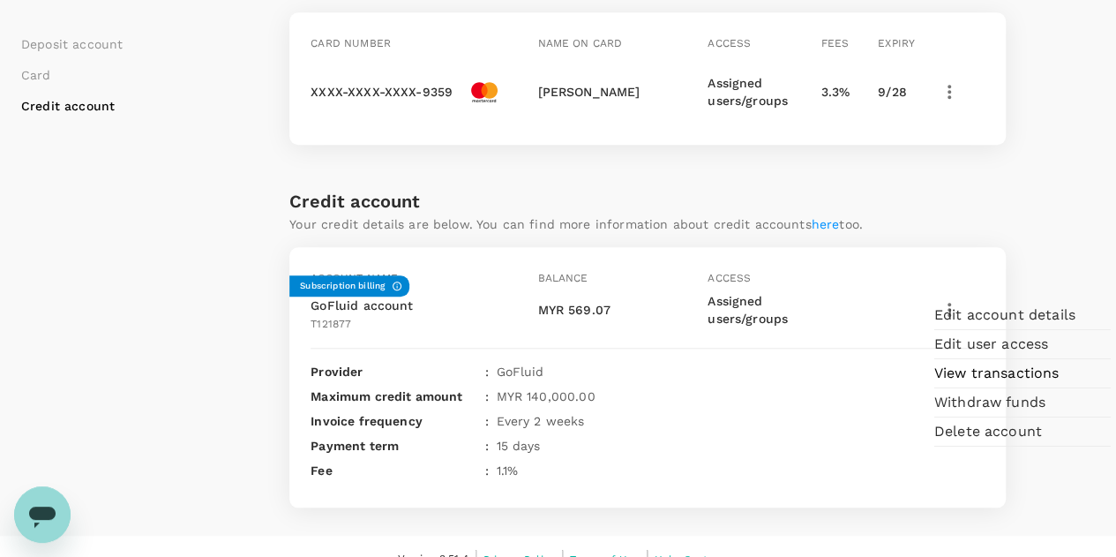
click at [810, 386] on div "Account name Balance Access Subscription billing GoFluid account T121877 MYR 56…" at bounding box center [647, 377] width 716 height 260
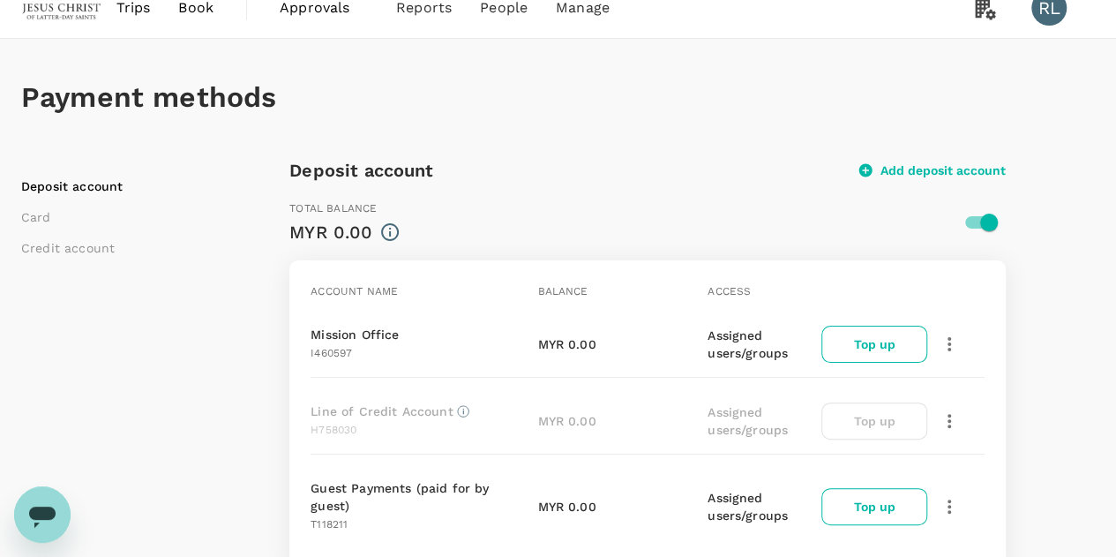
scroll to position [0, 0]
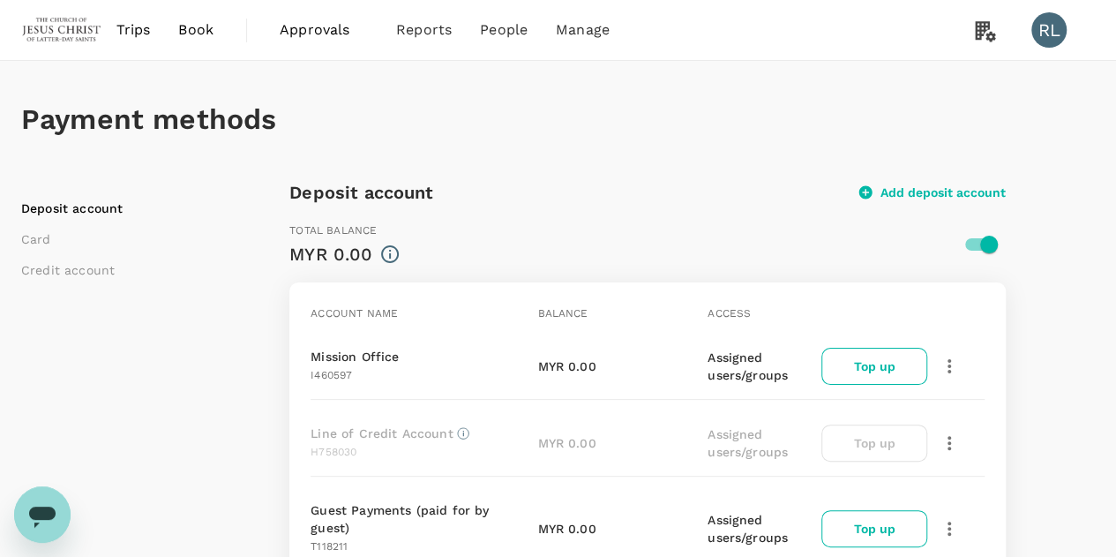
click at [53, 510] on icon "Open messaging window" at bounding box center [42, 517] width 26 height 21
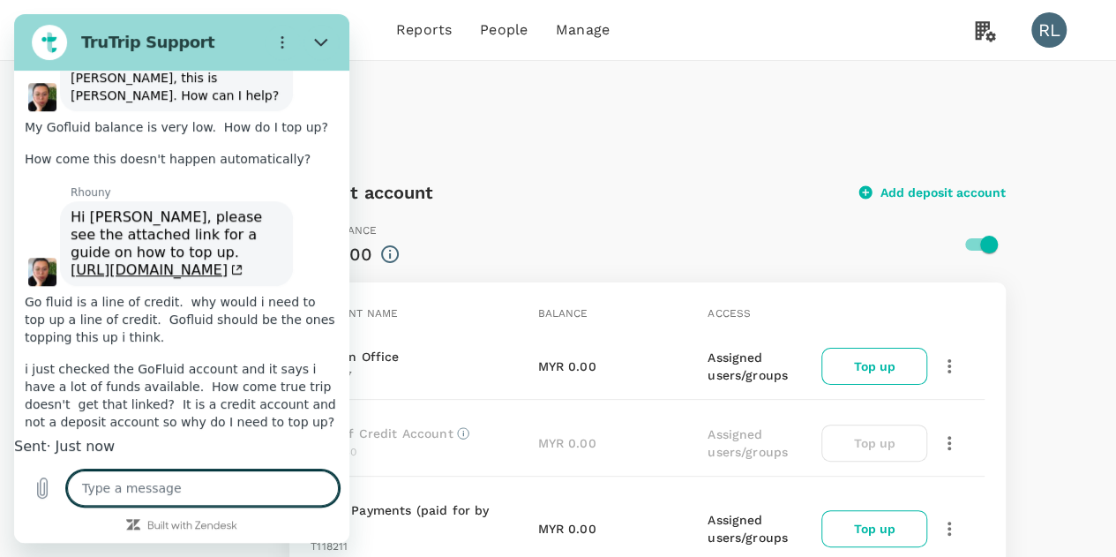
scroll to position [642, 0]
click at [150, 486] on textarea at bounding box center [203, 487] width 272 height 35
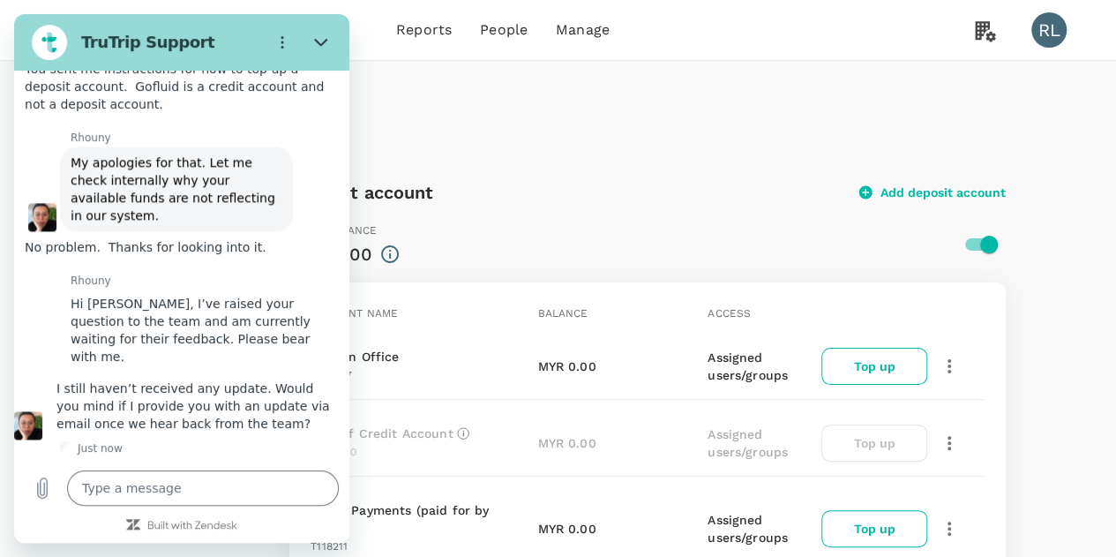
scroll to position [1146, 0]
click at [139, 484] on textarea at bounding box center [203, 487] width 272 height 35
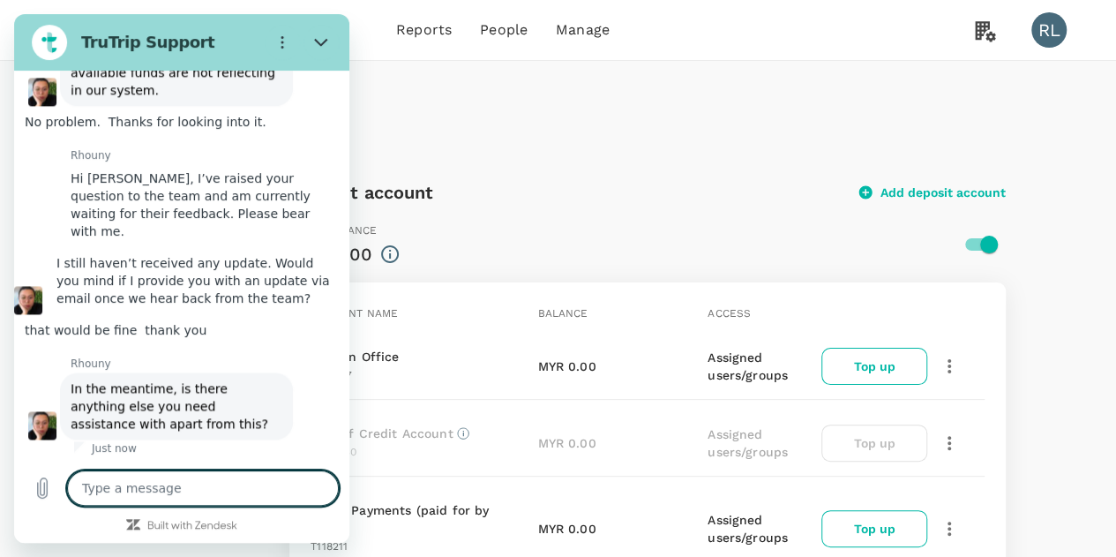
scroll to position [1282, 0]
click at [164, 485] on textarea at bounding box center [203, 487] width 272 height 35
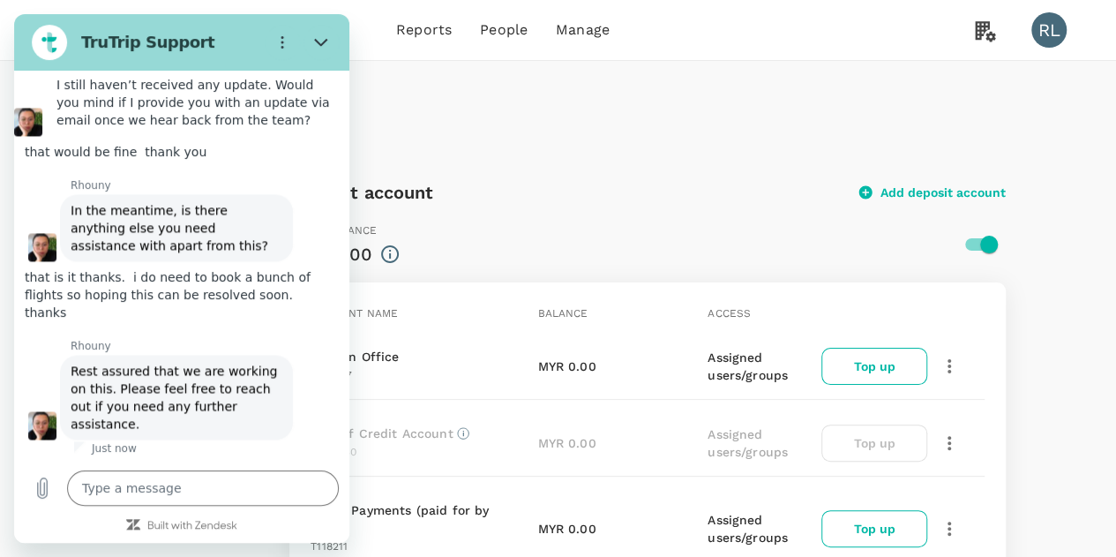
scroll to position [1453, 0]
